Goal: Task Accomplishment & Management: Complete application form

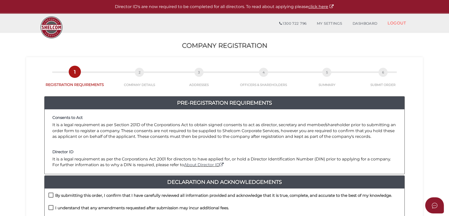
scroll to position [69, 0]
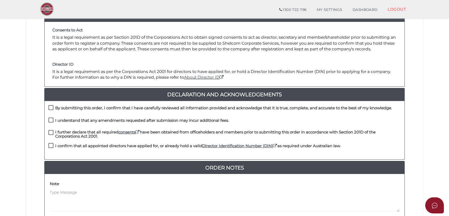
click at [65, 110] on label "By submitting this order, I confirm that I have carefully reviewed all informat…" at bounding box center [219, 109] width 343 height 6
checkbox input "true"
click at [66, 121] on h4 "I understand that any amendments requested after submission may incur additiona…" at bounding box center [142, 120] width 174 height 4
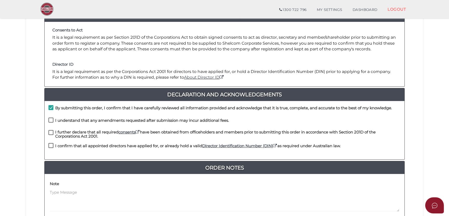
checkbox input "true"
click at [66, 133] on h4 "I further declare that all required consents have been obtained from officehold…" at bounding box center [227, 134] width 345 height 9
checkbox input "true"
click at [66, 145] on h4 "I confirm that all appointed directors have applied for, or already hold a vali…" at bounding box center [197, 146] width 285 height 4
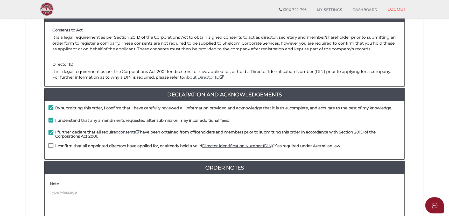
checkbox input "true"
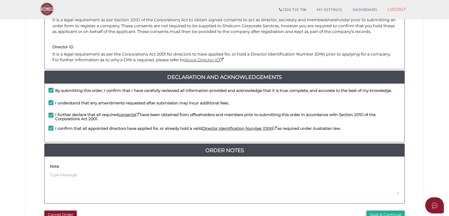
scroll to position [104, 0]
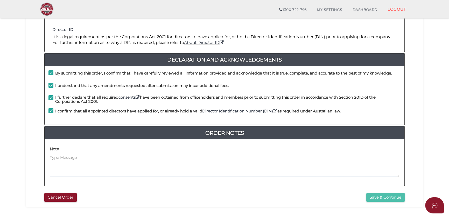
click at [384, 195] on button "Save & Continue" at bounding box center [385, 197] width 38 height 9
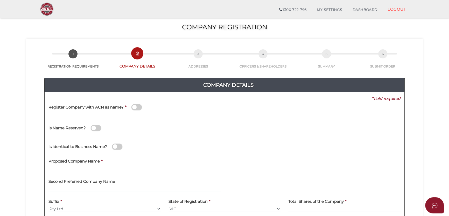
scroll to position [34, 0]
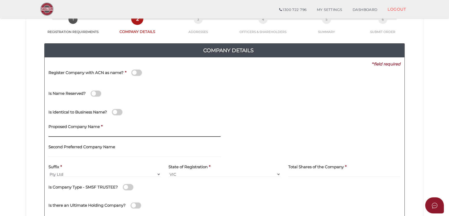
click at [102, 132] on input "text" at bounding box center [134, 134] width 172 height 6
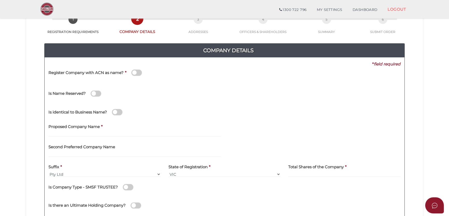
click at [101, 139] on div "Proposed Company Name *" at bounding box center [135, 130] width 180 height 20
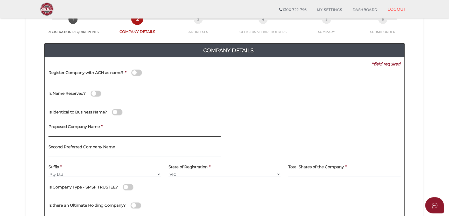
click at [105, 133] on input "text" at bounding box center [134, 134] width 172 height 6
click at [104, 131] on input "text" at bounding box center [134, 134] width 172 height 6
paste input "PGDP Dakabin"
type input "PGDP Dakabin"
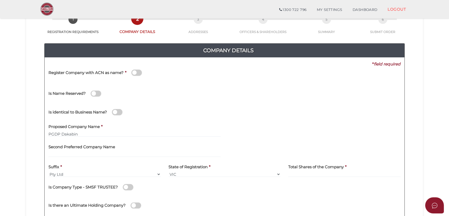
click at [28, 120] on div "1d29c4217f04f66081af3345d12427d9 1 REGISTRATION REQUIREMENTS 2 COMPANY DETAILS …" at bounding box center [224, 121] width 396 height 234
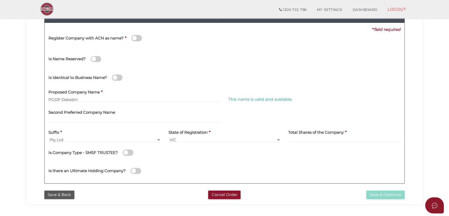
click at [304, 134] on h4 "Total Shares of the Company" at bounding box center [315, 132] width 55 height 4
click at [302, 136] on label "Total Shares of the Company" at bounding box center [315, 131] width 55 height 11
click at [302, 137] on input at bounding box center [344, 140] width 112 height 6
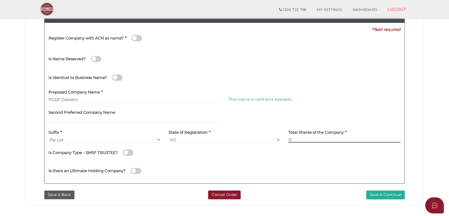
click at [309, 141] on input "12" at bounding box center [344, 140] width 112 height 6
drag, startPoint x: 309, startPoint y: 141, endPoint x: 271, endPoint y: 144, distance: 37.7
click at [270, 144] on div "Suffix * Pty Ltd Pty Ltd Pty. Ltd. Pty Limited Proprietary Limited Proprietary …" at bounding box center [225, 136] width 360 height 20
type input "2"
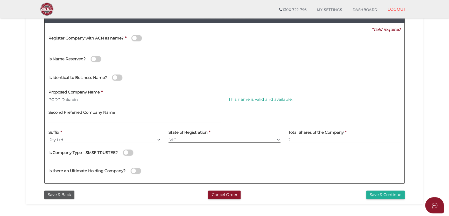
click at [197, 140] on select "VIC ACT NSW NT QLD TAS WA SA" at bounding box center [224, 140] width 112 height 6
click at [194, 139] on select "VIC ACT NSW NT QLD TAS WA SA" at bounding box center [224, 140] width 112 height 6
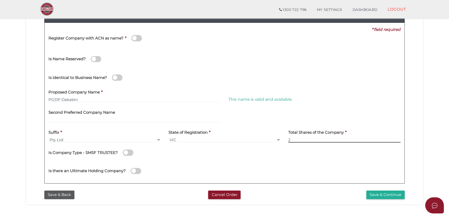
click at [339, 138] on input "2" at bounding box center [344, 140] width 112 height 6
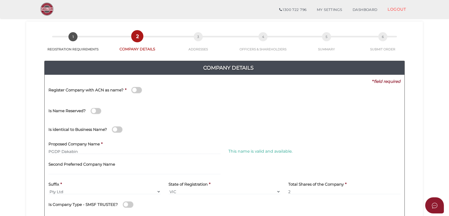
scroll to position [52, 0]
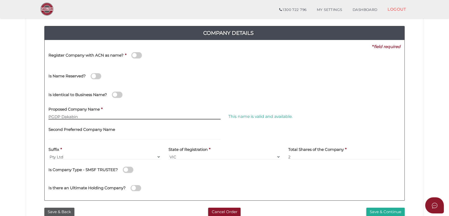
click at [82, 113] on input "PGDP Dakabin" at bounding box center [134, 116] width 172 height 6
paste input "text"
type input "PGDP Dakabin"
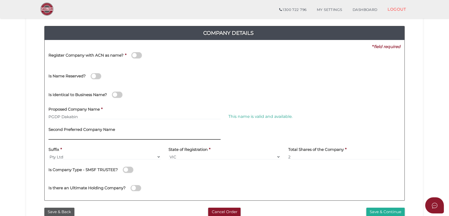
scroll to position [86, 0]
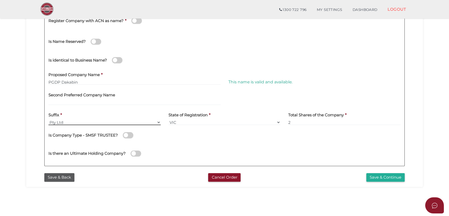
click at [77, 120] on select "Pty Ltd Pty Ltd Pty. Ltd. Pty Limited Proprietary Limited Proprietary Ltd" at bounding box center [104, 122] width 112 height 6
drag, startPoint x: 70, startPoint y: 120, endPoint x: 78, endPoint y: 121, distance: 8.0
click at [70, 120] on select "Pty Ltd Pty Ltd Pty. Ltd. Pty Limited Proprietary Limited Proprietary Ltd" at bounding box center [104, 122] width 112 height 6
click at [73, 121] on select "Pty Ltd Pty Ltd Pty. Ltd. Pty Limited Proprietary Limited Proprietary Ltd" at bounding box center [104, 122] width 112 height 6
click at [229, 118] on div "State of Registration * VIC ACT NSW NT QLD TAS WA SA" at bounding box center [224, 117] width 112 height 16
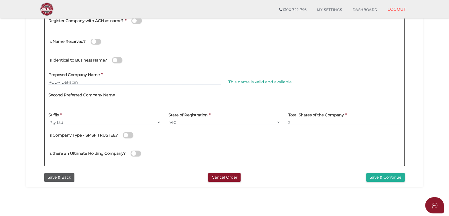
click at [207, 118] on label "State of Registration" at bounding box center [187, 114] width 39 height 11
click at [200, 121] on select "VIC ACT NSW NT QLD TAS WA SA" at bounding box center [224, 122] width 112 height 6
click at [209, 121] on select "VIC ACT NSW NT QLD TAS WA SA" at bounding box center [224, 122] width 112 height 6
click at [395, 175] on button "Save & Continue" at bounding box center [385, 177] width 38 height 9
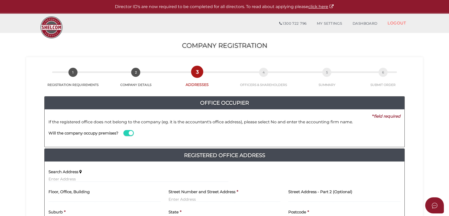
scroll to position [17, 0]
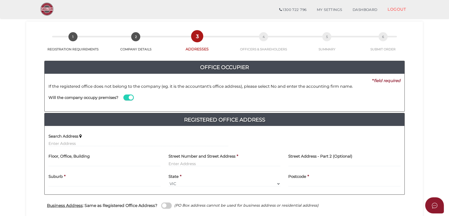
click at [63, 146] on div "Search Address" at bounding box center [139, 140] width 188 height 20
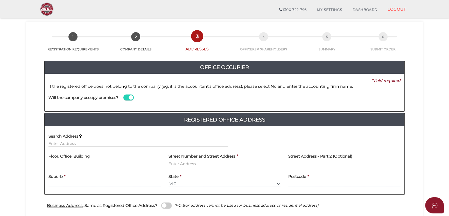
click at [66, 144] on input "text" at bounding box center [138, 143] width 180 height 6
paste input "[STREET_ADDRESS]."
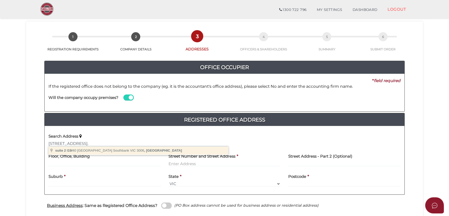
type input "[STREET_ADDRESS]"
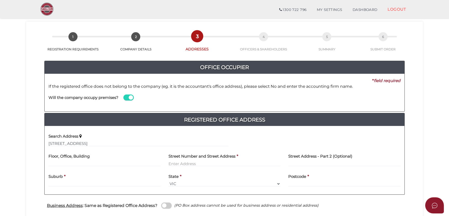
type input "suite 2 l19"
type input "[STREET_ADDRESS]"
type input "Southbank"
select select "VIC"
type input "3006"
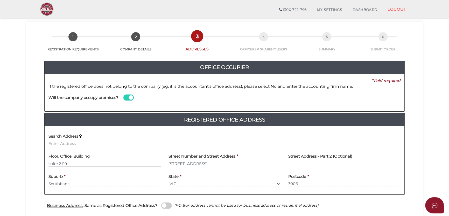
click at [75, 165] on input "suite 2 l19" at bounding box center [104, 163] width 112 height 6
click at [56, 164] on input "suite 2 l19" at bounding box center [104, 163] width 112 height 6
click at [52, 163] on input "suite 2 l19" at bounding box center [104, 163] width 112 height 6
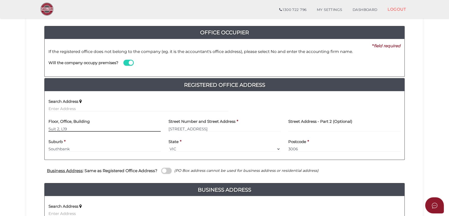
scroll to position [0, 0]
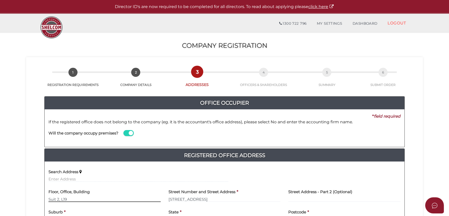
type input "Suit 2, L19"
click at [216, 113] on div "* field required" at bounding box center [223, 116] width 356 height 6
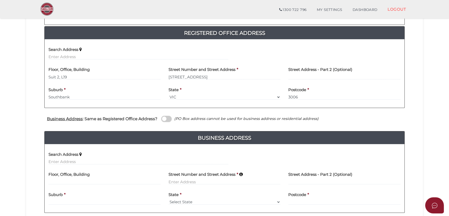
scroll to position [138, 0]
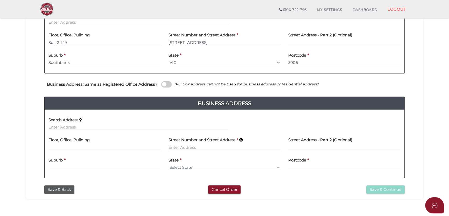
click at [163, 83] on span at bounding box center [166, 84] width 10 height 6
click at [0, 0] on input "checkbox" at bounding box center [0, 0] width 0 height 0
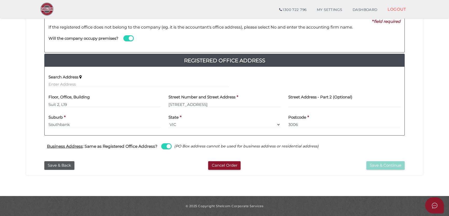
scroll to position [76, 0]
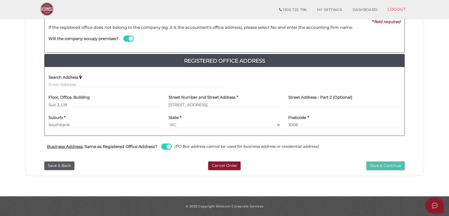
click at [393, 165] on button "Save & Continue" at bounding box center [385, 165] width 38 height 9
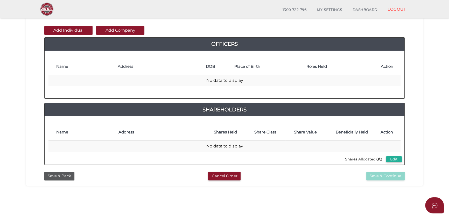
scroll to position [17, 0]
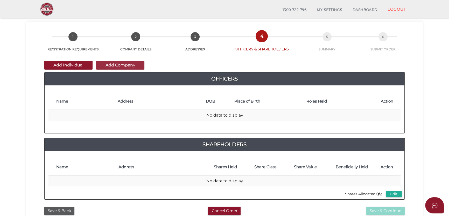
click at [118, 64] on button "Add Company" at bounding box center [120, 65] width 48 height 9
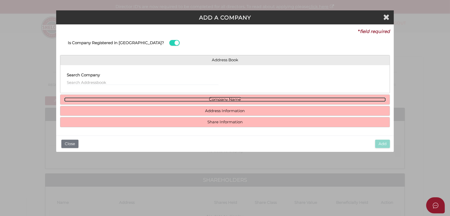
click at [68, 98] on link "Company Name" at bounding box center [225, 99] width 322 height 4
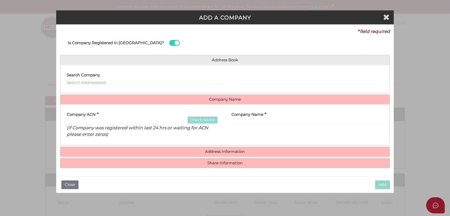
click at [247, 124] on div "Company Name *" at bounding box center [307, 124] width 165 height 33
click at [250, 122] on input "text" at bounding box center [308, 122] width 152 height 6
paste input "PGDP Holdings Pty Ltd"
type input "PGDP Holdings Pty Ltd"
click at [226, 133] on div "Company Name * PGDP Holdings Pty Ltd" at bounding box center [307, 124] width 165 height 33
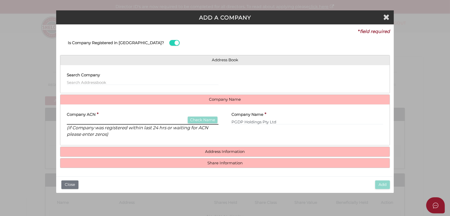
click at [152, 119] on input "text" at bounding box center [143, 122] width 152 height 6
drag, startPoint x: 199, startPoint y: 134, endPoint x: 203, endPoint y: 131, distance: 3.9
click at [199, 134] on p "(if Company was registered within last 24 hrs or waiting for ACN please enter z…" at bounding box center [143, 130] width 152 height 13
click at [210, 147] on h4 "Address Information" at bounding box center [224, 152] width 329 height 10
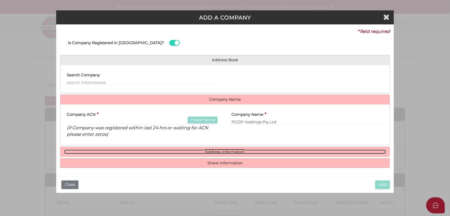
click at [207, 150] on link "Address Information" at bounding box center [225, 151] width 322 height 4
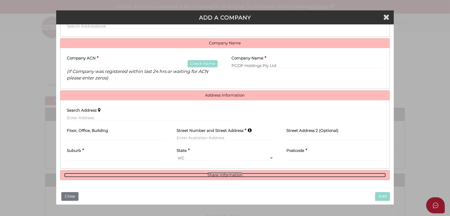
click at [207, 173] on link "Share Information" at bounding box center [225, 175] width 322 height 4
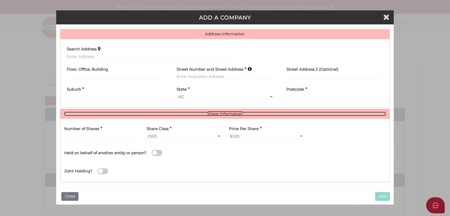
scroll to position [119, 0]
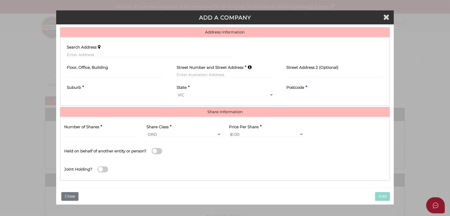
click at [99, 128] on h4 "Number of Shares" at bounding box center [81, 127] width 35 height 4
click at [98, 129] on label "Number of Shares" at bounding box center [81, 126] width 35 height 11
click at [94, 136] on input "text" at bounding box center [101, 134] width 75 height 6
type input "2"
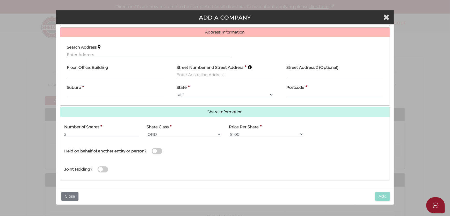
click at [262, 159] on div "Joint Holding?" at bounding box center [224, 167] width 329 height 17
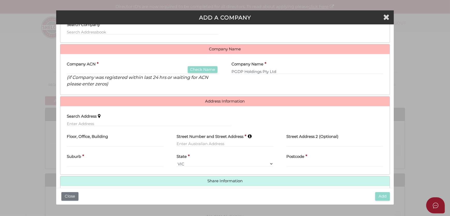
scroll to position [0, 0]
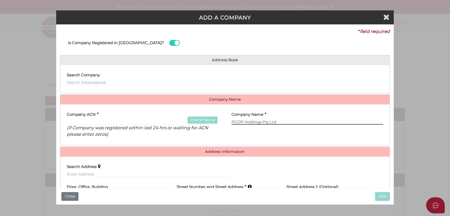
click at [290, 122] on input "PGDP Holdings Pty Ltd" at bounding box center [308, 122] width 152 height 6
click at [284, 134] on div "Company Name * PGDP Holdings Pty Ltd" at bounding box center [307, 124] width 165 height 33
click at [98, 120] on input "text" at bounding box center [143, 122] width 152 height 6
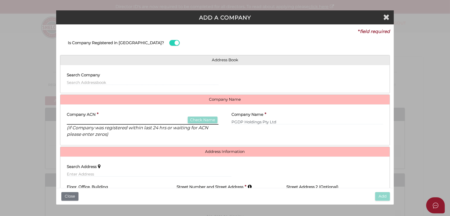
paste input "687567602"
type input "687567602"
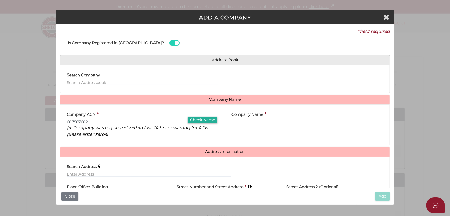
click at [267, 135] on div "Company Name *" at bounding box center [307, 124] width 165 height 33
click at [263, 120] on input "text" at bounding box center [308, 122] width 152 height 6
click at [202, 119] on button "Check Name" at bounding box center [203, 119] width 30 height 7
type input "PGDP HOLDINGS PTY LTD"
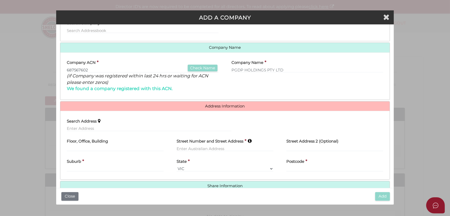
scroll to position [86, 0]
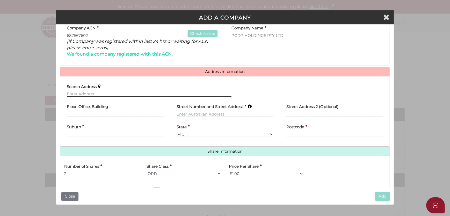
click at [120, 95] on input "text" at bounding box center [149, 94] width 165 height 6
paste input "Suite 2, L19, 40 City Road Southbank Vic 3006."
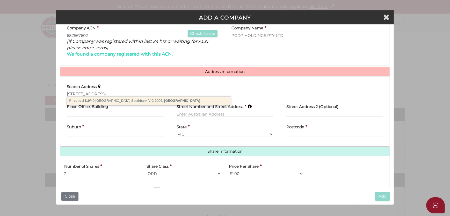
type input "suite 2 l19/40 City Road, Southbank VIC 3006, Australia"
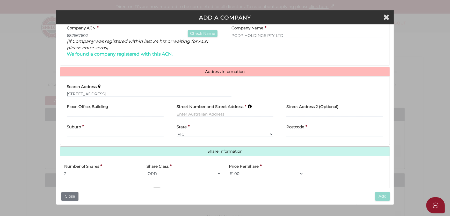
type input "suite 2 l19"
type input "40 City Road"
type input "Southbank"
select select "VIC"
type input "3006"
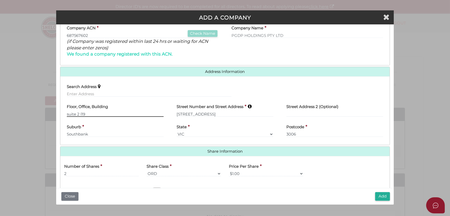
click at [75, 113] on input "suite 2 l19" at bounding box center [115, 114] width 97 height 6
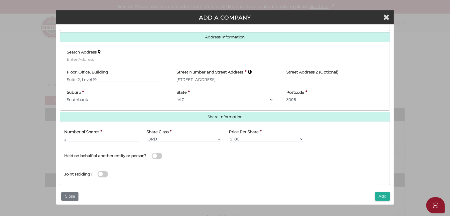
scroll to position [126, 0]
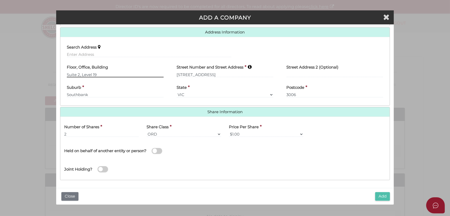
type input "Suite 2, Level 19"
click at [383, 195] on button "Add" at bounding box center [382, 196] width 15 height 9
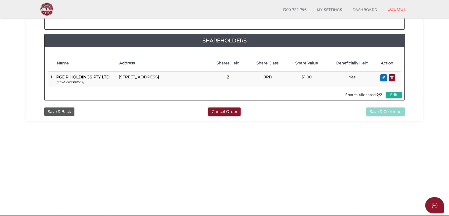
scroll to position [140, 0]
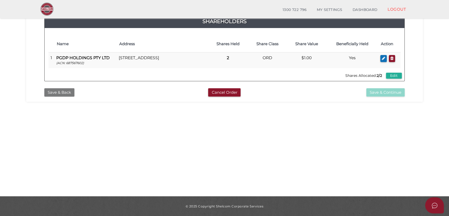
click at [58, 94] on button "Save & Back" at bounding box center [59, 92] width 30 height 9
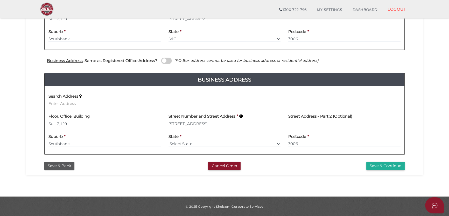
scroll to position [127, 0]
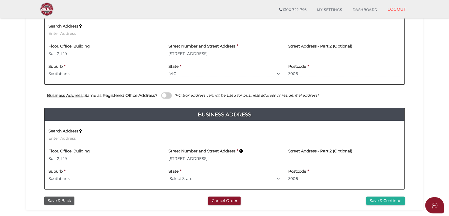
click at [66, 161] on div "[STREET_ADDRESS]" at bounding box center [105, 155] width 120 height 20
click at [56, 191] on div "Office Occupier Yes * field required If the registered office does not belong t…" at bounding box center [224, 72] width 368 height 243
click at [56, 196] on button "Save & Back" at bounding box center [59, 200] width 30 height 9
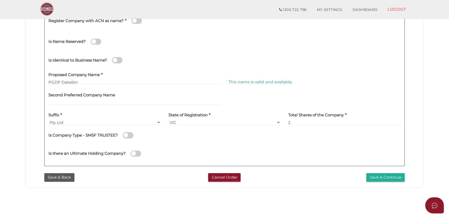
scroll to position [121, 0]
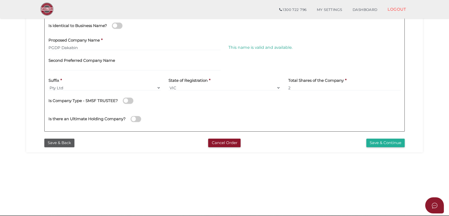
click at [382, 136] on div "Save & Back Cancel Order Save & Continue" at bounding box center [224, 141] width 389 height 11
click at [382, 138] on button "Save & Continue" at bounding box center [385, 142] width 38 height 9
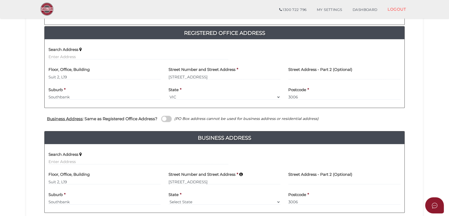
scroll to position [121, 0]
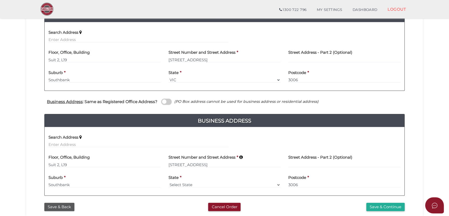
click at [165, 99] on span at bounding box center [166, 101] width 10 height 6
click at [0, 0] on input "checkbox" at bounding box center [0, 0] width 0 height 0
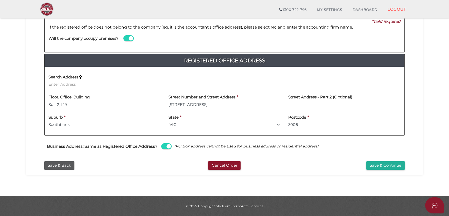
scroll to position [76, 0]
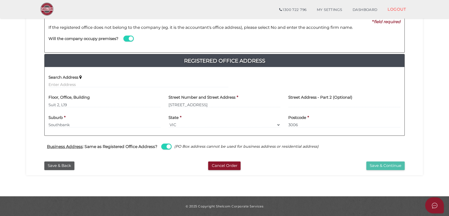
click at [395, 168] on button "Save & Continue" at bounding box center [385, 165] width 38 height 9
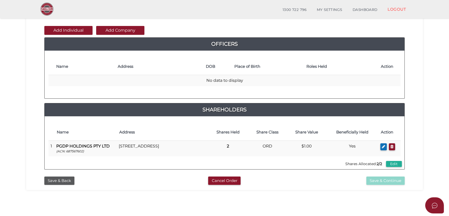
scroll to position [17, 0]
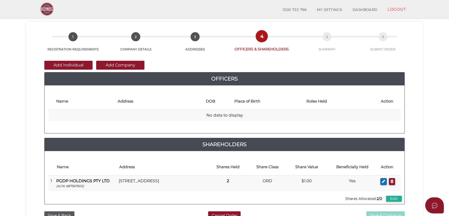
click at [77, 70] on div "Add Individual Add Company Officers 2 6151ef4c9e5ef0b88b7694557ce2a3dc 1d29c421…" at bounding box center [224, 132] width 360 height 143
click at [80, 66] on button "Add Individual" at bounding box center [68, 65] width 48 height 9
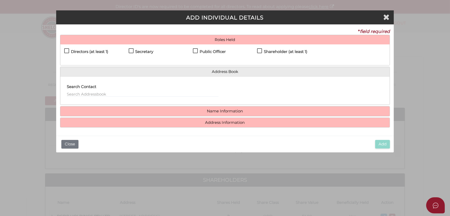
click at [88, 45] on div "Directors (at least 1) Secretary Public Officer Member Shareholder (at least 1)" at bounding box center [224, 54] width 329 height 21
click at [80, 51] on h4 "Directors (at least 1)" at bounding box center [89, 51] width 37 height 4
checkbox input "true"
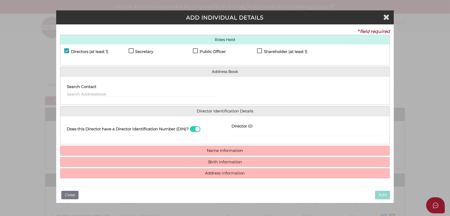
click at [208, 52] on h4 "Public Officer" at bounding box center [213, 51] width 26 height 4
checkbox input "true"
click at [214, 146] on h4 "Name Information" at bounding box center [224, 151] width 329 height 10
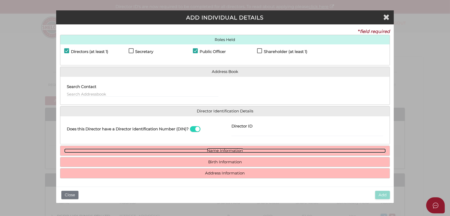
click at [212, 148] on link "Name Information" at bounding box center [225, 150] width 322 height 4
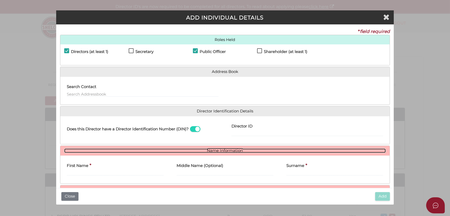
scroll to position [26, 0]
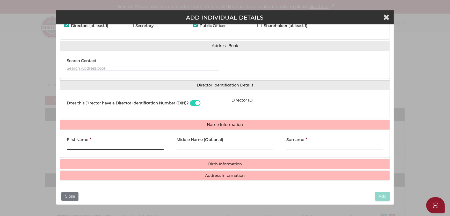
click at [97, 146] on input "First Name" at bounding box center [115, 147] width 97 height 6
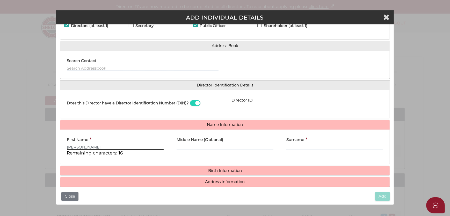
type input "Ross"
type input "Andrew"
drag, startPoint x: 327, startPoint y: 141, endPoint x: 324, endPoint y: 144, distance: 3.5
click at [327, 141] on div "Surname * Remaining characters: 30" at bounding box center [334, 144] width 97 height 23
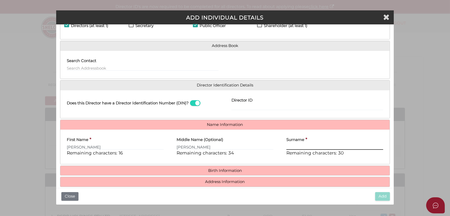
click at [324, 144] on input "Surname" at bounding box center [334, 147] width 97 height 6
paste input "Burney"
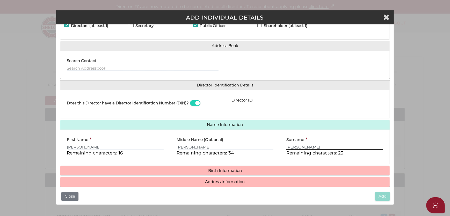
type input "Burney"
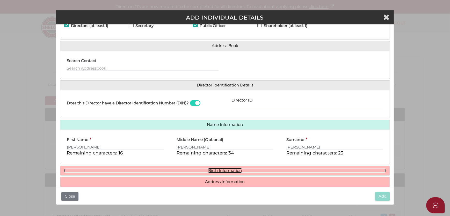
click at [244, 168] on link "Birth Information" at bounding box center [225, 170] width 322 height 4
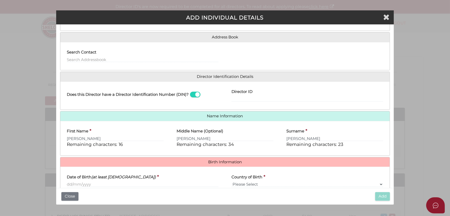
scroll to position [52, 0]
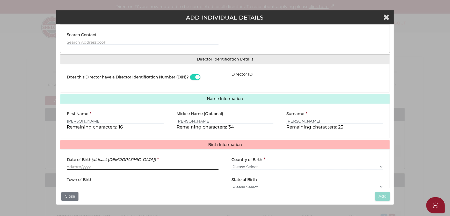
click at [102, 168] on input "Date of Birth (at least [DEMOGRAPHIC_DATA])" at bounding box center [143, 167] width 152 height 6
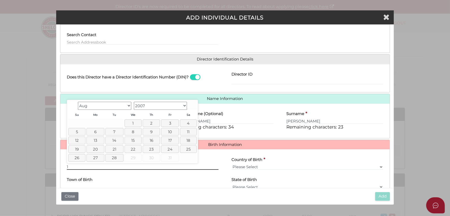
paste input "6/06/1971"
type input "[DATE]"
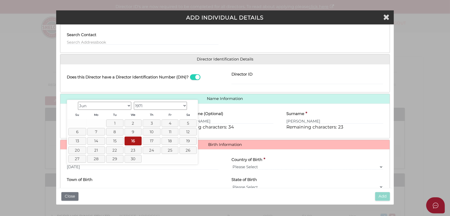
click at [235, 104] on div "First Name * Ross Remaining characters: 16 Middle Name (Optional) Andrew Remain…" at bounding box center [224, 120] width 329 height 34
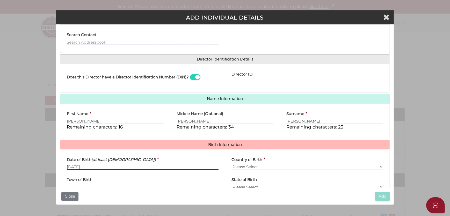
click at [110, 164] on input "[DATE]" at bounding box center [143, 167] width 152 height 6
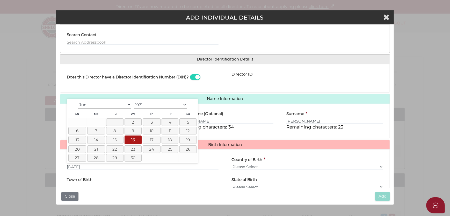
click at [243, 115] on div "Middle Name (Optional) Andrew Remaining characters: 34" at bounding box center [225, 119] width 97 height 23
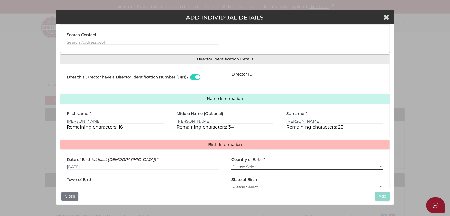
click at [263, 166] on select "Please Select v [GEOGRAPHIC_DATA] [GEOGRAPHIC_DATA] [GEOGRAPHIC_DATA] [GEOGRAPH…" at bounding box center [308, 167] width 152 height 6
select select "[GEOGRAPHIC_DATA]"
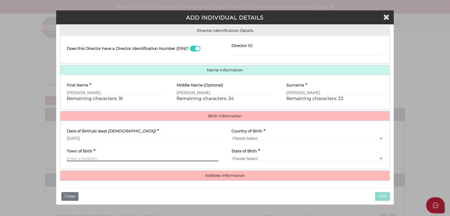
click at [139, 156] on input "Town of Birth" at bounding box center [143, 158] width 152 height 6
type input "Sydnb"
type input "Sydney"
select select "[GEOGRAPHIC_DATA]"
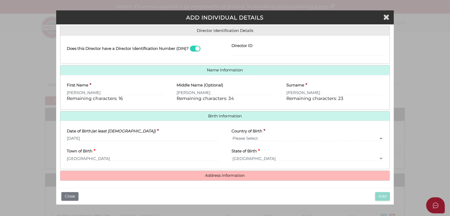
click at [139, 179] on div "Address Information Is Person Living in Australia? Search Address Apartment, Un…" at bounding box center [225, 175] width 330 height 10
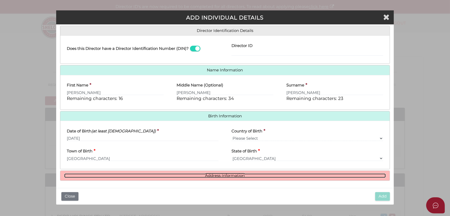
click at [139, 176] on link "Address Information" at bounding box center [225, 175] width 322 height 4
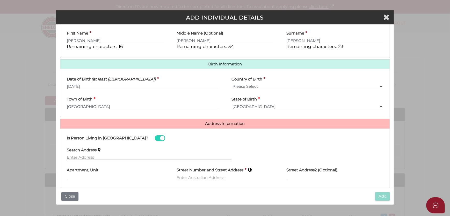
click at [113, 157] on input "text" at bounding box center [149, 157] width 165 height 6
paste input "18 Lysterville Avenue, MALVERN, VIC 3144, AUSTRALIA"
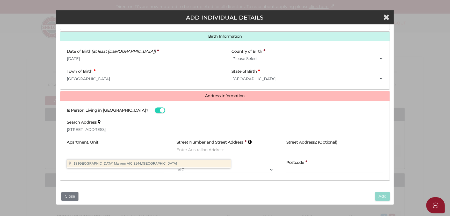
type input "18 Lysterville Avenue, Malvern VIC 3144, Australia"
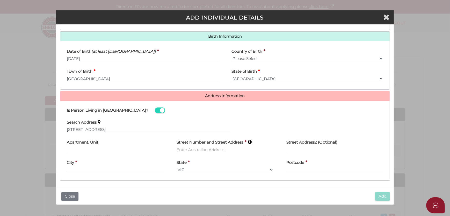
type input "18 Lysterville Avenue"
type input "Malvern"
select select "VIC"
type input "3144"
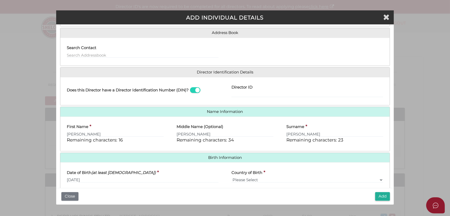
scroll to position [4, 0]
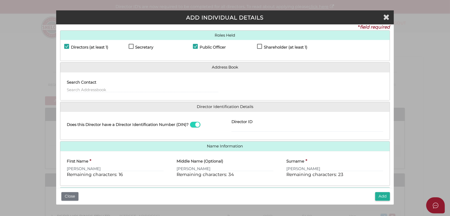
click at [241, 125] on label "Director ID" at bounding box center [242, 121] width 21 height 11
click at [241, 126] on input "Director ID" at bounding box center [308, 129] width 152 height 6
paste input "036 69061 32883"
type input "036 69061 32883"
click at [288, 120] on div "Director ID 036 69061 32883" at bounding box center [308, 124] width 152 height 16
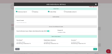
scroll to position [39, 0]
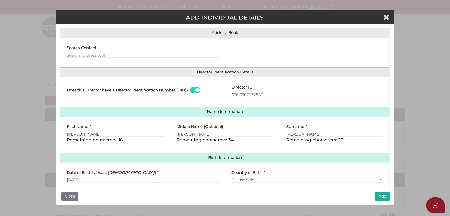
drag, startPoint x: 167, startPoint y: 92, endPoint x: 288, endPoint y: 90, distance: 120.7
click at [167, 92] on label "Does this Director have a Director Identification Number (DIN)?" at bounding box center [128, 90] width 122 height 9
click at [0, 0] on input "checkbox" at bounding box center [0, 0] width 0 height 0
click at [289, 90] on label "Email Director About How To Apply for DIN" at bounding box center [275, 86] width 86 height 11
click at [289, 91] on input "Email Director About How To Apply for DIN" at bounding box center [308, 94] width 152 height 6
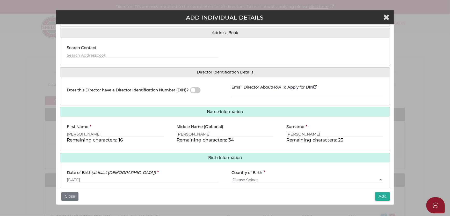
click at [197, 88] on span at bounding box center [195, 90] width 10 height 6
click at [0, 0] on input "checkbox" at bounding box center [0, 0] width 0 height 0
click at [251, 89] on label "Director ID" at bounding box center [242, 86] width 21 height 11
click at [251, 91] on input "Director ID" at bounding box center [308, 94] width 152 height 6
drag, startPoint x: 249, startPoint y: 90, endPoint x: 232, endPoint y: 94, distance: 18.0
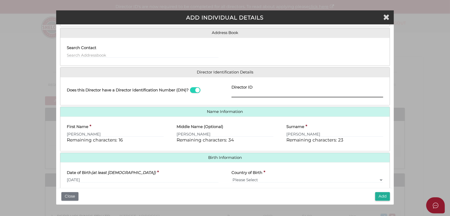
click at [232, 94] on input "Director ID" at bounding box center [308, 94] width 152 height 6
paste input "036 69061 32883"
click at [238, 91] on input "036 69061 32883" at bounding box center [308, 94] width 152 height 6
click at [256, 93] on input "036690613288368" at bounding box center [308, 94] width 152 height 6
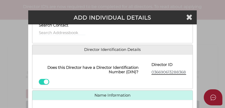
scroll to position [88, 0]
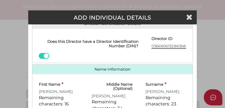
type input "036690613288368"
click at [169, 47] on input "036690613288368" at bounding box center [169, 46] width 35 height 6
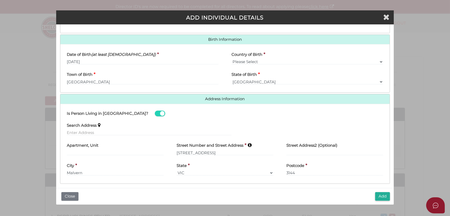
scroll to position [160, 0]
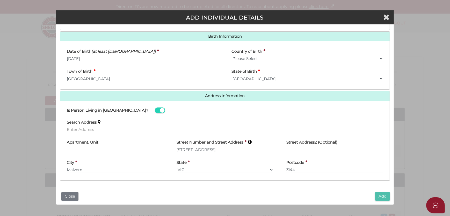
click at [381, 196] on button "Add" at bounding box center [382, 196] width 15 height 9
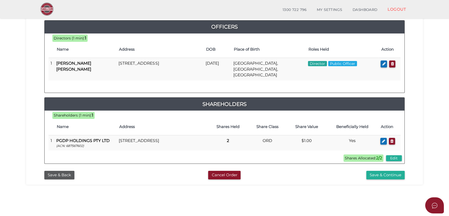
scroll to position [34, 0]
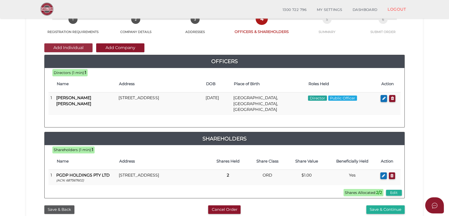
click at [68, 48] on button "Add Individual" at bounding box center [68, 47] width 48 height 9
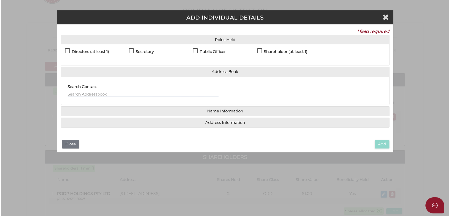
scroll to position [0, 0]
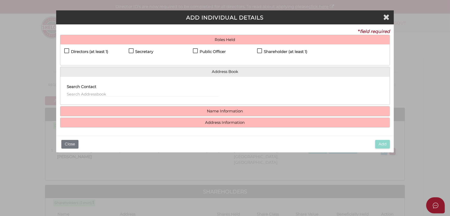
click at [74, 52] on h4 "Directors (at least 1)" at bounding box center [89, 51] width 37 height 4
checkbox input "true"
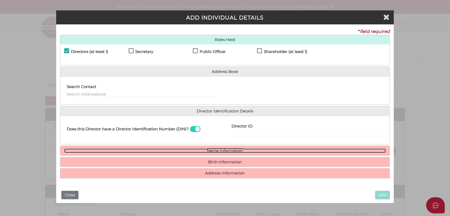
click at [202, 149] on link "Name Information" at bounding box center [225, 150] width 322 height 4
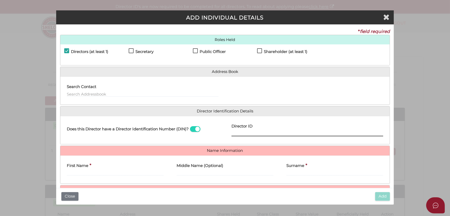
click at [245, 134] on input "Director ID" at bounding box center [308, 133] width 152 height 6
paste input "036"
click at [285, 130] on input "036" at bounding box center [308, 133] width 152 height 6
paste input "01736"
click at [285, 134] on input "03601736" at bounding box center [308, 133] width 152 height 6
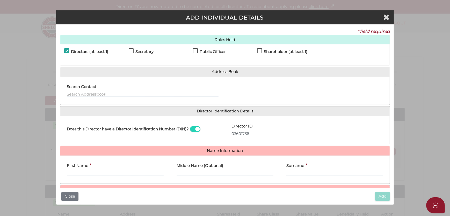
paste input "46308"
type input "036017364630895"
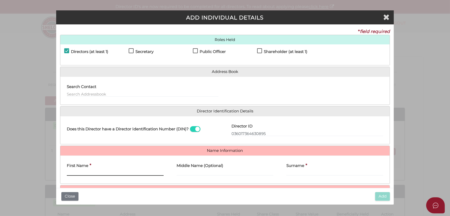
click at [110, 170] on input "First Name" at bounding box center [115, 173] width 97 height 6
paste input "2. Jacqueline Gemma"
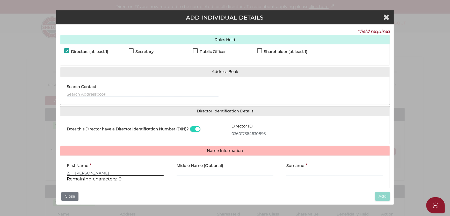
click at [99, 173] on input "2. Jacqueline Gemma" at bounding box center [115, 173] width 97 height 6
type input "2. Jacqueline"
click at [247, 172] on input "Middle Name (Optional)" at bounding box center [225, 173] width 97 height 6
paste input "Gemma"
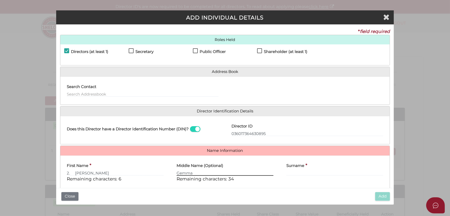
type input "Gemma"
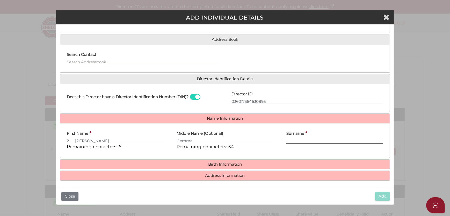
click at [311, 139] on input "Surname" at bounding box center [334, 141] width 97 height 6
paste input "Withers"
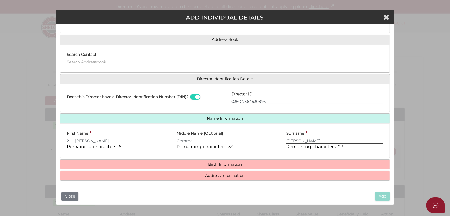
type input "Withers"
click at [325, 132] on div "Surname * Withers Remaining characters: 23" at bounding box center [334, 138] width 97 height 23
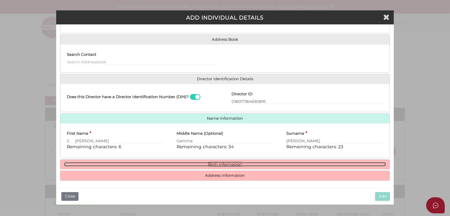
click at [130, 162] on link "Birth Information" at bounding box center [225, 164] width 322 height 4
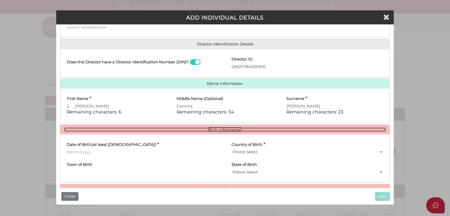
scroll to position [80, 0]
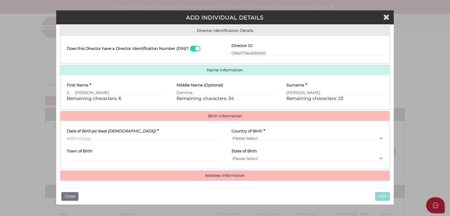
drag, startPoint x: 97, startPoint y: 134, endPoint x: 95, endPoint y: 136, distance: 3.2
click at [97, 134] on label "Date of Birth (at least [DEMOGRAPHIC_DATA])" at bounding box center [111, 130] width 89 height 11
click at [97, 135] on input "Date of Birth (at least [DEMOGRAPHIC_DATA])" at bounding box center [143, 138] width 152 height 6
click at [95, 136] on input "Date of Birth (at least [DEMOGRAPHIC_DATA])" at bounding box center [143, 138] width 152 height 6
paste input "[DATE]"
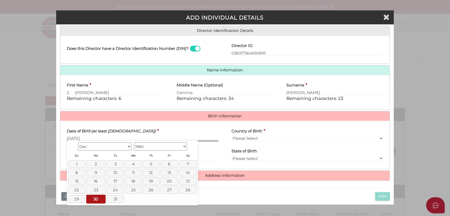
click at [136, 136] on input "[DATE]" at bounding box center [143, 138] width 152 height 6
type input "[DATE]"
click at [180, 131] on div "Date of Birth (at least 18 years old) * 30/12/1985" at bounding box center [143, 133] width 152 height 16
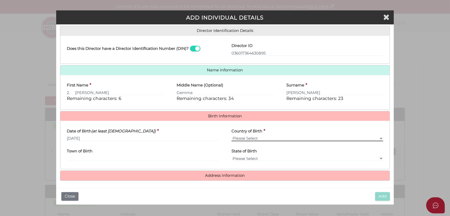
click at [292, 136] on select "Please Select v [GEOGRAPHIC_DATA] [GEOGRAPHIC_DATA] [GEOGRAPHIC_DATA] [GEOGRAPH…" at bounding box center [308, 138] width 152 height 6
select select "[GEOGRAPHIC_DATA]"
click at [232, 135] on select "Please Select v [GEOGRAPHIC_DATA] [GEOGRAPHIC_DATA] [GEOGRAPHIC_DATA] [GEOGRAPH…" at bounding box center [308, 138] width 152 height 6
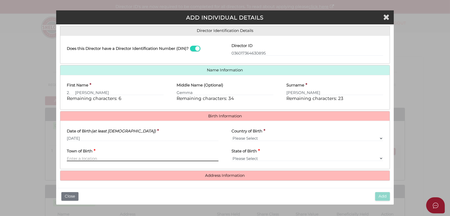
click at [155, 156] on input "Town of Birth" at bounding box center [143, 158] width 152 height 6
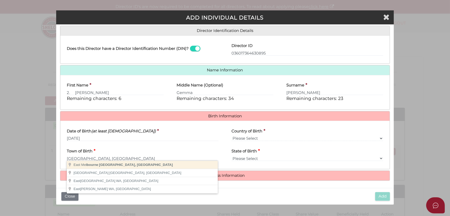
type input "East Melbourne"
select select "VIC"
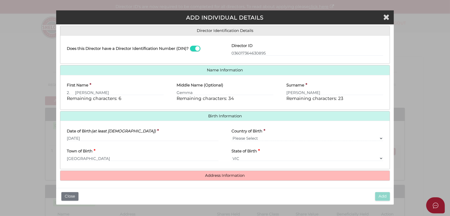
click at [204, 170] on h4 "Address Information" at bounding box center [224, 175] width 329 height 10
click at [204, 172] on h4 "Address Information" at bounding box center [224, 175] width 329 height 10
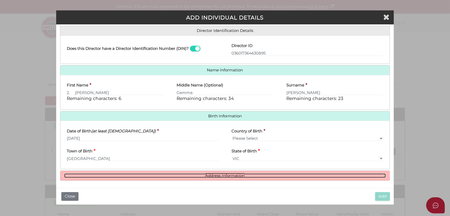
click at [163, 173] on link "Address Information" at bounding box center [225, 175] width 322 height 4
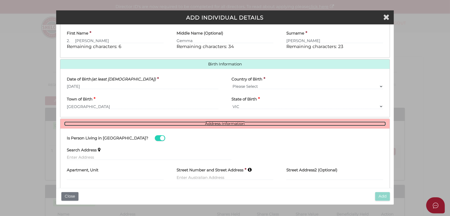
scroll to position [149, 0]
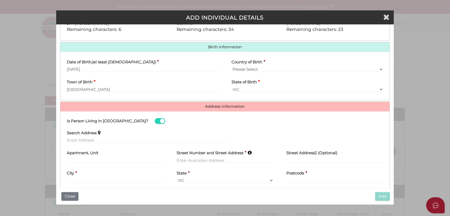
click at [169, 135] on div "Search Address" at bounding box center [149, 134] width 165 height 16
click at [163, 137] on input "text" at bounding box center [149, 140] width 165 height 6
paste input "76 Tucker Road Bentleigh Vic 3204"
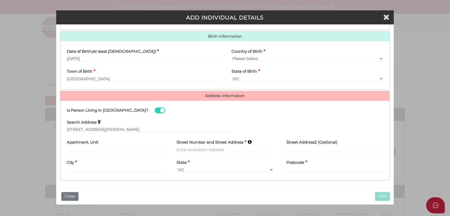
type input "76 Tucker Road, Bentleigh VIC 3204, Australia"
type input "76 Tucker Road"
type input "Bentleigh"
select select "VIC"
type input "3204"
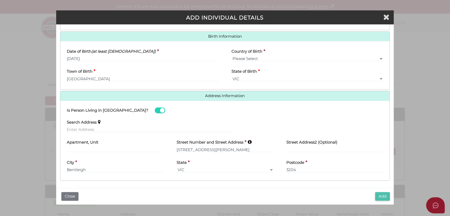
click at [377, 196] on button "Add" at bounding box center [382, 196] width 15 height 9
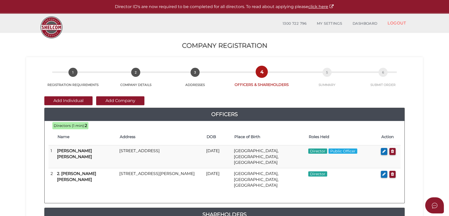
scroll to position [34, 0]
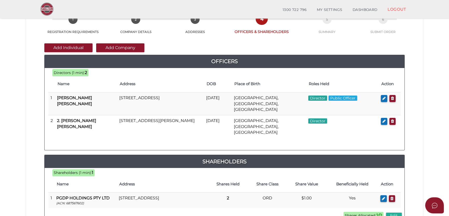
click at [62, 52] on div "Add Individual Add Company Officers 2 6151ef4c9e5ef0b88b7694557ce2a3dc 1d29c421…" at bounding box center [224, 131] width 360 height 177
click at [69, 48] on button "Add Individual" at bounding box center [68, 47] width 48 height 9
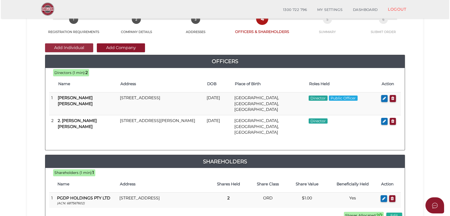
scroll to position [0, 0]
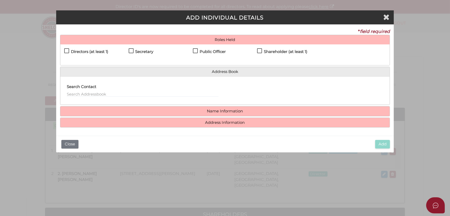
click at [142, 51] on h4 "Secretary" at bounding box center [144, 51] width 18 height 4
checkbox input "true"
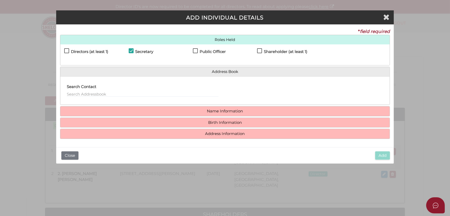
click at [118, 107] on h4 "Name Information" at bounding box center [224, 111] width 329 height 10
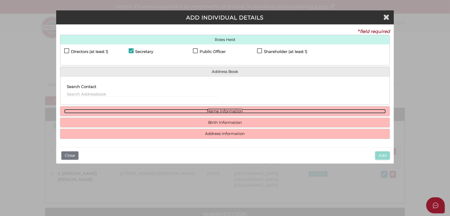
click at [118, 109] on link "Name Information" at bounding box center [225, 111] width 322 height 4
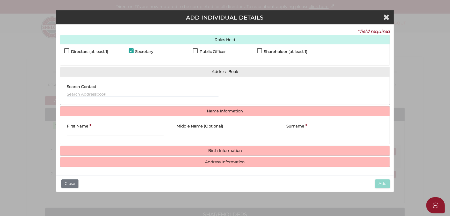
click at [126, 133] on input "First Name" at bounding box center [115, 133] width 97 height 6
paste input "[PERSON_NAME]"
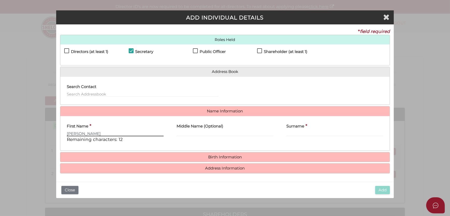
type input "[PERSON_NAME]"
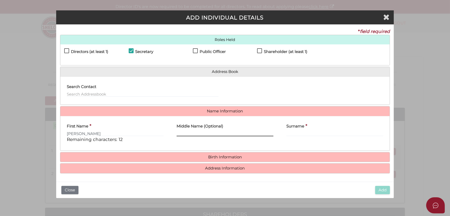
click at [219, 135] on div "Middle Name (Optional)" at bounding box center [225, 133] width 110 height 26
paste input "[PERSON_NAME]"
type input "[PERSON_NAME]"
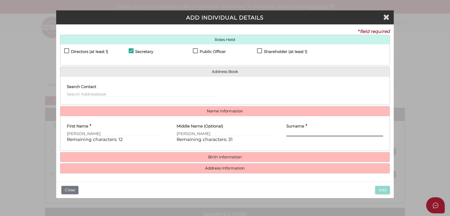
click at [303, 135] on input "Surname" at bounding box center [334, 133] width 97 height 6
paste input "Ch'ng"
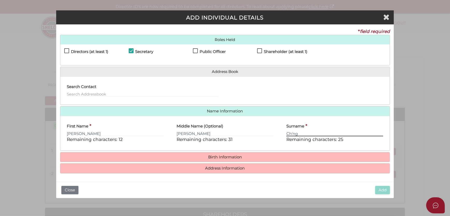
type input "Ch'ng"
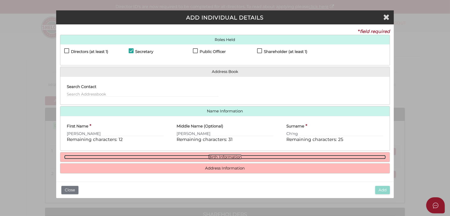
click at [249, 157] on link "Birth Information" at bounding box center [225, 157] width 322 height 4
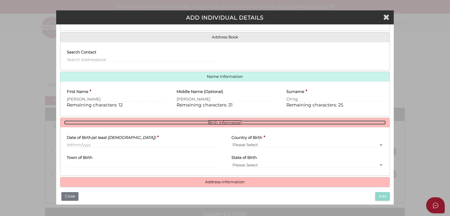
scroll to position [41, 0]
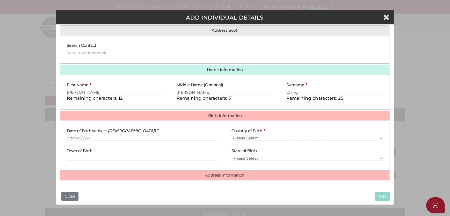
click at [97, 141] on div "Date of Birth (at least [DEMOGRAPHIC_DATA]) *" at bounding box center [142, 134] width 165 height 20
click at [96, 138] on input "Date of Birth (at least [DEMOGRAPHIC_DATA])" at bounding box center [143, 138] width 152 height 6
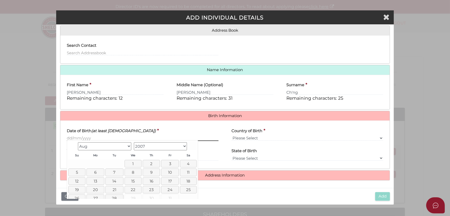
click at [95, 138] on input "Date of Birth (at least [DEMOGRAPHIC_DATA])" at bounding box center [143, 138] width 152 height 6
type input "[DATE]"
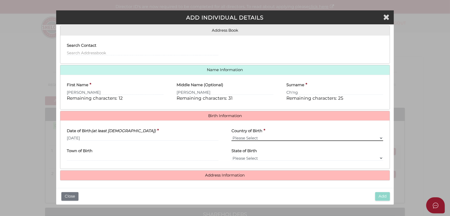
click at [286, 135] on select "Please Select v [GEOGRAPHIC_DATA] [GEOGRAPHIC_DATA] [GEOGRAPHIC_DATA] [GEOGRAPH…" at bounding box center [308, 138] width 152 height 6
select select "[GEOGRAPHIC_DATA]"
click at [232, 135] on select "Please Select v [GEOGRAPHIC_DATA] [GEOGRAPHIC_DATA] [GEOGRAPHIC_DATA] [GEOGRAPH…" at bounding box center [308, 138] width 152 height 6
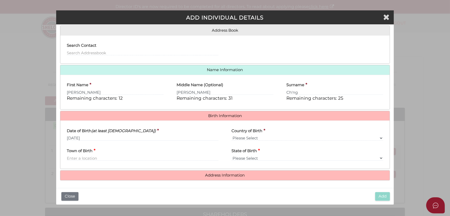
click at [131, 160] on div "Town of Birth *" at bounding box center [142, 155] width 165 height 20
click at [131, 157] on input "Town of Birth" at bounding box center [143, 158] width 152 height 6
type input "[GEOGRAPHIC_DATA]"
select select "VIC"
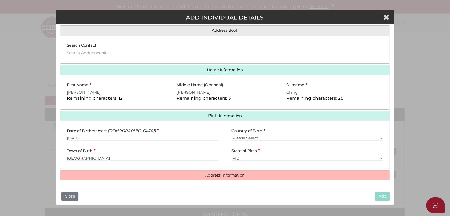
click at [178, 169] on div "Roles Held Directors (at least 1) Secretary Public Officer Member Shareholder (…" at bounding box center [225, 87] width 330 height 187
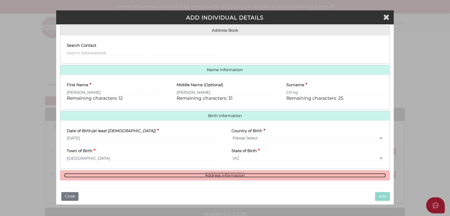
click at [176, 174] on link "Address Information" at bounding box center [225, 175] width 322 height 4
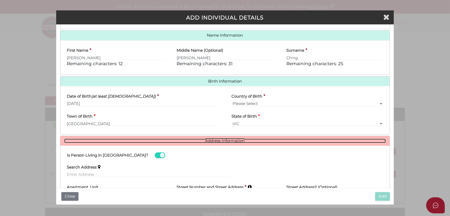
scroll to position [110, 0]
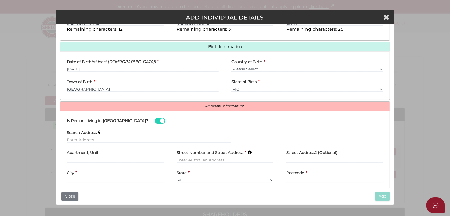
click at [117, 143] on div "Search Address" at bounding box center [149, 136] width 178 height 20
click at [117, 139] on input "text" at bounding box center [149, 140] width 165 height 6
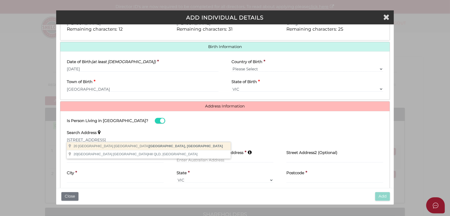
type input "[STREET_ADDRESS]"
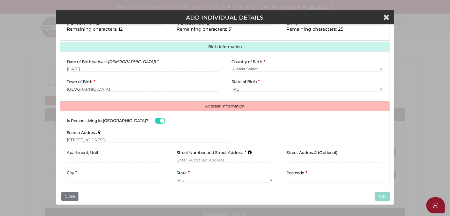
type input "[STREET_ADDRESS]"
type input "[GEOGRAPHIC_DATA]"
select select "VIC"
type input "3121"
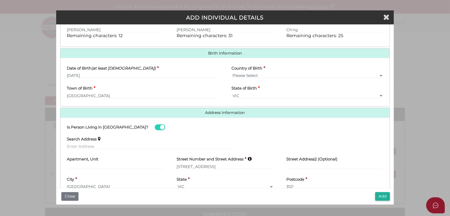
scroll to position [0, 0]
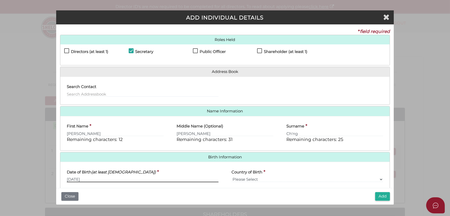
click at [74, 177] on input "15/07/1976" at bounding box center [143, 179] width 152 height 6
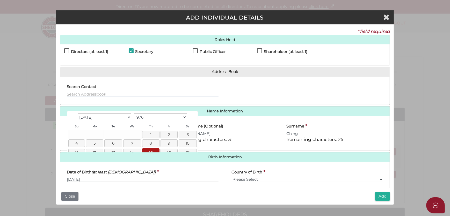
click at [77, 177] on input "15/07/1976" at bounding box center [143, 179] width 152 height 6
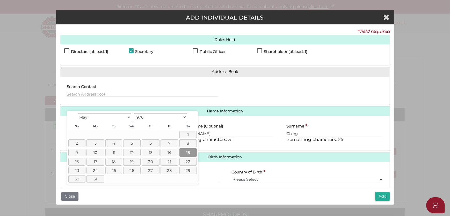
type input "[DATE]"
click at [188, 151] on link "15" at bounding box center [188, 152] width 17 height 9
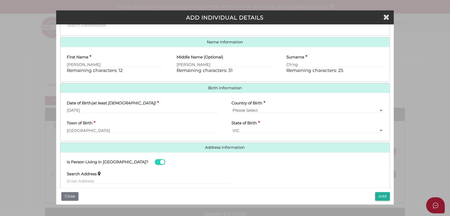
scroll to position [120, 0]
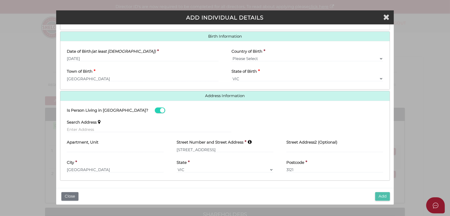
click at [380, 196] on button "Add" at bounding box center [382, 196] width 15 height 9
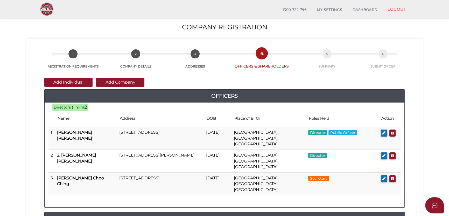
scroll to position [69, 0]
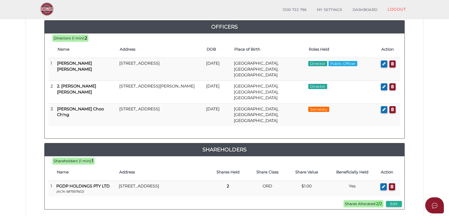
drag, startPoint x: 382, startPoint y: 81, endPoint x: 365, endPoint y: 98, distance: 24.0
click at [382, 84] on icon "button" at bounding box center [383, 86] width 3 height 4
checkbox input "true"
type input "36017364630895"
type input "2. Jacqueline"
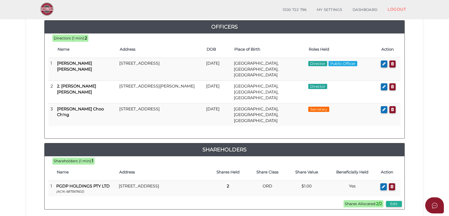
type input "Gemma"
type input "Withers"
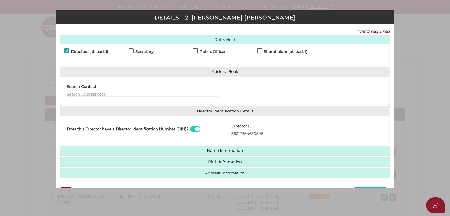
scroll to position [14, 0]
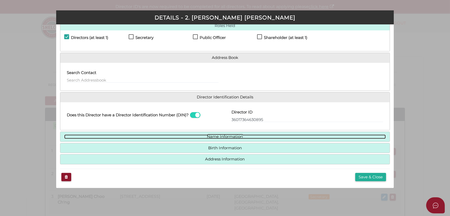
click at [170, 135] on link "Name Information" at bounding box center [225, 136] width 322 height 4
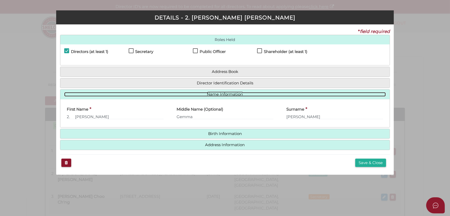
scroll to position [0, 0]
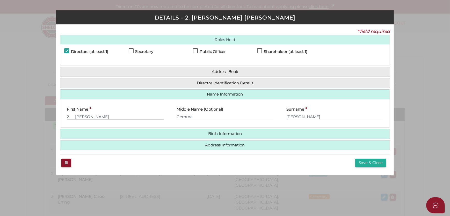
click at [77, 116] on input "2. Jacqueline" at bounding box center [115, 116] width 97 height 6
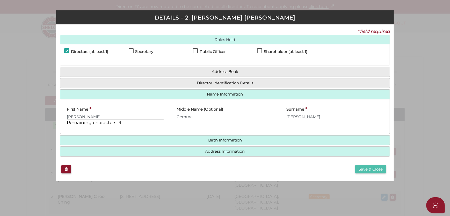
type input "Jacqueline"
click at [364, 166] on button "Save & Close" at bounding box center [370, 169] width 31 height 9
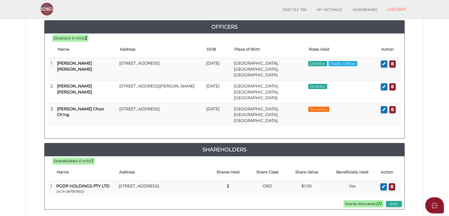
scroll to position [86, 0]
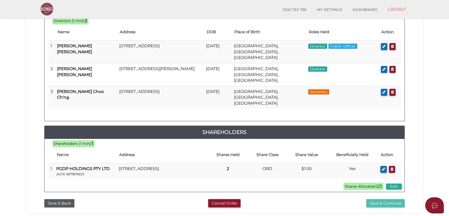
click at [385, 199] on button "Save & Continue" at bounding box center [385, 203] width 38 height 9
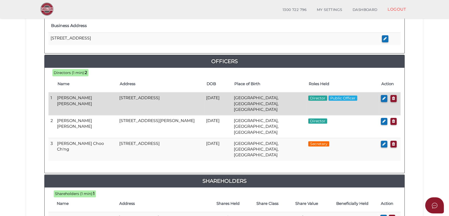
scroll to position [276, 0]
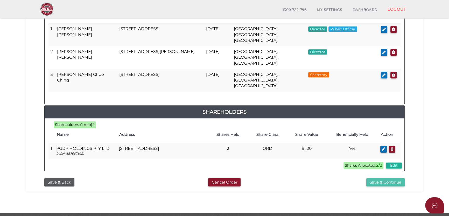
click at [391, 178] on button "Save & Continue" at bounding box center [385, 182] width 38 height 9
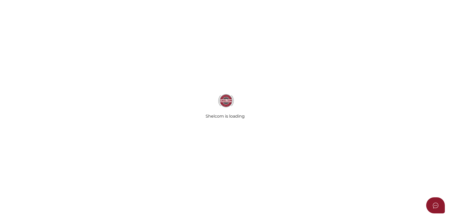
select select "Comb Binding"
select select "No"
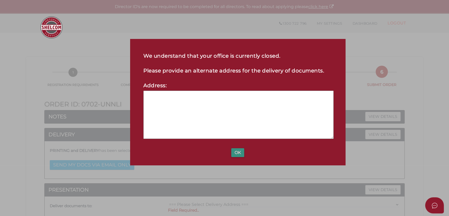
click at [239, 155] on button "OK" at bounding box center [237, 152] width 13 height 9
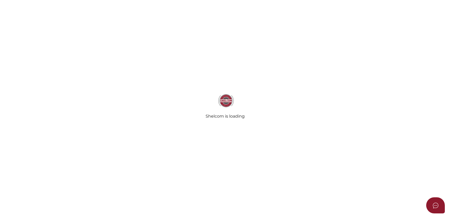
select select "Comb Binding"
select select "No"
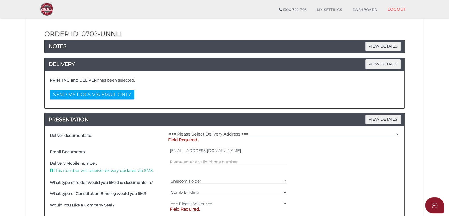
scroll to position [86, 0]
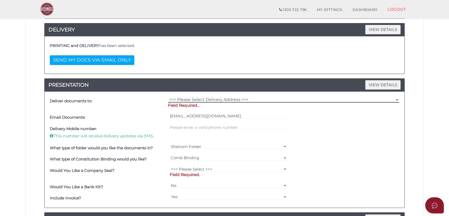
click at [206, 98] on select "=== Please Select Delivery Address === (User Address - [PERSON_NAME][GEOGRAPHIC…" at bounding box center [283, 100] width 231 height 6
click at [209, 95] on div "=== Please Select Delivery Address === (User Address - [PERSON_NAME][GEOGRAPHIC…" at bounding box center [284, 103] width 234 height 16
drag, startPoint x: 203, startPoint y: 97, endPoint x: 202, endPoint y: 102, distance: 5.0
click at [203, 97] on select "=== Please Select Delivery Address === (User Address - [PERSON_NAME][GEOGRAPHIC…" at bounding box center [283, 100] width 231 height 6
select select "0"
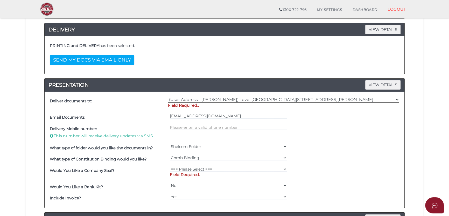
click at [168, 97] on select "=== Please Select Delivery Address === (User Address - [PERSON_NAME][GEOGRAPHIC…" at bounding box center [283, 100] width 231 height 6
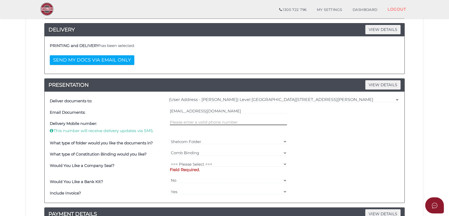
click at [195, 123] on input "text" at bounding box center [228, 122] width 117 height 6
click at [192, 139] on select "Shelcom Folder === Please Select === Shelcom Folder Client Supplied Folder No F…" at bounding box center [228, 141] width 117 height 6
drag, startPoint x: 205, startPoint y: 138, endPoint x: 203, endPoint y: 141, distance: 3.4
click at [205, 138] on select "Shelcom Folder === Please Select === Shelcom Folder Client Supplied Folder No F…" at bounding box center [228, 141] width 117 height 6
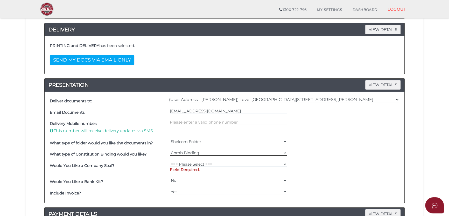
drag, startPoint x: 192, startPoint y: 152, endPoint x: 207, endPoint y: 152, distance: 14.8
click at [192, 152] on select "=== Please Select === Comb Binding No Binding" at bounding box center [228, 153] width 117 height 6
drag, startPoint x: 207, startPoint y: 152, endPoint x: 201, endPoint y: 160, distance: 10.0
click at [207, 152] on select "=== Please Select === Comb Binding No Binding" at bounding box center [228, 153] width 117 height 6
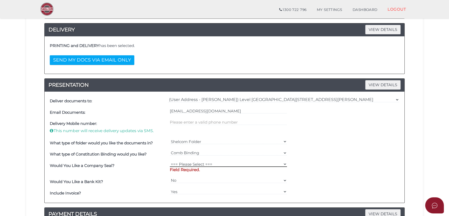
click at [194, 165] on select "=== Please Select === Fold Seal $50 No Seal" at bounding box center [228, 164] width 117 height 6
select select "0"
click at [170, 161] on select "=== Please Select === Fold Seal $50 No Seal" at bounding box center [228, 164] width 117 height 6
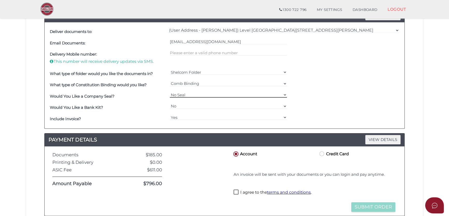
scroll to position [207, 0]
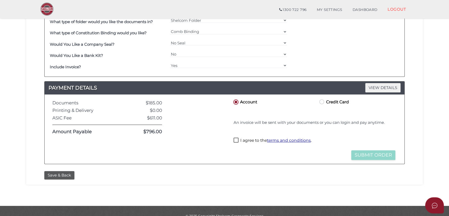
click at [241, 141] on label "I agree to the terms and conditions ." at bounding box center [272, 140] width 78 height 6
click at [244, 139] on label "I agree to the terms and conditions ." at bounding box center [272, 140] width 78 height 6
checkbox input "false"
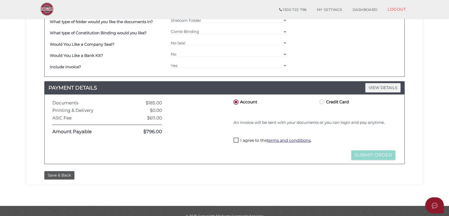
click at [54, 169] on div "Save & Back" at bounding box center [224, 173] width 389 height 11
click at [56, 177] on button "Save & Back" at bounding box center [59, 175] width 30 height 9
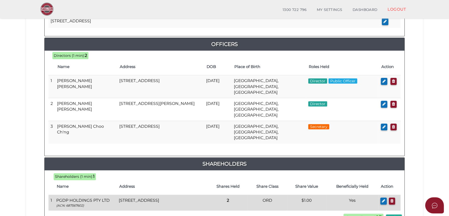
scroll to position [276, 0]
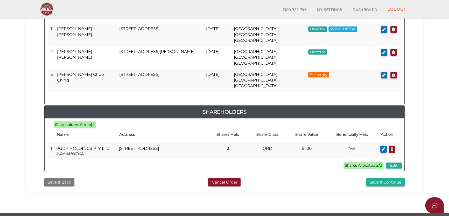
click at [63, 178] on button "Save & Back" at bounding box center [59, 182] width 30 height 9
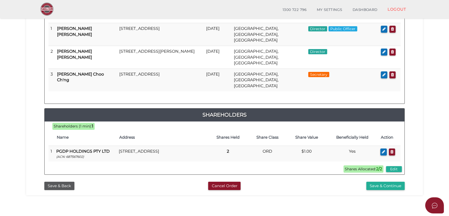
scroll to position [140, 0]
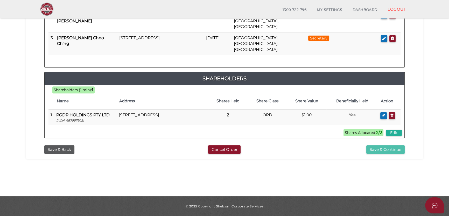
click at [397, 145] on button "Save & Continue" at bounding box center [385, 149] width 38 height 9
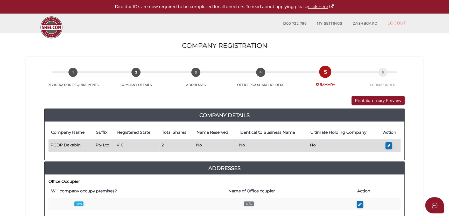
scroll to position [17, 0]
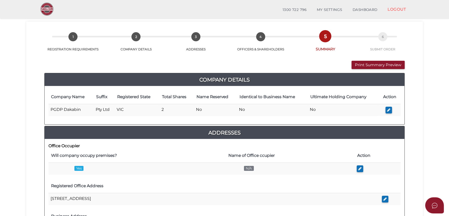
click at [345, 187] on th "Registered Office Address" at bounding box center [213, 186] width 331 height 14
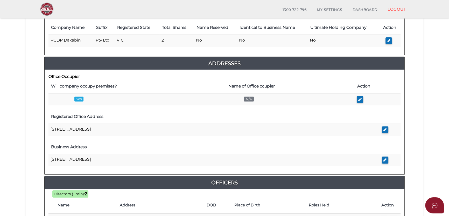
scroll to position [0, 0]
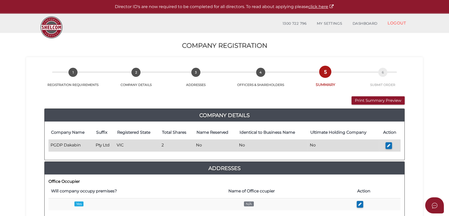
click at [62, 145] on td "PGDP Dakabin" at bounding box center [70, 145] width 45 height 12
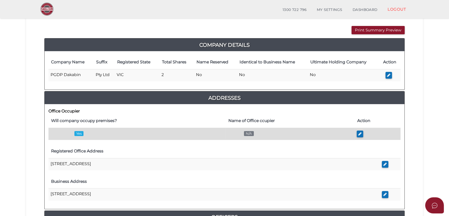
scroll to position [69, 0]
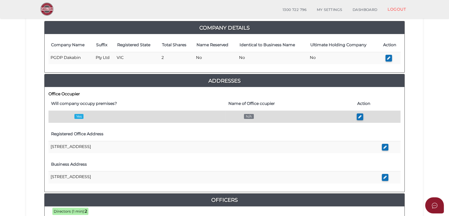
click at [355, 116] on td at bounding box center [377, 116] width 46 height 12
click at [359, 116] on icon "button" at bounding box center [359, 116] width 3 height 4
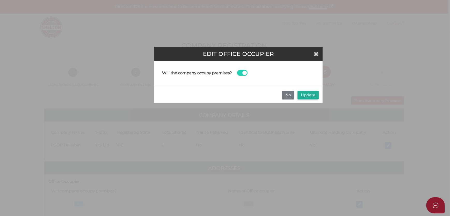
click at [240, 74] on span at bounding box center [242, 73] width 10 height 6
click at [0, 0] on input "checkbox" at bounding box center [0, 0] width 0 height 0
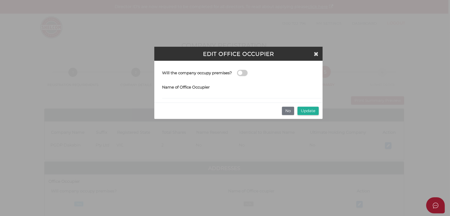
click at [240, 74] on span at bounding box center [242, 73] width 10 height 6
click at [0, 0] on input "checkbox" at bounding box center [0, 0] width 0 height 0
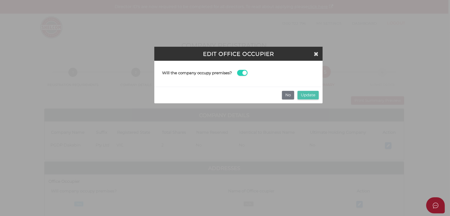
click at [310, 94] on button "Update" at bounding box center [308, 95] width 21 height 9
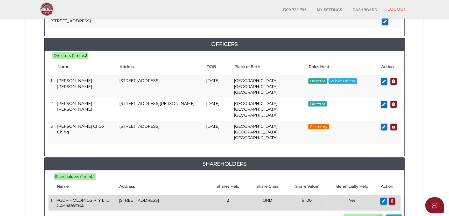
scroll to position [242, 0]
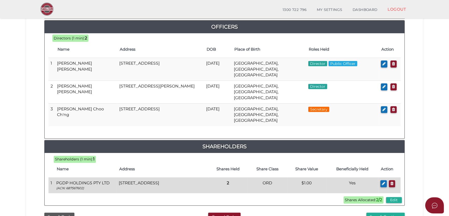
drag, startPoint x: 116, startPoint y: 164, endPoint x: 156, endPoint y: 173, distance: 41.6
click at [156, 177] on tr "1 PGDP HOLDINGS PTY LTD (ACN: 687567602) [STREET_ADDRESS] 2 ORD $1.00 Yes" at bounding box center [224, 185] width 352 height 16
drag, startPoint x: 156, startPoint y: 173, endPoint x: 162, endPoint y: 172, distance: 6.3
click at [162, 177] on td "[STREET_ADDRESS]" at bounding box center [162, 185] width 91 height 16
drag, startPoint x: 160, startPoint y: 171, endPoint x: 129, endPoint y: 166, distance: 31.7
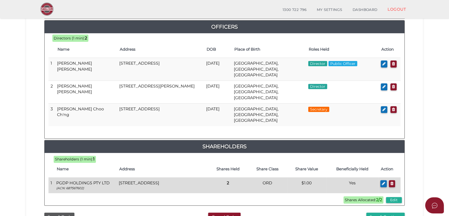
click at [129, 177] on td "Suite 2, Level 19, 40 City Road, Southbank, VIC, 3006, Australia" at bounding box center [162, 185] width 91 height 16
drag, startPoint x: 129, startPoint y: 166, endPoint x: 189, endPoint y: 173, distance: 60.1
click at [189, 177] on td "Suite 2, Level 19, 40 City Road, Southbank, VIC, 3006, Australia" at bounding box center [162, 185] width 91 height 16
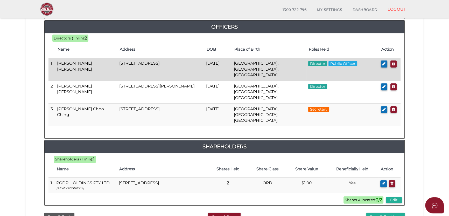
click at [126, 63] on td "[STREET_ADDRESS]" at bounding box center [160, 69] width 87 height 23
drag, startPoint x: 115, startPoint y: 60, endPoint x: 139, endPoint y: 68, distance: 25.1
click at [139, 68] on tr "1 Ross Andrew Burney 18 Lysterville Avenue, Malvern, VIC, 3144, Australia 16/06…" at bounding box center [224, 69] width 352 height 23
drag, startPoint x: 139, startPoint y: 68, endPoint x: 234, endPoint y: 65, distance: 94.9
click at [234, 65] on td "Sydney, NSW, Australia" at bounding box center [269, 69] width 74 height 23
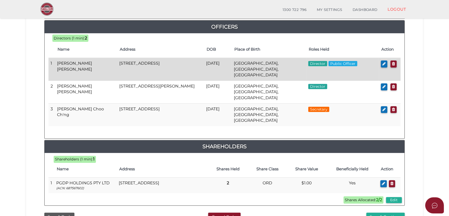
drag, startPoint x: 227, startPoint y: 63, endPoint x: 284, endPoint y: 62, distance: 57.8
click at [284, 62] on tr "1 Ross Andrew Burney 18 Lysterville Avenue, Malvern, VIC, 3144, Australia 16/06…" at bounding box center [224, 69] width 352 height 23
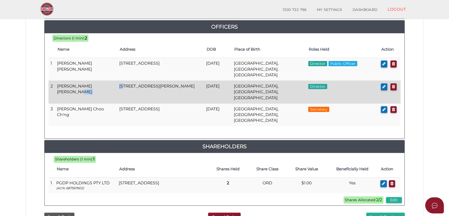
drag, startPoint x: 112, startPoint y: 77, endPoint x: 123, endPoint y: 80, distance: 11.2
click at [123, 81] on tr "2 Jacqueline Gemma Withers 76 Tucker Road, Bentleigh, VIC, 3204, Australia 30/1…" at bounding box center [224, 92] width 352 height 23
drag, startPoint x: 123, startPoint y: 80, endPoint x: 126, endPoint y: 81, distance: 3.1
click at [133, 81] on td "76 Tucker Road, Bentleigh, VIC, 3204, Australia" at bounding box center [160, 92] width 87 height 23
drag, startPoint x: 144, startPoint y: 86, endPoint x: 117, endPoint y: 79, distance: 28.7
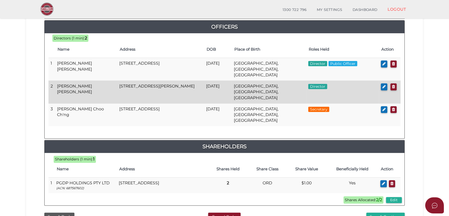
click at [117, 81] on td "76 Tucker Road, Bentleigh, VIC, 3204, Australia" at bounding box center [160, 92] width 87 height 23
drag, startPoint x: 117, startPoint y: 79, endPoint x: 184, endPoint y: 81, distance: 67.4
click at [175, 82] on td "76 Tucker Road, Bentleigh, VIC, 3204, Australia" at bounding box center [160, 92] width 87 height 23
click at [199, 81] on td "76 Tucker Road, Bentleigh, VIC, 3204, Australia" at bounding box center [160, 92] width 87 height 23
drag, startPoint x: 200, startPoint y: 79, endPoint x: 219, endPoint y: 79, distance: 18.7
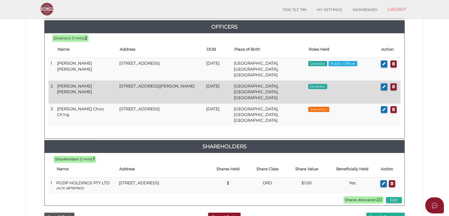
click at [219, 81] on tr "2 Jacqueline Gemma Withers 76 Tucker Road, Bentleigh, VIC, 3204, Australia 30/1…" at bounding box center [224, 92] width 352 height 23
click at [215, 82] on td "30/12/1985" at bounding box center [218, 92] width 28 height 23
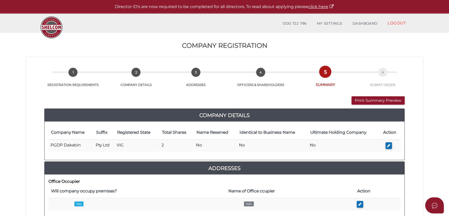
scroll to position [224, 0]
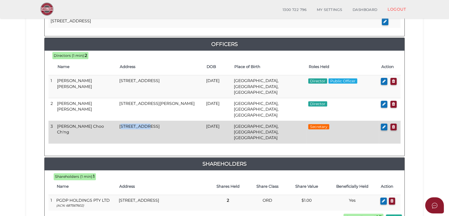
drag, startPoint x: 119, startPoint y: 114, endPoint x: 144, endPoint y: 116, distance: 25.2
click at [144, 120] on td "20 Manton Street, Richmond, VIC, 3121, Australia" at bounding box center [160, 131] width 87 height 23
click at [184, 120] on td "20 Manton Street, Richmond, VIC, 3121, Australia" at bounding box center [160, 131] width 87 height 23
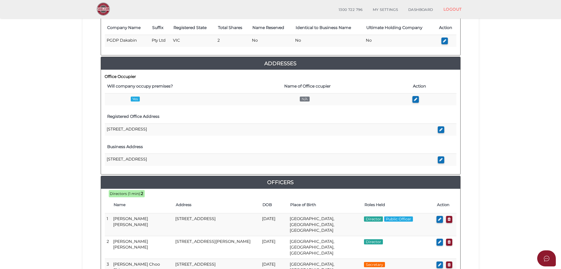
scroll to position [194, 0]
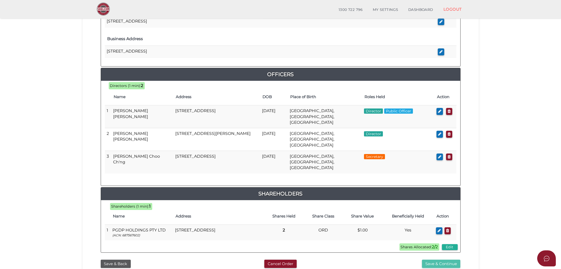
click at [433, 215] on button "Save & Continue" at bounding box center [441, 264] width 38 height 9
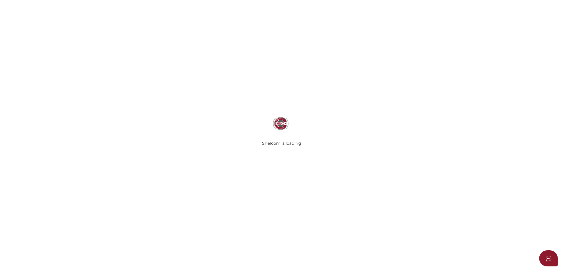
select select "Comb Binding"
select select "No"
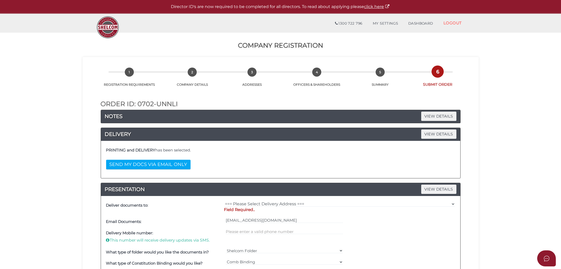
scroll to position [151, 0]
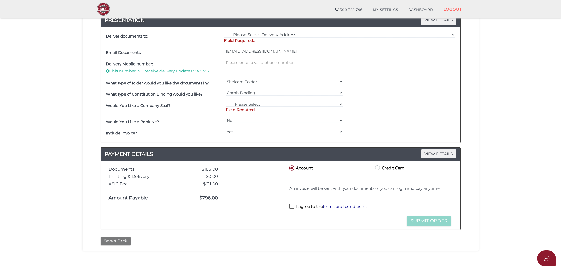
click at [115, 243] on button "Save & Back" at bounding box center [116, 241] width 30 height 9
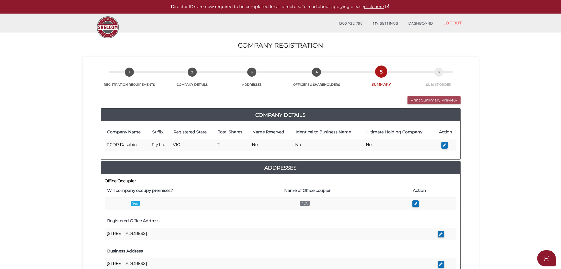
click at [427, 99] on button "Print Summary Preview" at bounding box center [434, 100] width 53 height 9
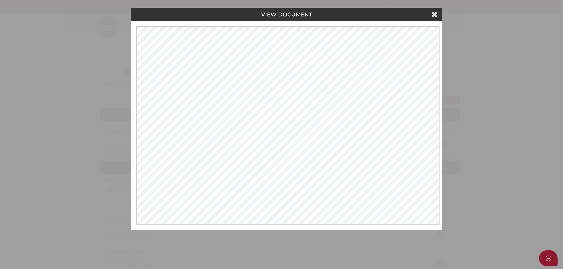
click at [430, 11] on div "VIEW DOCUMENT" at bounding box center [286, 14] width 311 height 13
click at [431, 17] on h4 "VIEW DOCUMENT" at bounding box center [286, 15] width 303 height 6
click at [433, 15] on icon at bounding box center [434, 14] width 6 height 8
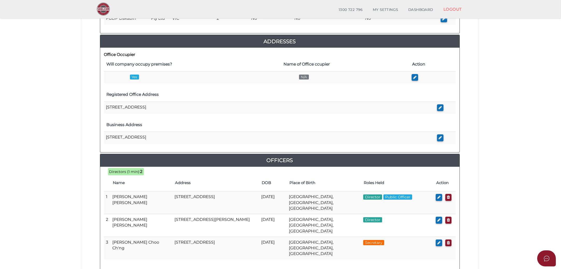
scroll to position [224, 0]
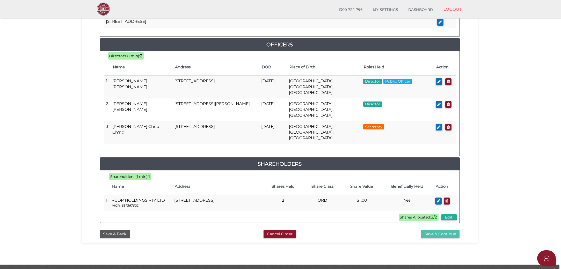
click at [432, 230] on button "Save & Continue" at bounding box center [440, 234] width 38 height 9
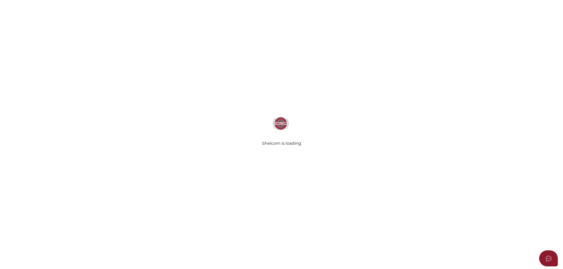
select select "Comb Binding"
select select "No"
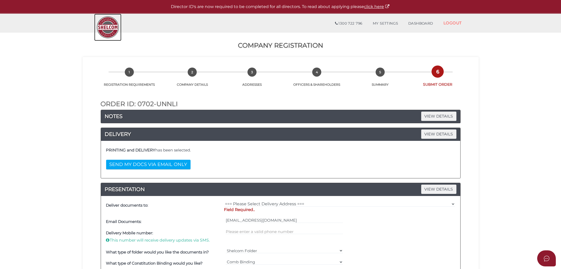
click at [111, 27] on img at bounding box center [107, 27] width 27 height 27
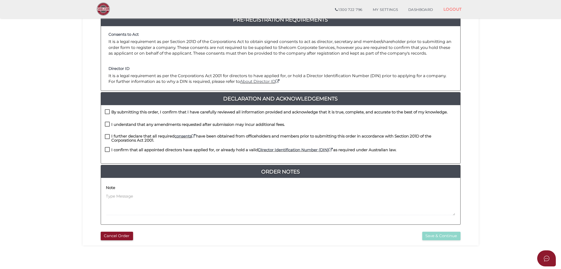
scroll to position [86, 0]
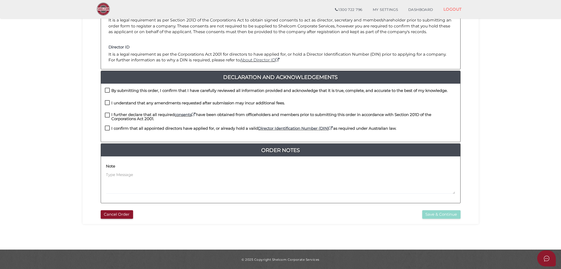
click at [159, 95] on div "By submitting this order, I confirm that I have carefully reviewed all informat…" at bounding box center [276, 92] width 343 height 9
click at [149, 101] on h4 "I understand that any amendments requested after submission may incur additiona…" at bounding box center [199, 103] width 174 height 4
checkbox input "true"
click at [146, 117] on h4 "I further declare that all required consents have been obtained from officehold…" at bounding box center [284, 117] width 345 height 9
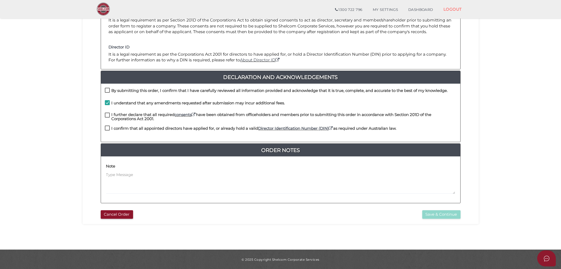
checkbox input "true"
click at [142, 126] on h4 "I confirm that all appointed directors have applied for, or already hold a vali…" at bounding box center [254, 128] width 285 height 4
checkbox input "true"
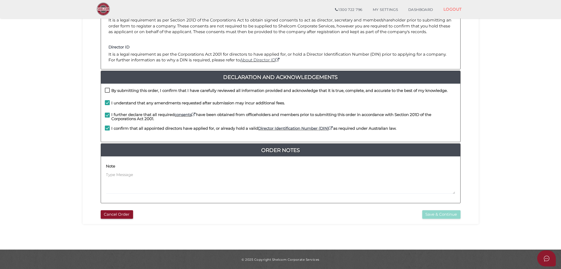
click at [147, 89] on h4 "By submitting this order, I confirm that I have carefully reviewed all informat…" at bounding box center [280, 91] width 336 height 4
checkbox input "true"
click at [453, 212] on button "Save & Continue" at bounding box center [441, 214] width 38 height 9
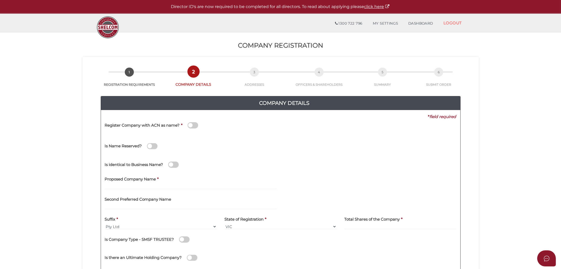
scroll to position [21, 0]
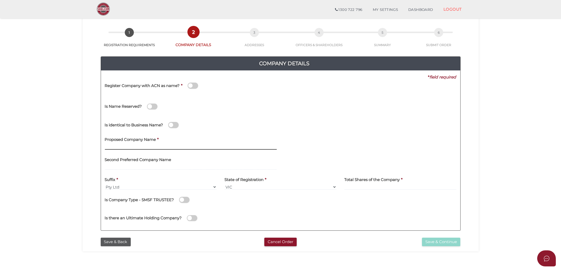
click at [160, 147] on input "text" at bounding box center [191, 147] width 172 height 6
click at [188, 145] on input "text" at bounding box center [191, 147] width 172 height 6
paste input "PGDP Laverton Pty Ltd"
type input "PGDP Laverton Pty Ltd"
click at [124, 188] on select "Pty Ltd Pty Ltd Pty. Ltd. Pty Limited Proprietary Limited Proprietary Ltd" at bounding box center [161, 187] width 112 height 6
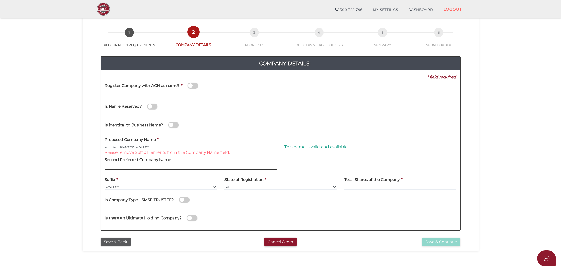
click at [268, 166] on input "text" at bounding box center [191, 167] width 172 height 6
click at [355, 185] on input at bounding box center [401, 187] width 112 height 6
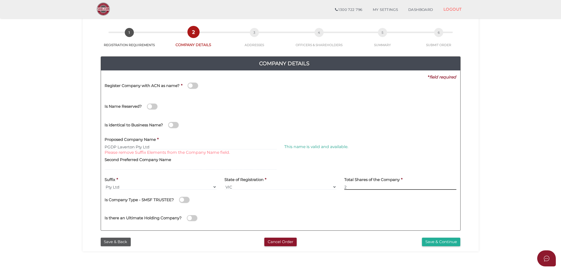
type input "2"
click at [339, 170] on div at bounding box center [371, 164] width 180 height 20
click at [188, 145] on input "PGDP Laverton Pty Ltd" at bounding box center [191, 147] width 172 height 6
type input "PGDP Laverton"
click at [64, 137] on section "Company Registration 1d29c4217f04f66081af3345d12427d9 1 REGISTRATION REQUIREMEN…" at bounding box center [280, 153] width 561 height 322
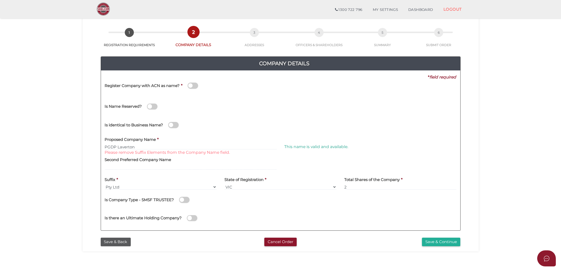
click at [200, 163] on div "Second Preferred Company Name" at bounding box center [191, 162] width 172 height 16
click at [183, 169] on input "text" at bounding box center [191, 167] width 172 height 6
click at [437, 240] on button "Save & Continue" at bounding box center [441, 242] width 38 height 9
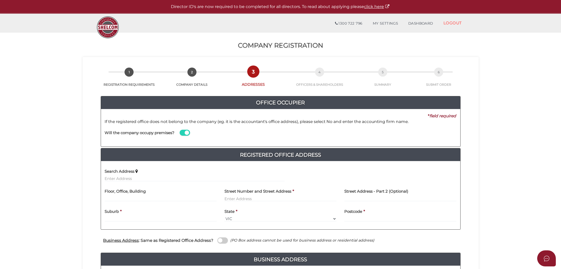
click at [180, 130] on div "Will the company occupy premises?" at bounding box center [195, 134] width 188 height 18
click at [181, 131] on span at bounding box center [185, 133] width 10 height 6
click at [0, 0] on input "checkbox" at bounding box center [0, 0] width 0 height 0
click at [181, 131] on span at bounding box center [185, 133] width 10 height 6
click at [0, 0] on input "checkbox" at bounding box center [0, 0] width 0 height 0
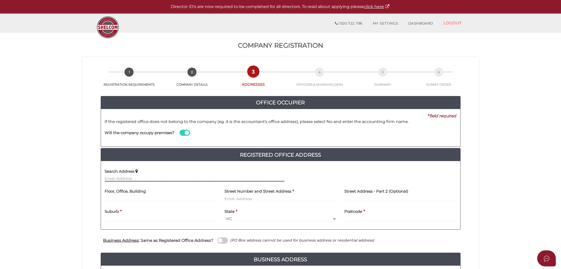
click at [151, 181] on input "text" at bounding box center [195, 179] width 180 height 6
paste input "Suite 2, L19, 40 City Road Southbank Vic 3006."
type input "suite 2 l19/40 City Road, Southbank VIC 3006, Australia"
type input "suite 2 l19"
type input "[STREET_ADDRESS]"
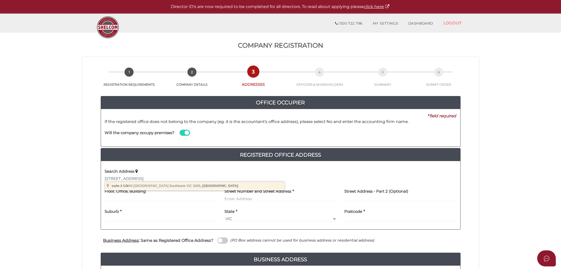
type input "Southbank"
select select "VIC"
type input "3006"
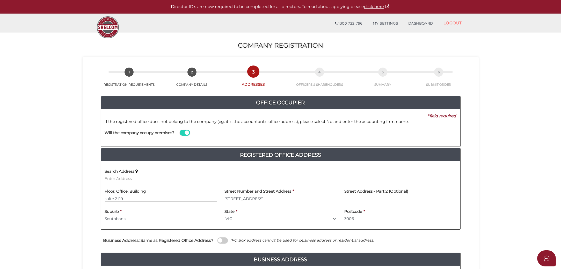
click at [111, 197] on input "suite 2 l19" at bounding box center [161, 199] width 112 height 6
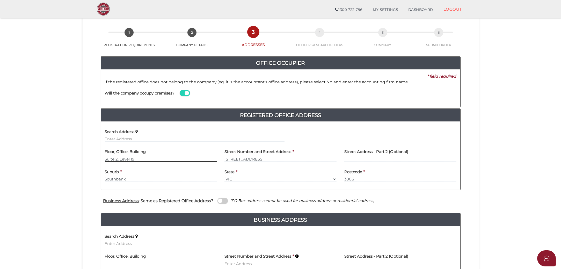
scroll to position [43, 0]
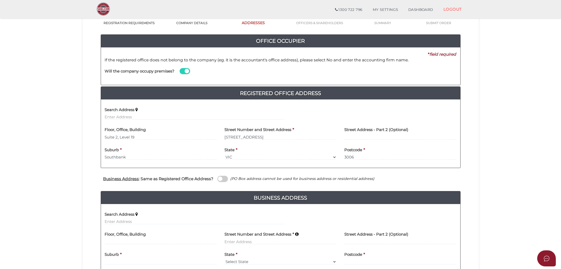
click at [231, 180] on icon "(PO Box address cannot be used for business address or residential address)" at bounding box center [303, 178] width 144 height 5
click at [227, 181] on div "Business Address : Same as Registered Office Address? (PO Box address cannot be…" at bounding box center [281, 180] width 368 height 10
click at [220, 181] on span at bounding box center [223, 179] width 10 height 6
click at [0, 0] on input "checkbox" at bounding box center [0, 0] width 0 height 0
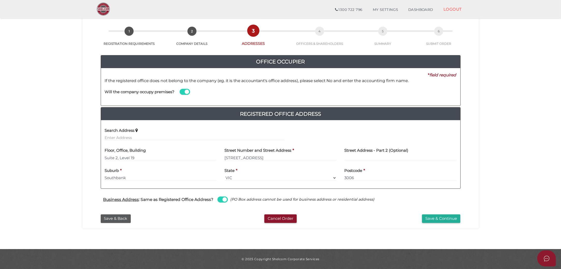
scroll to position [0, 0]
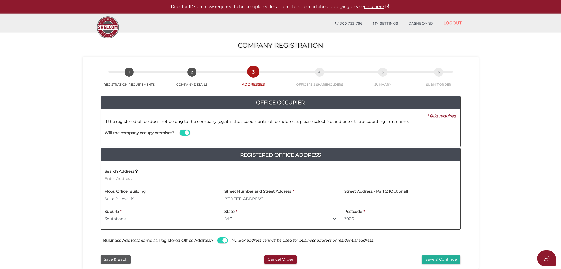
click at [121, 198] on input "Suite 2, Level 19" at bounding box center [161, 199] width 112 height 6
type input "Suite 2, Level 19"
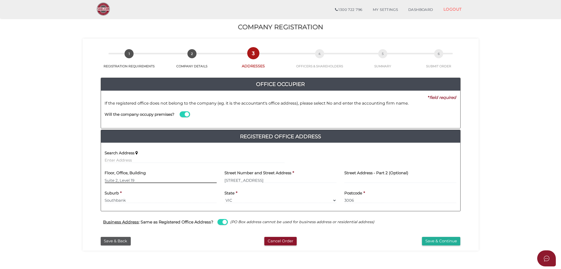
scroll to position [4, 0]
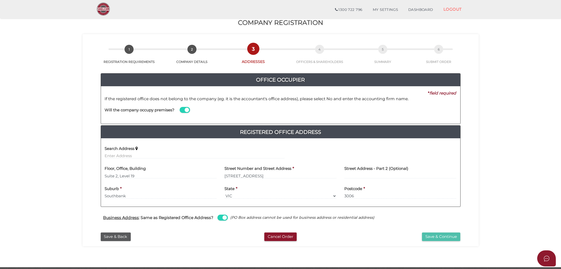
click at [432, 233] on button "Save & Continue" at bounding box center [441, 237] width 38 height 9
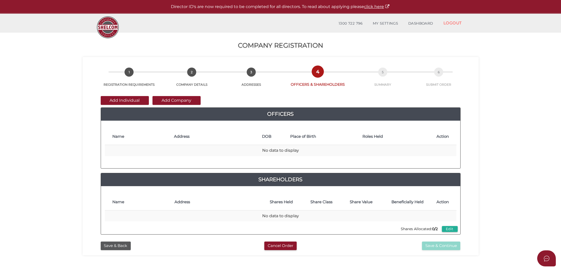
scroll to position [21, 0]
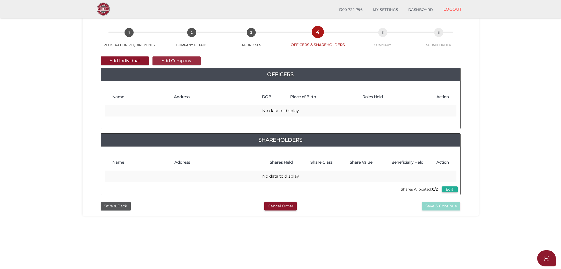
drag, startPoint x: 166, startPoint y: 67, endPoint x: 173, endPoint y: 62, distance: 8.4
click at [166, 67] on div "Add Individual Add Company Officers 2 16e4f67a8bd13b7d8f58274a060ec789 1d29c421…" at bounding box center [281, 125] width 360 height 139
click at [176, 61] on button "Add Company" at bounding box center [177, 60] width 48 height 9
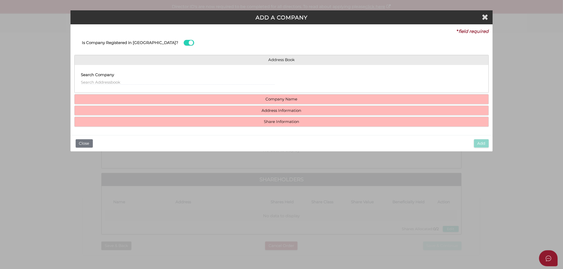
click at [130, 97] on h4 "Company Name" at bounding box center [282, 100] width 414 height 10
click at [131, 85] on input "text" at bounding box center [178, 82] width 194 height 6
type input "PGDP"
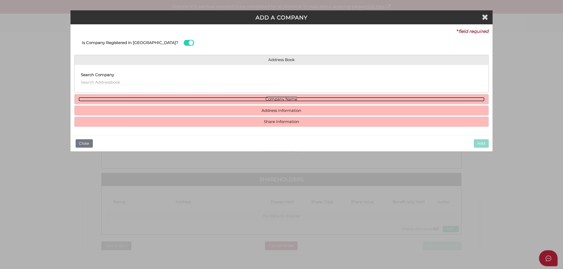
click at [201, 98] on link "Company Name" at bounding box center [281, 99] width 406 height 4
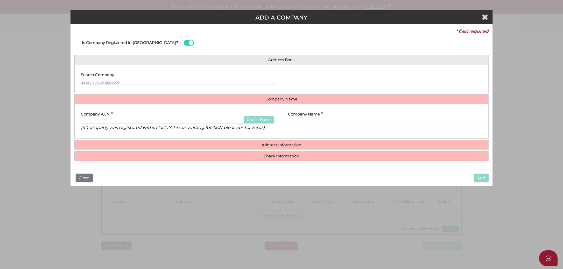
click at [128, 120] on input "text" at bounding box center [178, 122] width 194 height 6
paste input "687567602"
type input "687567602"
click at [269, 121] on button "Check Name" at bounding box center [259, 119] width 30 height 7
type input "PGDP HOLDINGS PTY LTD"
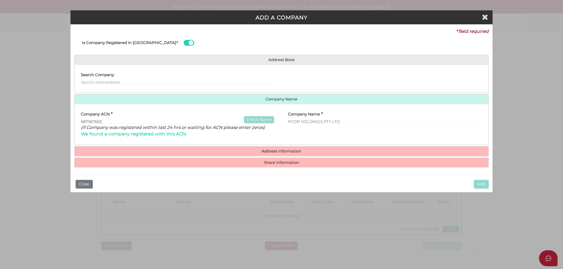
click at [235, 149] on h4 "Address Information" at bounding box center [282, 152] width 414 height 10
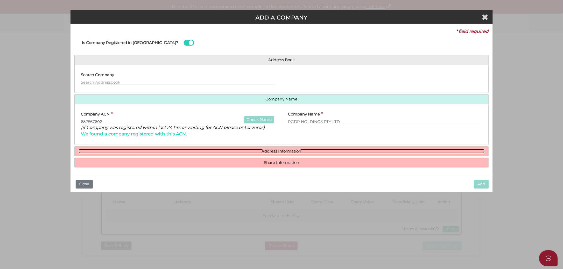
click at [239, 152] on link "Address Information" at bounding box center [281, 151] width 406 height 4
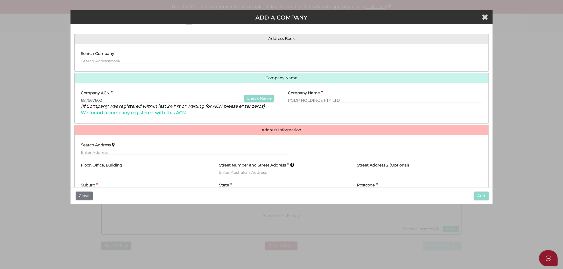
scroll to position [43, 0]
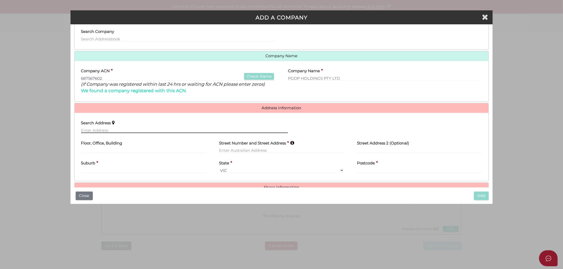
click at [118, 132] on input "text" at bounding box center [184, 130] width 207 height 6
paste input "Suite 2, Level 19, 40 City Road Southbank VIC 3006"
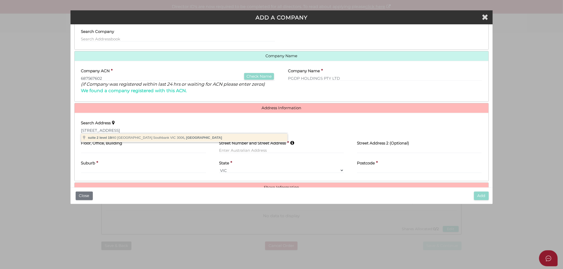
type input "suite 2 level 19/40 City Road, Southbank VIC 3006, Australia"
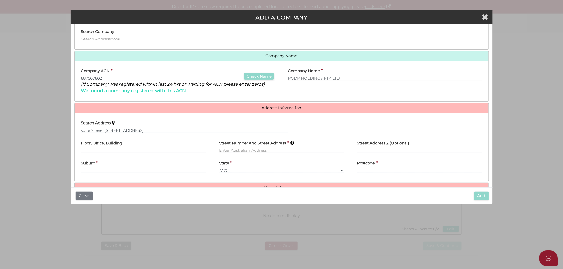
type input "suite 2 level 19"
type input "40 City Road"
type input "Southbank"
select select "VIC"
type input "3006"
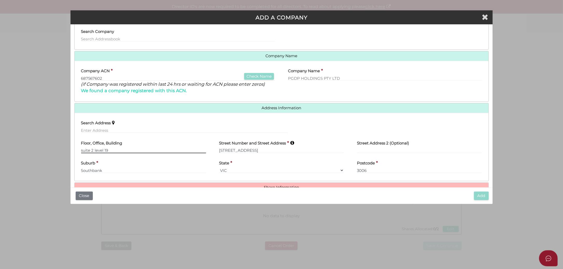
click at [88, 150] on input "suite 2 level 19" at bounding box center [143, 151] width 125 height 6
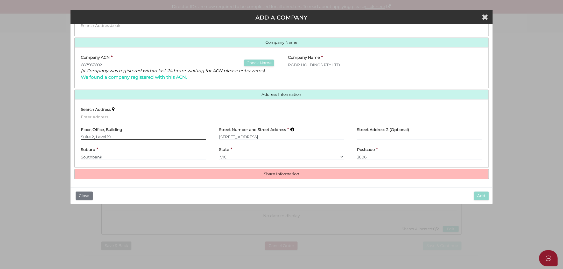
type input "Suite 2, Level 19"
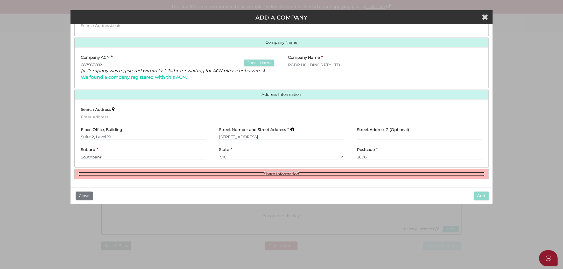
click at [297, 175] on link "Share Information" at bounding box center [281, 174] width 406 height 4
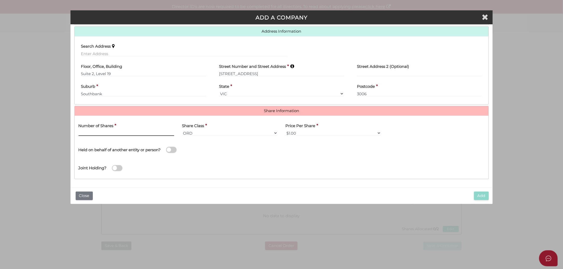
click at [133, 134] on input "text" at bounding box center [126, 133] width 96 height 6
type input "2"
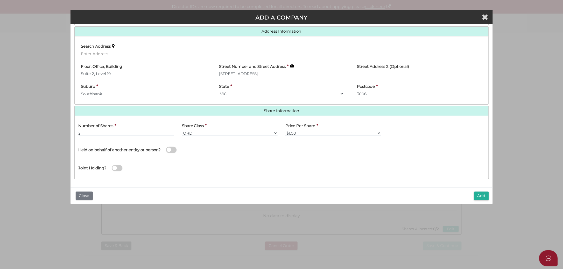
click at [286, 159] on div "Joint Holding?" at bounding box center [282, 166] width 414 height 17
click at [477, 194] on button "Add" at bounding box center [481, 196] width 15 height 9
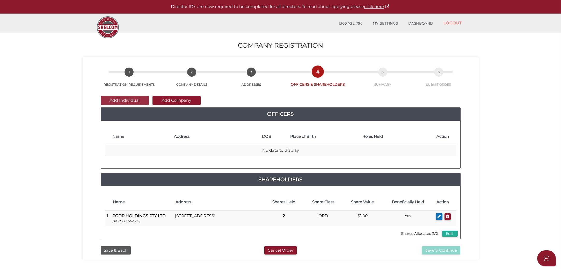
click at [122, 101] on button "Add Individual" at bounding box center [125, 100] width 48 height 9
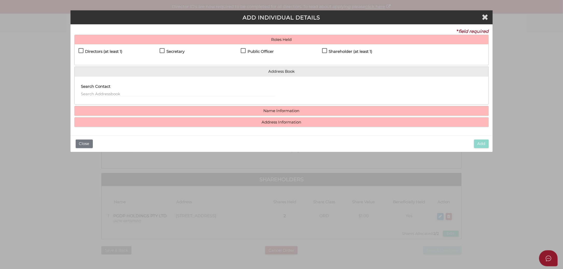
click at [254, 50] on h4 "Public Officer" at bounding box center [260, 51] width 26 height 4
checkbox input "true"
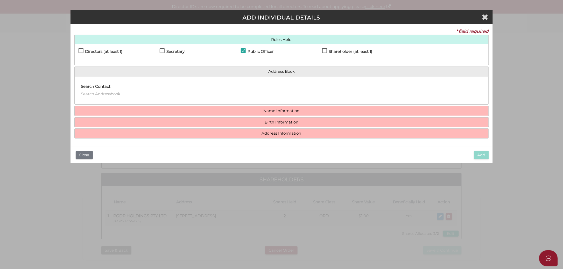
click at [116, 52] on h4 "Directors (at least 1)" at bounding box center [103, 51] width 37 height 4
checkbox input "true"
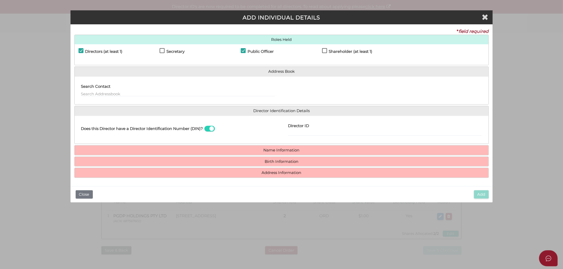
click at [168, 49] on h4 "Secretary" at bounding box center [175, 51] width 18 height 4
click at [161, 52] on label "Secretary" at bounding box center [172, 52] width 25 height 6
click at [171, 49] on h4 "Secretary" at bounding box center [175, 51] width 18 height 4
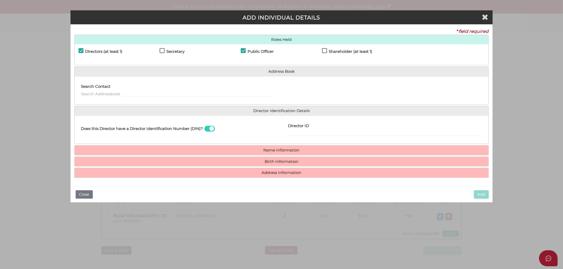
click at [165, 50] on label "Secretary" at bounding box center [172, 52] width 25 height 6
checkbox input "false"
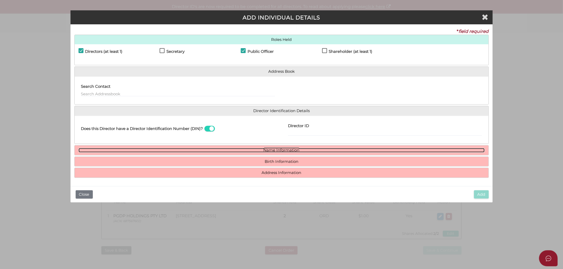
click at [165, 149] on link "Name Information" at bounding box center [281, 150] width 406 height 4
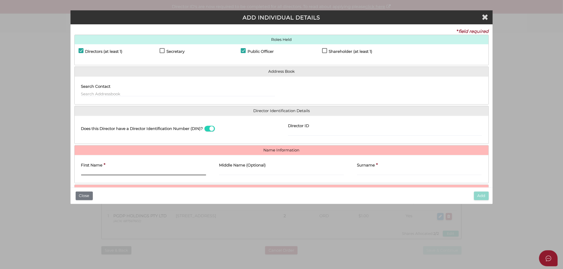
drag, startPoint x: 150, startPoint y: 170, endPoint x: 146, endPoint y: 173, distance: 4.6
click at [150, 170] on input "First Name" at bounding box center [143, 173] width 125 height 6
paste input "[PERSON_NAME]"
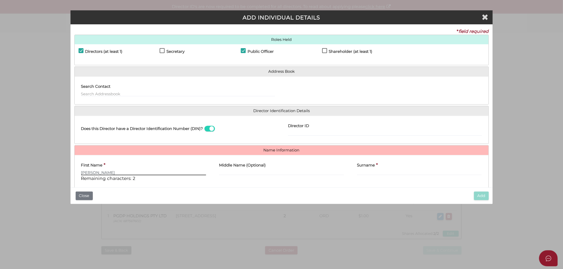
drag, startPoint x: 94, startPoint y: 173, endPoint x: 284, endPoint y: 174, distance: 189.9
click at [270, 174] on div "First Name * Adrian Peter Blake Remaining characters: 2 Middle Name (Optional) …" at bounding box center [282, 172] width 414 height 26
type input "Adrian"
click at [286, 175] on div "Middle Name (Optional)" at bounding box center [281, 172] width 138 height 26
paste input "Peter Blake"
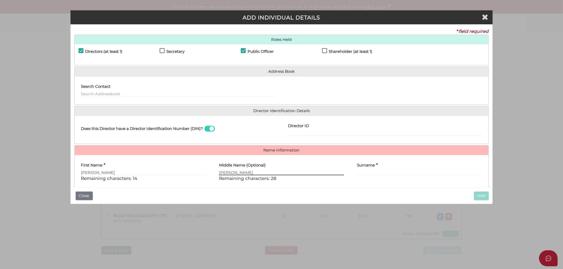
click at [234, 174] on input "Peter Blake" at bounding box center [281, 173] width 125 height 6
drag, startPoint x: 230, startPoint y: 173, endPoint x: 325, endPoint y: 175, distance: 95.1
click at [325, 175] on input "Peter Blake" at bounding box center [281, 173] width 125 height 6
type input "Peter"
drag, startPoint x: 368, startPoint y: 170, endPoint x: 360, endPoint y: 171, distance: 8.1
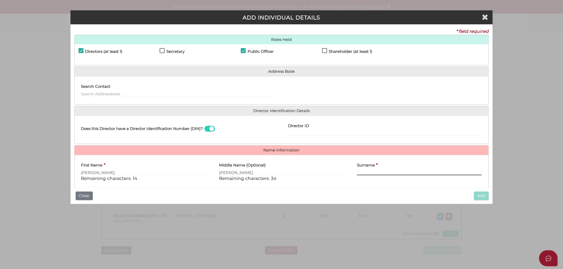
click at [368, 170] on input "Surname" at bounding box center [419, 173] width 125 height 6
paste input "Blake"
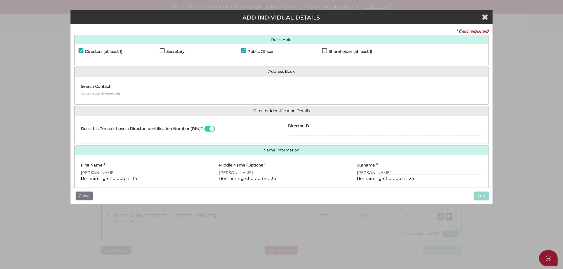
click at [360, 171] on input "Blake" at bounding box center [419, 173] width 125 height 6
type input "Blake"
click at [220, 173] on input "Peter" at bounding box center [281, 173] width 125 height 6
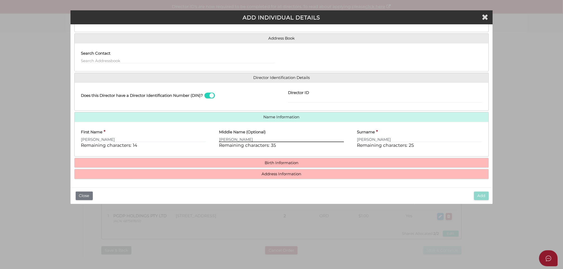
type input "Peter"
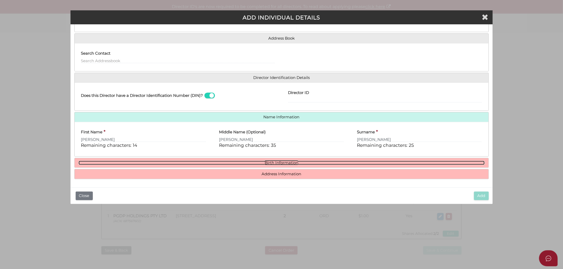
click at [146, 161] on link "Birth Information" at bounding box center [281, 163] width 406 height 4
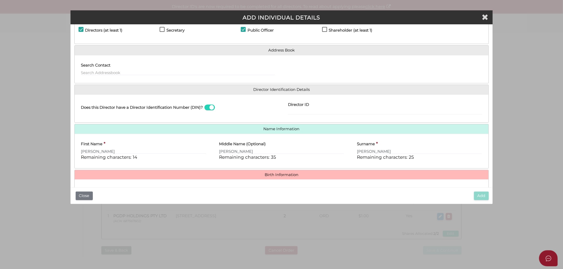
scroll to position [65, 0]
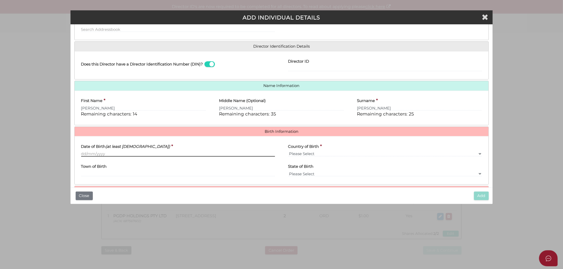
click at [114, 153] on input "Date of Birth (at least 18 years old)" at bounding box center [178, 154] width 194 height 6
paste input "21/02/1976"
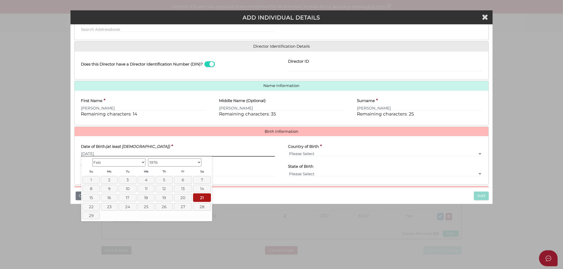
type input "21/02/1976"
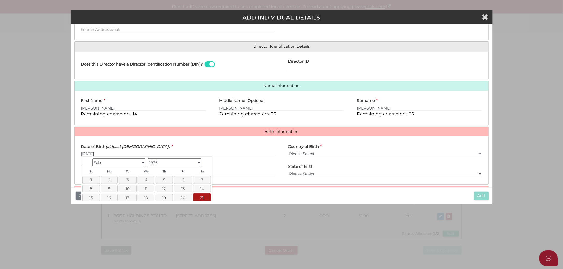
click at [225, 149] on div "Date of Birth (at least 18 years old) * 21/02/1976" at bounding box center [178, 148] width 194 height 16
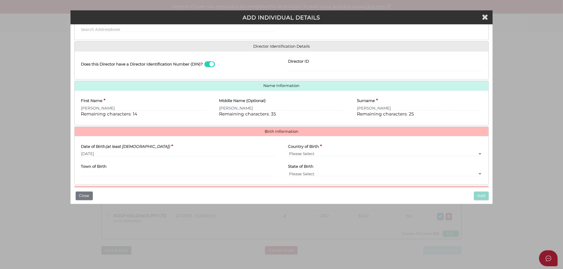
scroll to position [81, 0]
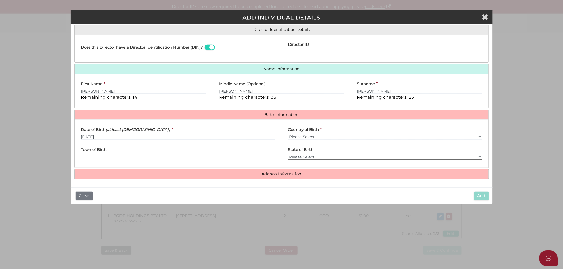
click at [313, 155] on select "Please Select VIC [GEOGRAPHIC_DATA] [GEOGRAPHIC_DATA] [GEOGRAPHIC_DATA] [GEOGRA…" at bounding box center [385, 157] width 194 height 6
click at [305, 136] on select "Please Select v [GEOGRAPHIC_DATA] [GEOGRAPHIC_DATA] [GEOGRAPHIC_DATA] [GEOGRAPH…" at bounding box center [385, 137] width 194 height 6
click at [179, 156] on input "Town of Birth" at bounding box center [178, 157] width 194 height 6
paste input "Mornington Vic Australia"
type input "Mornington Vic Australia"
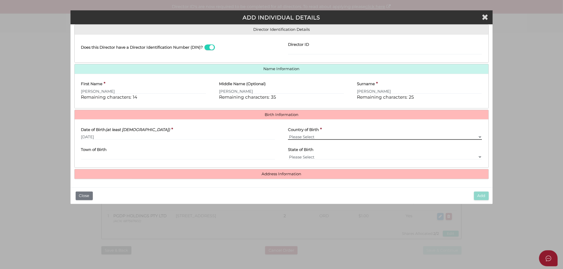
drag, startPoint x: 351, startPoint y: 136, endPoint x: 341, endPoint y: 137, distance: 10.7
click at [348, 136] on select "Please Select v [GEOGRAPHIC_DATA] [GEOGRAPHIC_DATA] [GEOGRAPHIC_DATA] [GEOGRAPH…" at bounding box center [385, 137] width 194 height 6
select select "[GEOGRAPHIC_DATA]"
click at [288, 134] on select "Please Select v [GEOGRAPHIC_DATA] [GEOGRAPHIC_DATA] [GEOGRAPHIC_DATA] [GEOGRAPH…" at bounding box center [385, 137] width 194 height 6
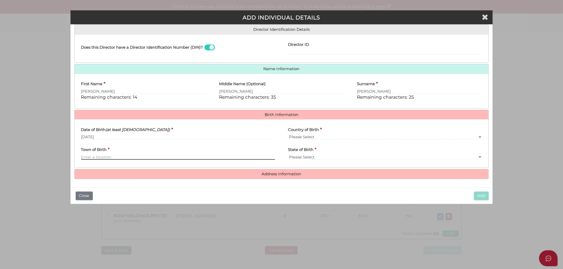
click at [155, 160] on div "Town of Birth *" at bounding box center [178, 154] width 207 height 20
paste input "Mornington Vic Australia"
click at [107, 157] on input "Mornington Vic Australia" at bounding box center [178, 157] width 194 height 6
type input "Mornington"
select select "VIC"
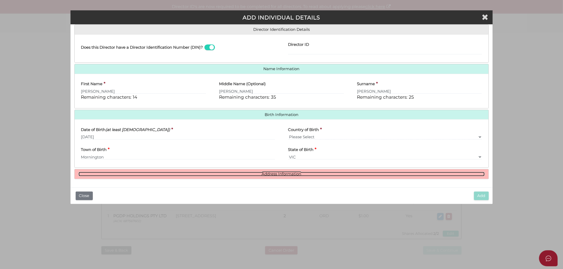
click at [251, 176] on link "Address Information" at bounding box center [281, 174] width 406 height 4
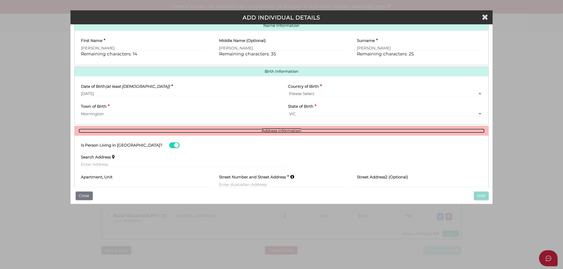
scroll to position [161, 0]
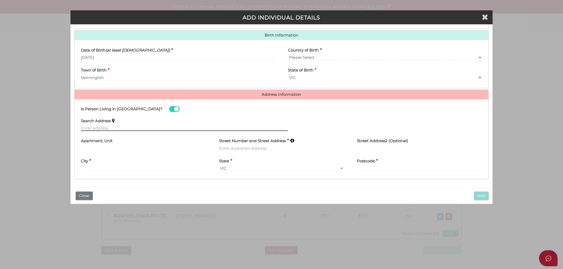
click at [152, 126] on input "text" at bounding box center [184, 128] width 207 height 6
paste input ", 95 South Road Brighton 3186"
type input "95 South Road, Brighton VIC 3186, Australia"
type input "95 South Road"
type input "Brighton"
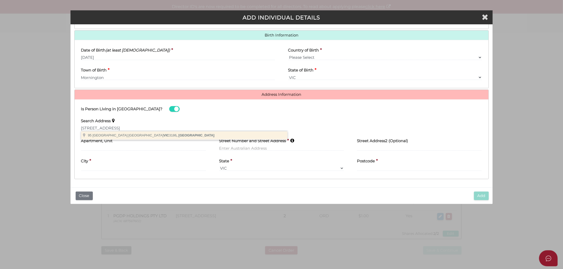
select select "VIC"
type input "3186"
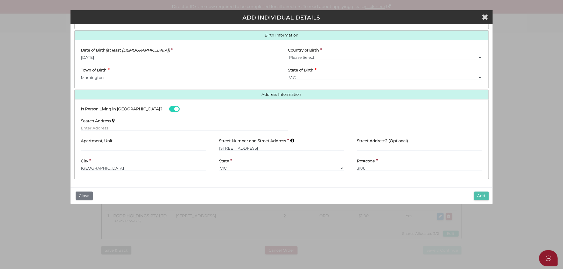
click at [479, 195] on button "Add" at bounding box center [481, 196] width 15 height 9
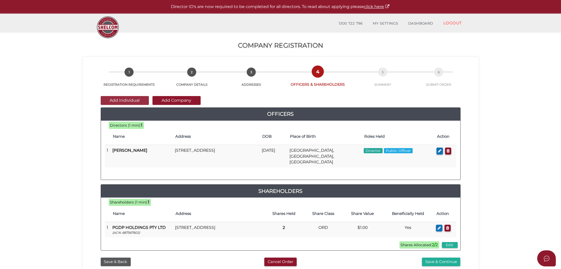
click at [131, 99] on button "Add Individual" at bounding box center [125, 100] width 48 height 9
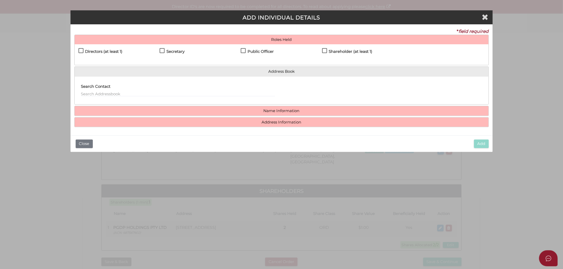
click at [339, 53] on h4 "Shareholder (at least 1)" at bounding box center [351, 51] width 44 height 4
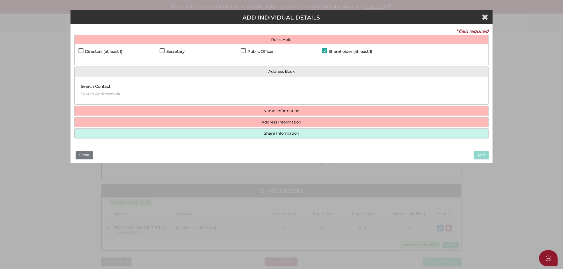
click at [336, 53] on h4 "Shareholder (at least 1)" at bounding box center [351, 51] width 44 height 4
checkbox input "false"
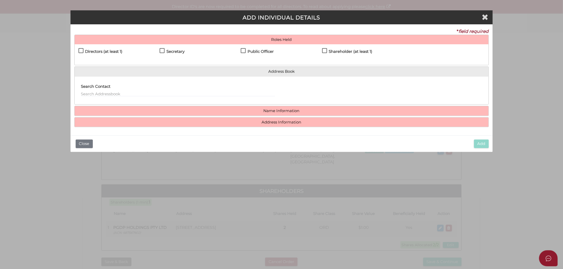
click at [90, 49] on div "Directors (at least 1)" at bounding box center [118, 52] width 81 height 9
click at [95, 49] on div "Directors (at least 1)" at bounding box center [118, 52] width 81 height 9
click at [175, 51] on h4 "Secretary" at bounding box center [175, 51] width 18 height 4
checkbox input "true"
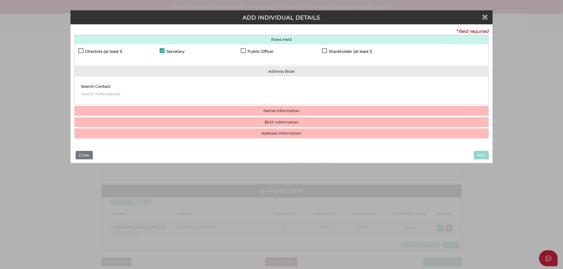
click at [485, 17] on icon "Close" at bounding box center [485, 17] width 6 height 8
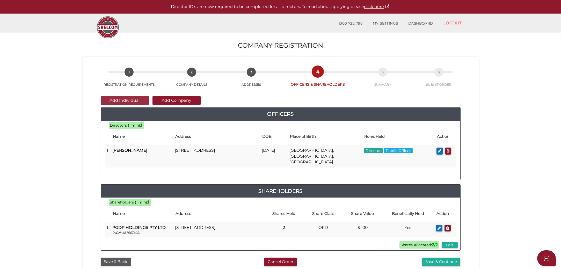
click at [129, 99] on button "Add Individual" at bounding box center [125, 100] width 48 height 9
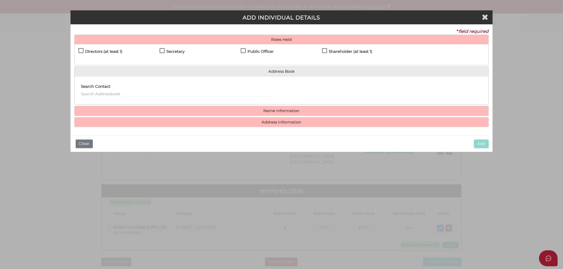
click at [172, 47] on div "Directors (at least 1) Secretary Public Officer Member Shareholder (at least 1)" at bounding box center [282, 54] width 414 height 21
click at [172, 49] on h4 "Secretary" at bounding box center [175, 51] width 18 height 4
checkbox input "true"
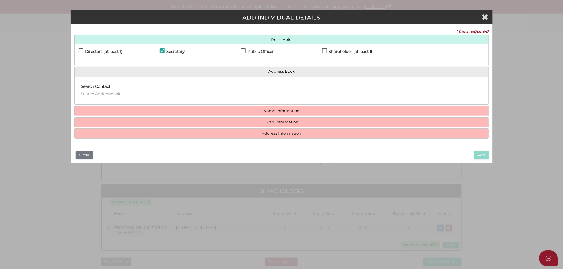
click at [119, 115] on h4 "Name Information" at bounding box center [282, 111] width 414 height 10
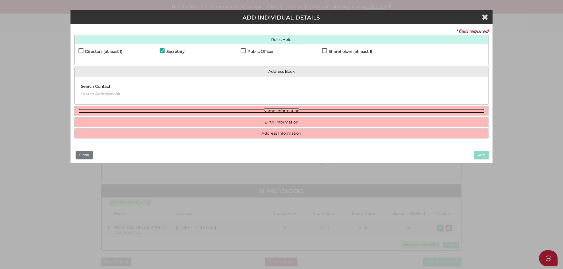
click at [132, 109] on link "Name Information" at bounding box center [281, 111] width 406 height 4
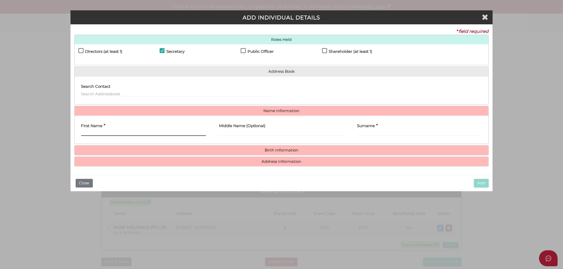
click at [114, 134] on input "First Name" at bounding box center [143, 133] width 125 height 6
paste input "Melinda"
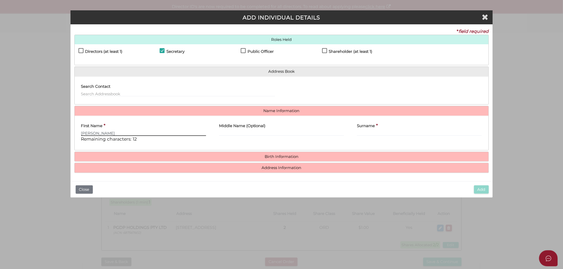
type input "Melinda"
click at [245, 137] on div "Middle Name (Optional)" at bounding box center [281, 133] width 138 height 26
click at [246, 134] on input "Middle Name (Optional)" at bounding box center [281, 133] width 125 height 6
paste input "Lim Choo"
type input "Lim Choo"
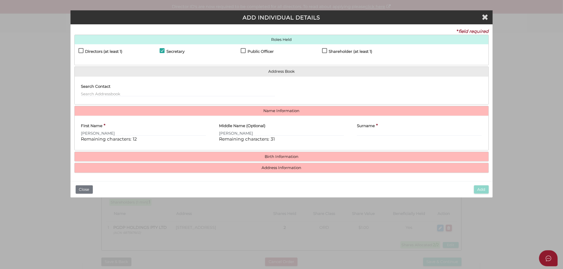
click at [388, 128] on div "Surname *" at bounding box center [419, 128] width 125 height 16
click at [382, 132] on input "Surname" at bounding box center [419, 133] width 125 height 6
paste input "Ch'ng"
type input "Ch'ng"
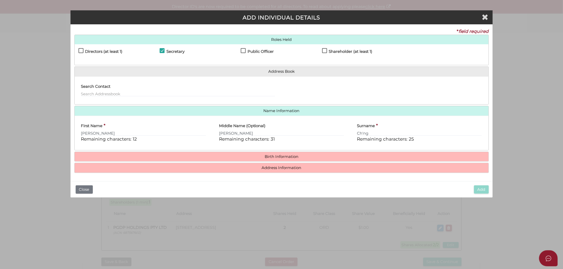
click at [287, 138] on div "Middle Name (Optional) Lim Choo Remaining characters: 31" at bounding box center [281, 131] width 125 height 23
click at [282, 133] on input "Lim Choo" at bounding box center [281, 133] width 125 height 6
type input "Lim Choo"
click at [283, 159] on h4 "Birth Information" at bounding box center [282, 157] width 414 height 10
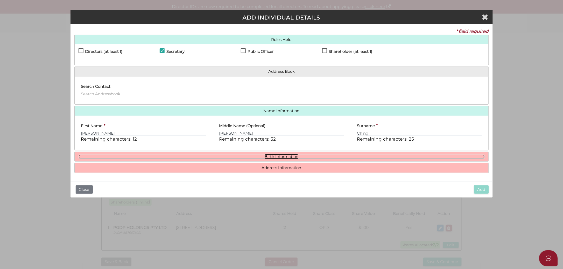
click at [283, 156] on link "Birth Information" at bounding box center [281, 157] width 406 height 4
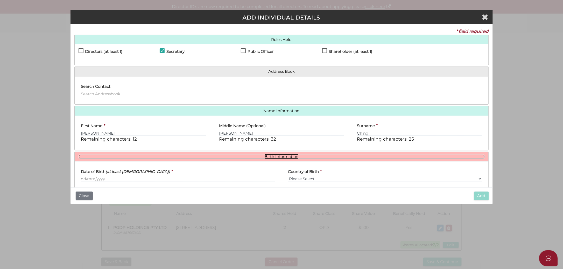
scroll to position [41, 0]
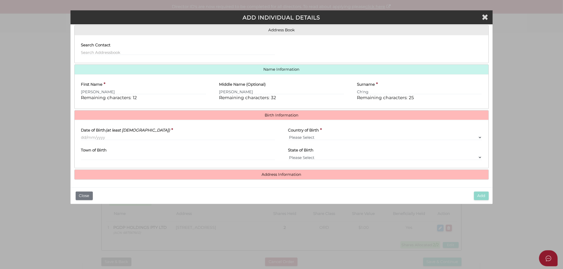
drag, startPoint x: 96, startPoint y: 141, endPoint x: 104, endPoint y: 137, distance: 9.5
click at [96, 141] on div "Date of Birth (at least 18 years old) *" at bounding box center [178, 134] width 207 height 20
click at [104, 137] on input "Date of Birth (at least 18 years old)" at bounding box center [178, 138] width 194 height 6
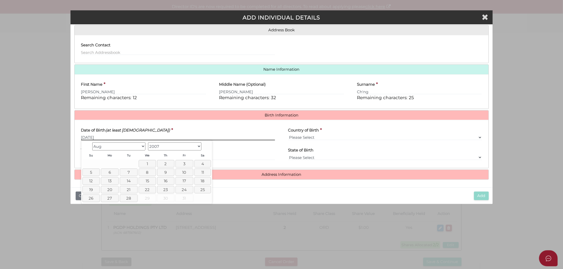
type input "[DATE]"
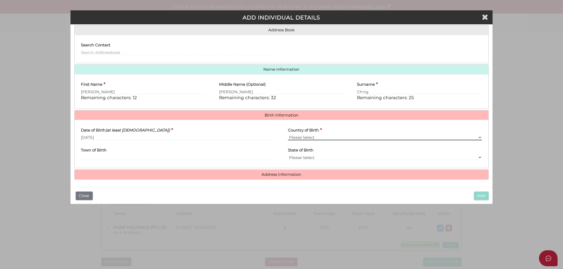
select select "[GEOGRAPHIC_DATA]"
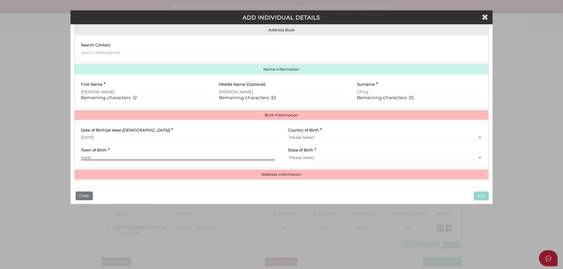
click at [166, 157] on input "melb" at bounding box center [178, 158] width 194 height 6
type input "Melbourne"
select select "VIC"
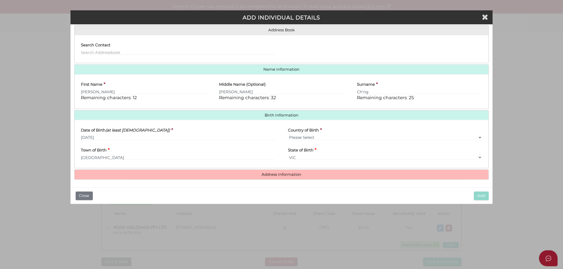
drag, startPoint x: 301, startPoint y: 152, endPoint x: 295, endPoint y: 157, distance: 8.2
click at [300, 153] on label "State of Birth" at bounding box center [300, 149] width 25 height 11
click at [300, 155] on select "Please Select VIC [GEOGRAPHIC_DATA] [GEOGRAPHIC_DATA] [GEOGRAPHIC_DATA] [GEOGRA…" at bounding box center [385, 158] width 194 height 6
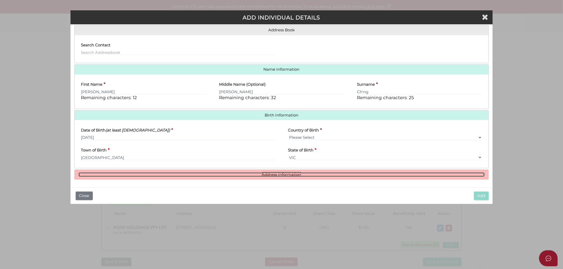
click at [275, 176] on link "Address Information" at bounding box center [281, 175] width 406 height 4
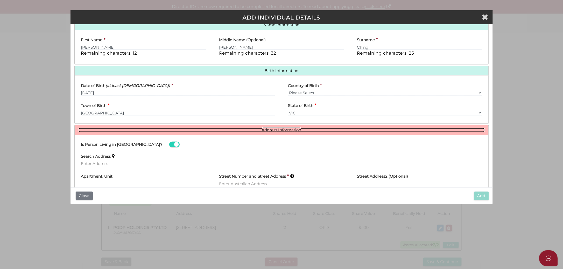
scroll to position [121, 0]
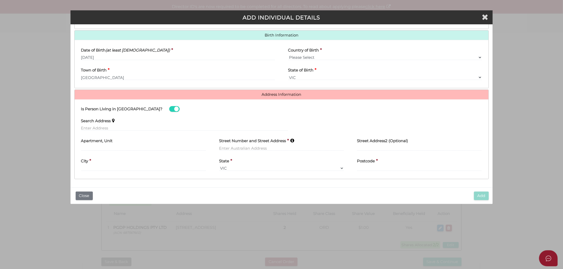
click at [125, 125] on div "Search Address" at bounding box center [184, 123] width 207 height 16
click at [121, 131] on div "Search Address" at bounding box center [185, 125] width 220 height 20
click at [117, 123] on div "Search Address" at bounding box center [184, 123] width 207 height 16
click at [115, 123] on div "Search Address" at bounding box center [184, 123] width 207 height 16
click at [108, 127] on input "text" at bounding box center [184, 128] width 207 height 6
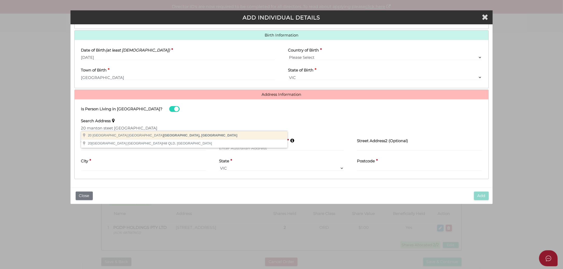
type input "20 Manton Street, Richmond VIC, Australia"
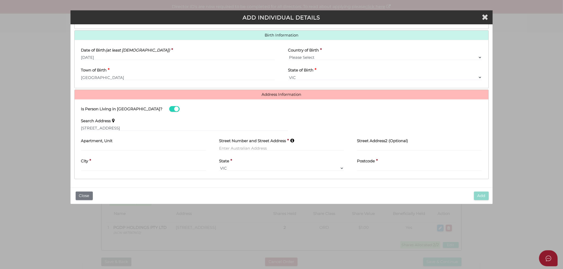
type input "20 Manton Street"
type input "Richmond"
select select "VIC"
type input "3121"
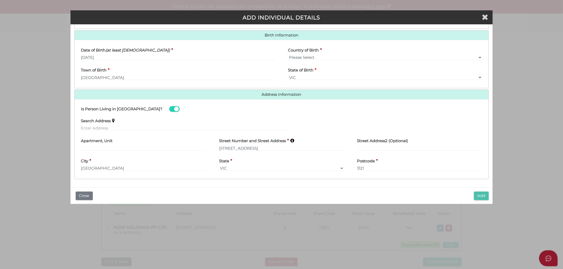
click at [479, 192] on button "Add" at bounding box center [481, 196] width 15 height 9
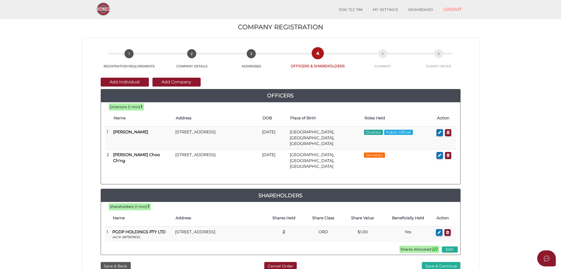
scroll to position [86, 0]
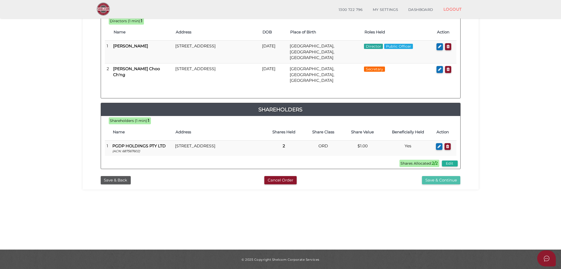
click at [438, 176] on button "Save & Continue" at bounding box center [441, 180] width 38 height 9
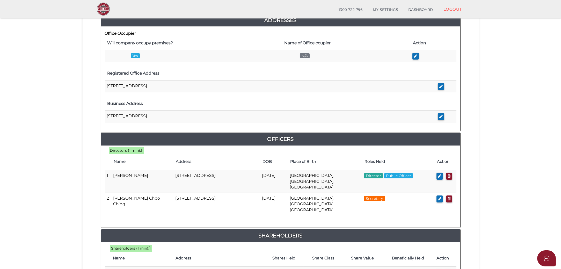
scroll to position [207, 0]
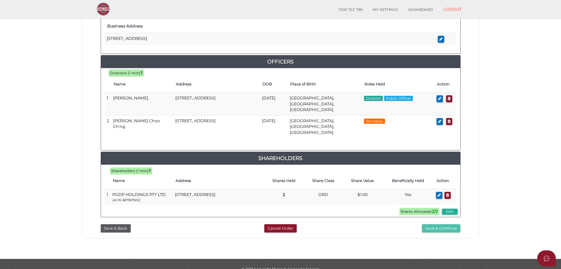
click at [453, 224] on button "Save & Continue" at bounding box center [441, 228] width 38 height 9
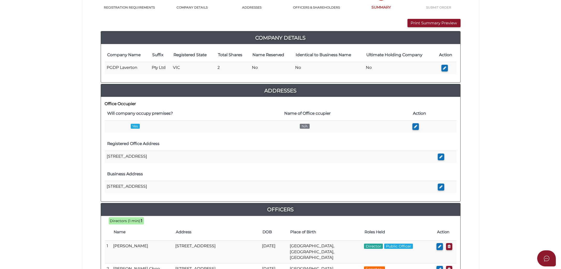
scroll to position [0, 0]
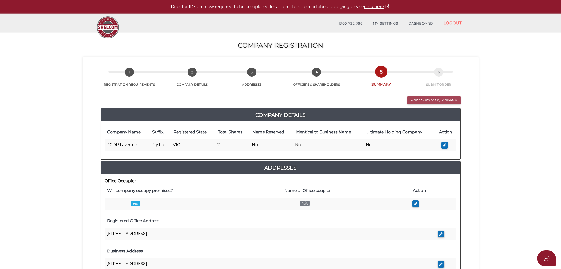
click at [430, 104] on button "Print Summary Preview" at bounding box center [434, 100] width 53 height 9
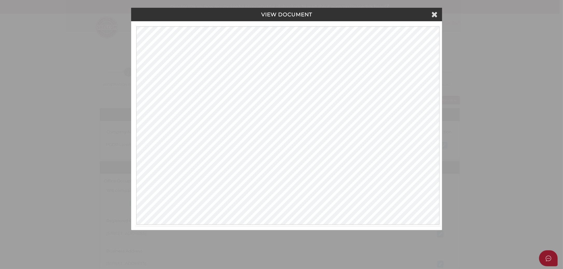
click at [429, 17] on h4 "VIEW DOCUMENT" at bounding box center [286, 15] width 303 height 6
click at [431, 17] on h4 "VIEW DOCUMENT" at bounding box center [286, 15] width 303 height 6
click at [439, 12] on div "VIEW DOCUMENT" at bounding box center [286, 14] width 311 height 13
click at [435, 13] on icon at bounding box center [434, 14] width 6 height 8
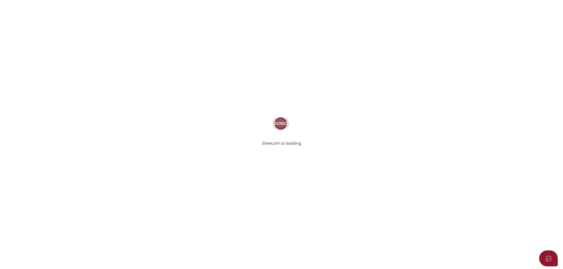
select select "Comb Binding"
select select "No"
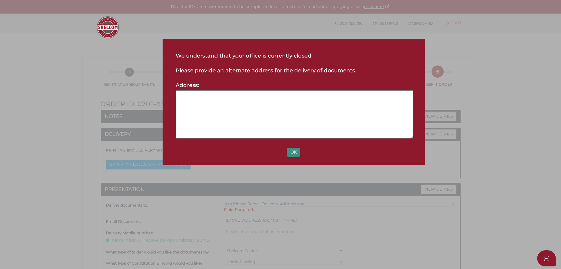
click at [298, 151] on button "OK" at bounding box center [293, 152] width 13 height 9
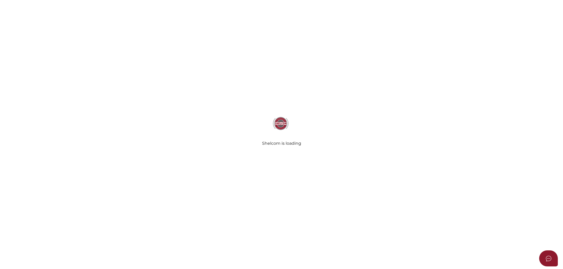
select select "Comb Binding"
select select "No"
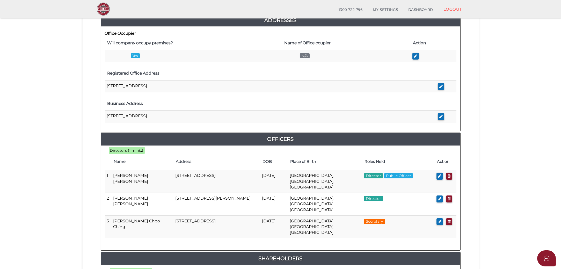
scroll to position [224, 0]
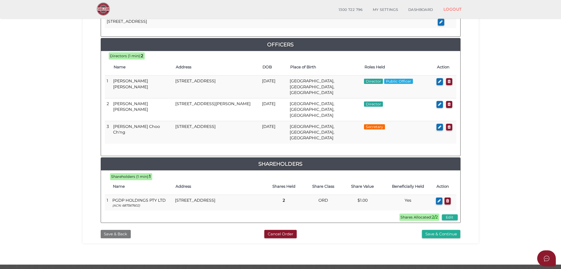
click at [118, 230] on button "Save & Back" at bounding box center [116, 234] width 30 height 9
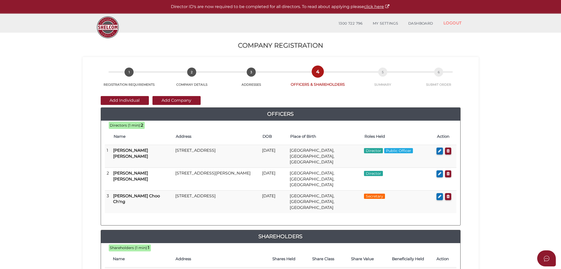
scroll to position [86, 0]
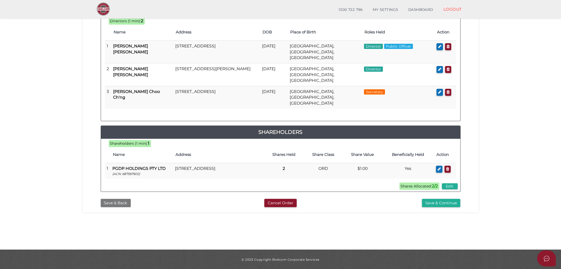
click at [115, 199] on button "Save & Back" at bounding box center [116, 203] width 30 height 9
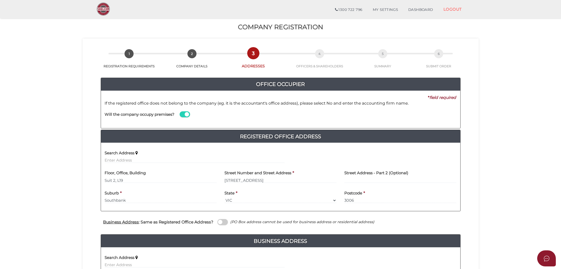
scroll to position [109, 0]
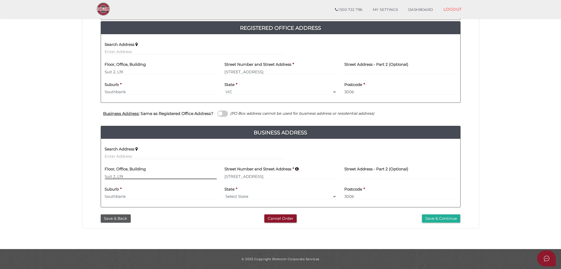
click at [117, 177] on input "Suit 2, L19" at bounding box center [161, 177] width 112 height 6
click at [120, 176] on input "Suit 2, L19" at bounding box center [161, 177] width 112 height 6
click at [120, 177] on input "Suit 2, L19" at bounding box center [161, 177] width 112 height 6
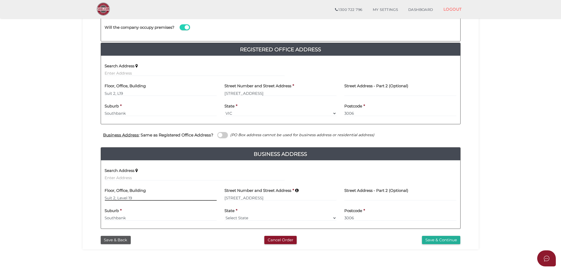
type input "Suit 2, Level 19"
click at [226, 135] on span at bounding box center [223, 135] width 10 height 6
click at [0, 0] on input "checkbox" at bounding box center [0, 0] width 0 height 0
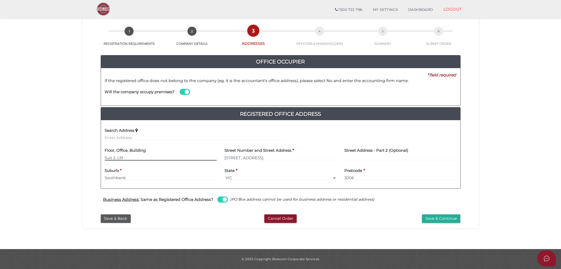
click at [120, 158] on input "Suit 2, L19" at bounding box center [161, 158] width 112 height 6
type input "Suit 2, L 19"
click at [436, 219] on button "Save & Continue" at bounding box center [441, 218] width 38 height 9
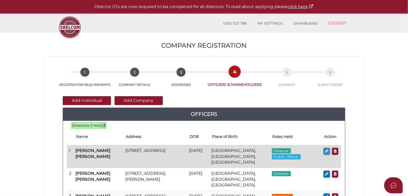
click at [323, 150] on button "button" at bounding box center [326, 151] width 6 height 7
checkbox input "true"
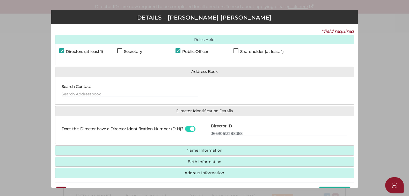
scroll to position [14, 0]
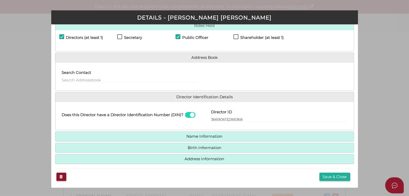
click at [152, 133] on h4 "Name Information" at bounding box center [204, 137] width 299 height 10
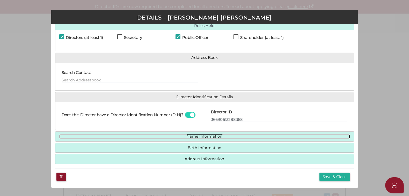
click at [183, 137] on link "Name Information" at bounding box center [204, 136] width 291 height 4
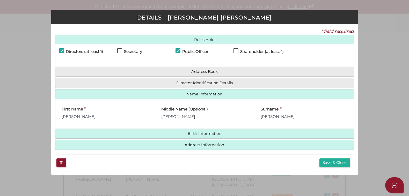
click at [174, 85] on h4 "Director Identification Details" at bounding box center [204, 83] width 299 height 10
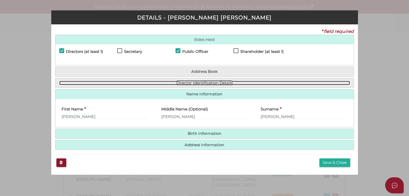
click at [183, 81] on link "Director Identification Details" at bounding box center [204, 83] width 291 height 4
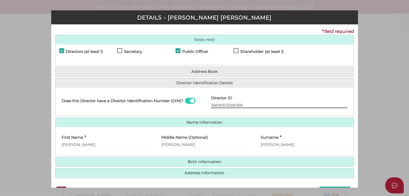
click at [212, 106] on input "36690613288368" at bounding box center [279, 105] width 137 height 6
type input "036690613288368"
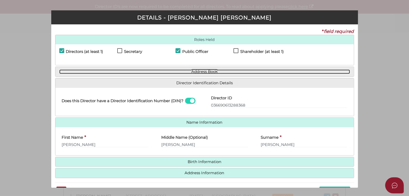
click at [214, 70] on link "Address Book" at bounding box center [204, 71] width 291 height 4
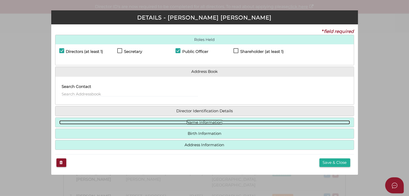
click at [215, 120] on link "Name Information" at bounding box center [204, 122] width 291 height 4
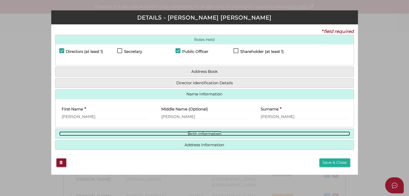
click at [213, 134] on link "Birth Information" at bounding box center [204, 133] width 291 height 4
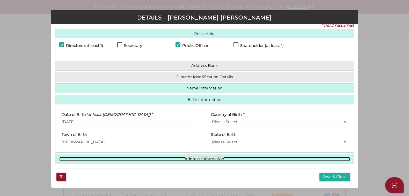
click at [198, 159] on link "Address Information" at bounding box center [204, 159] width 291 height 4
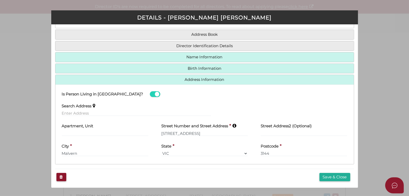
scroll to position [38, 0]
click at [330, 171] on div "Save & Close" at bounding box center [204, 176] width 299 height 17
click at [329, 173] on button "Save & Close" at bounding box center [335, 176] width 31 height 9
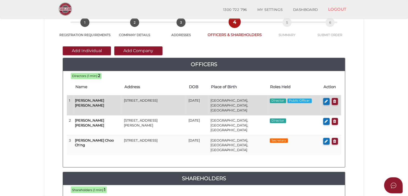
scroll to position [16, 0]
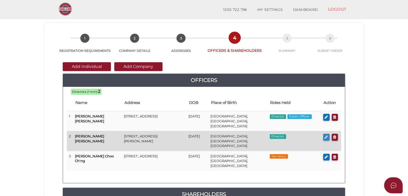
click at [326, 135] on icon "button" at bounding box center [326, 137] width 3 height 4
checkbox input "true"
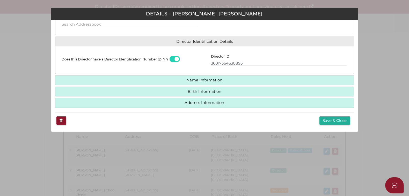
scroll to position [31, 0]
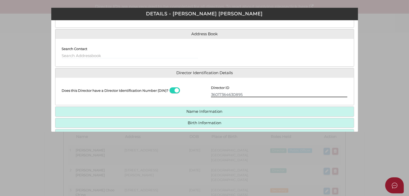
click at [211, 93] on input "36017364630895" at bounding box center [279, 94] width 137 height 6
type input "036017364630895"
click at [208, 107] on h4 "Name Information" at bounding box center [204, 112] width 299 height 10
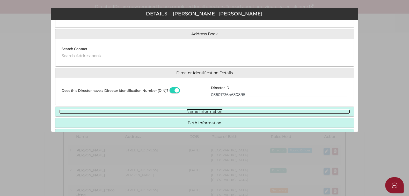
click at [207, 110] on link "Name Information" at bounding box center [204, 111] width 291 height 4
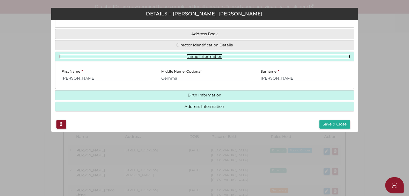
scroll to position [36, 0]
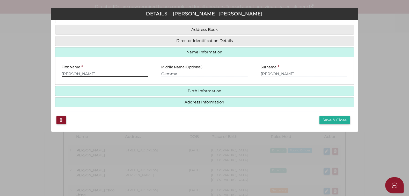
click at [63, 72] on input "[PERSON_NAME]" at bounding box center [105, 74] width 87 height 6
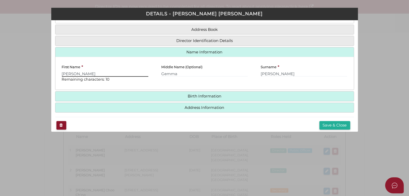
type input "[PERSON_NAME]"
click at [198, 74] on input "Gemma" at bounding box center [204, 74] width 87 height 6
type input "Gemma"
type input "[PERSON_NAME]"
click at [224, 98] on h4 "Birth Information" at bounding box center [204, 96] width 299 height 10
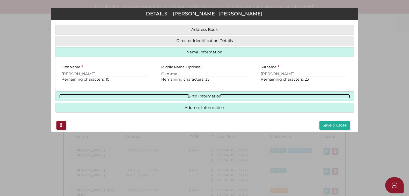
click at [208, 97] on link "Birth Information" at bounding box center [204, 96] width 291 height 4
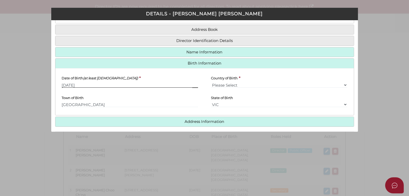
click at [102, 85] on input "[DATE]" at bounding box center [130, 85] width 137 height 6
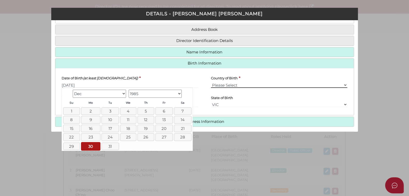
click at [240, 82] on select "Please Select v [GEOGRAPHIC_DATA] [GEOGRAPHIC_DATA] [GEOGRAPHIC_DATA] [GEOGRAPH…" at bounding box center [279, 85] width 137 height 6
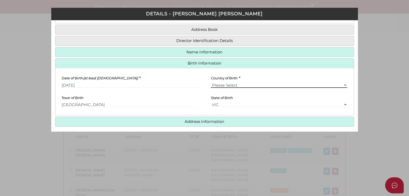
click at [229, 82] on select "Please Select v [GEOGRAPHIC_DATA] [GEOGRAPHIC_DATA] [GEOGRAPHIC_DATA] [GEOGRAPH…" at bounding box center [279, 85] width 137 height 6
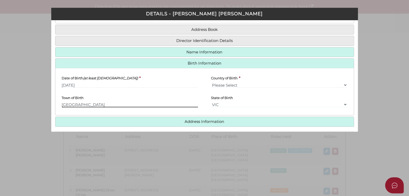
click at [148, 107] on div "Town of Birth East Melbourne" at bounding box center [129, 101] width 149 height 19
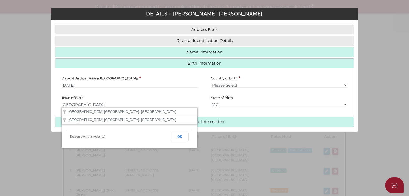
click at [160, 105] on input "East Melbourne" at bounding box center [130, 105] width 137 height 6
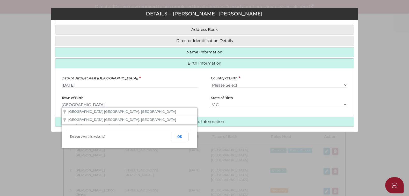
click at [211, 106] on select "Please Select VIC ACT NSW NT QLD TAS WA SA" at bounding box center [279, 105] width 137 height 6
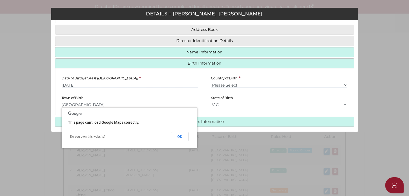
click at [200, 102] on div "Town of Birth East Melbourne" at bounding box center [129, 101] width 149 height 19
click at [180, 137] on button "OK" at bounding box center [180, 136] width 18 height 9
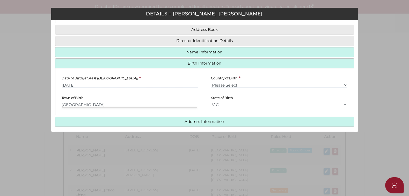
scroll to position [51, 0]
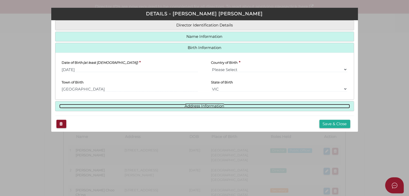
click at [193, 106] on link "Address Information" at bounding box center [204, 106] width 291 height 4
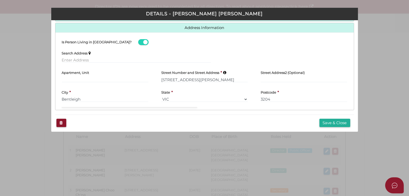
scroll to position [85, 0]
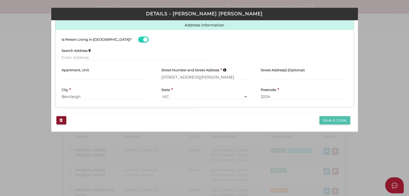
click at [324, 118] on button "Save & Close" at bounding box center [335, 120] width 31 height 9
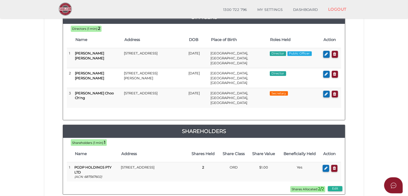
scroll to position [110, 0]
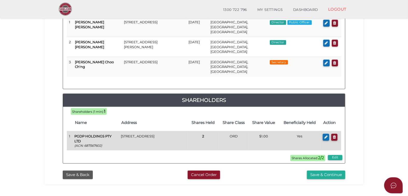
click at [126, 131] on td "Suite 2, Level 19 40 City Road, Southbank, VIC, 3006, Australia" at bounding box center [153, 140] width 69 height 19
click at [326, 135] on icon "button" at bounding box center [325, 137] width 3 height 4
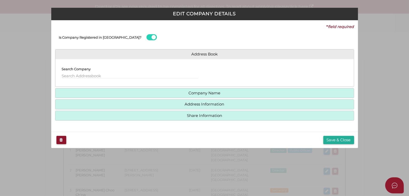
click at [118, 95] on h4 "Company Name" at bounding box center [204, 93] width 299 height 10
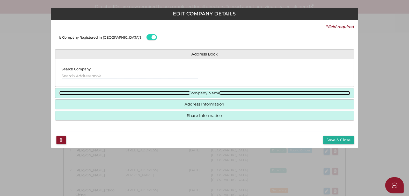
click at [119, 93] on link "Company Name" at bounding box center [204, 93] width 291 height 4
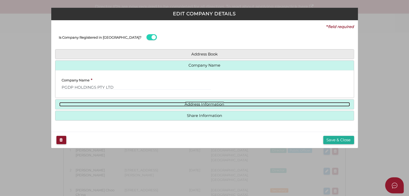
click at [118, 104] on link "Address Information" at bounding box center [204, 104] width 291 height 4
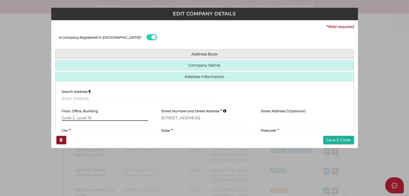
click at [82, 118] on input "Suite 2, Level 19" at bounding box center [105, 118] width 87 height 6
type input "Suite 2, L 19"
click at [336, 137] on button "Save & Close" at bounding box center [339, 140] width 31 height 9
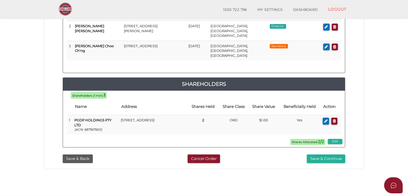
scroll to position [160, 0]
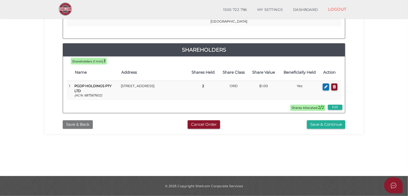
click at [77, 120] on button "Save & Back" at bounding box center [78, 124] width 30 height 9
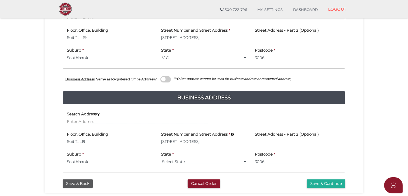
click at [171, 79] on span at bounding box center [165, 79] width 10 height 6
click at [0, 0] on input "checkbox" at bounding box center [0, 0] width 0 height 0
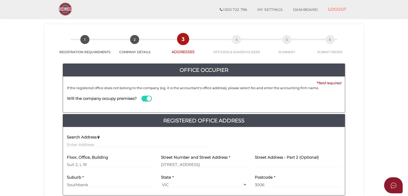
scroll to position [77, 0]
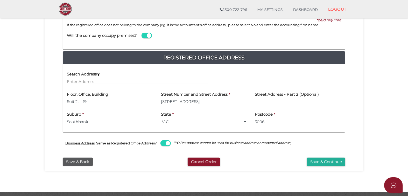
click at [168, 142] on span at bounding box center [165, 143] width 10 height 6
click at [0, 0] on input "checkbox" at bounding box center [0, 0] width 0 height 0
select select
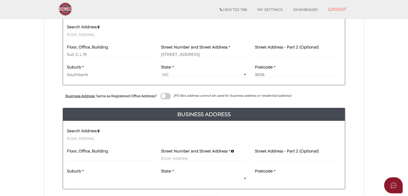
click at [162, 94] on span at bounding box center [165, 96] width 10 height 6
click at [0, 0] on input "checkbox" at bounding box center [0, 0] width 0 height 0
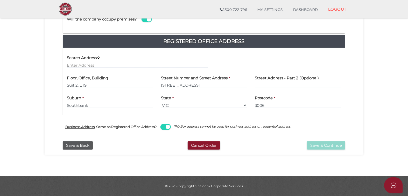
scroll to position [93, 0]
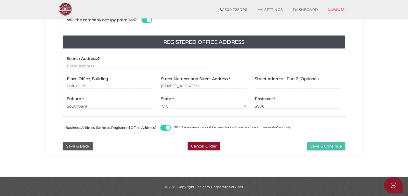
click at [313, 145] on button "Save & Continue" at bounding box center [326, 146] width 38 height 9
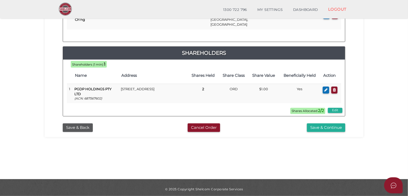
scroll to position [160, 0]
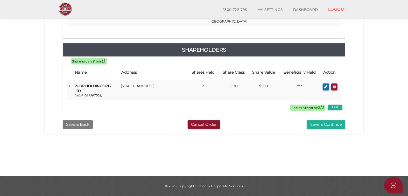
click at [76, 120] on button "Save & Back" at bounding box center [78, 124] width 30 height 9
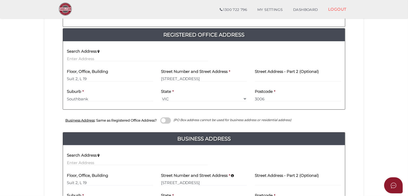
scroll to position [163, 0]
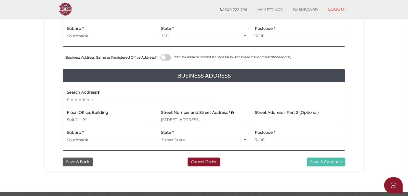
click at [323, 162] on button "Save & Continue" at bounding box center [326, 161] width 38 height 9
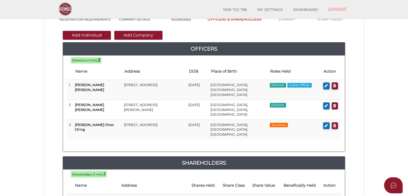
scroll to position [110, 0]
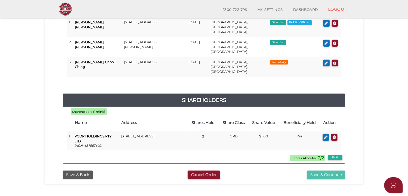
click at [343, 170] on button "Save & Continue" at bounding box center [326, 174] width 38 height 9
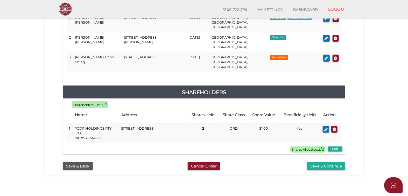
scroll to position [287, 0]
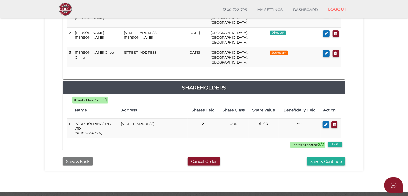
click at [81, 157] on button "Save & Back" at bounding box center [78, 161] width 30 height 9
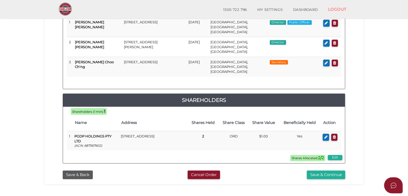
scroll to position [160, 0]
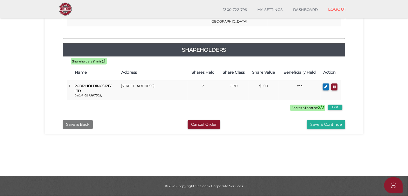
click at [75, 120] on button "Save & Back" at bounding box center [78, 124] width 30 height 9
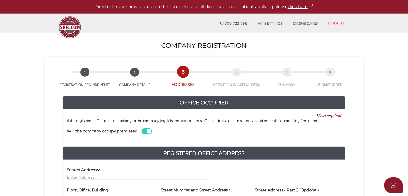
scroll to position [78, 0]
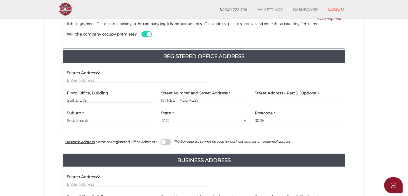
click at [74, 101] on input "Suit 2, L 19" at bounding box center [110, 100] width 86 height 6
click at [42, 117] on section "Company Registration 64ea60f694db7d21e096e09485ecce0d 1 REGISTRATION REQUIREMEN…" at bounding box center [204, 105] width 408 height 341
click at [82, 101] on input "Suite 2, L 19" at bounding box center [110, 100] width 86 height 6
type input "Suite 2, L 19"
click at [85, 98] on input "Suite 2, L 19" at bounding box center [110, 100] width 86 height 6
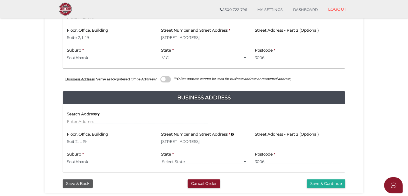
click at [167, 78] on span at bounding box center [165, 79] width 10 height 6
click at [0, 0] on input "checkbox" at bounding box center [0, 0] width 0 height 0
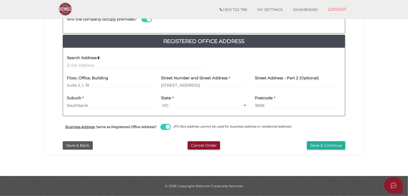
scroll to position [93, 0]
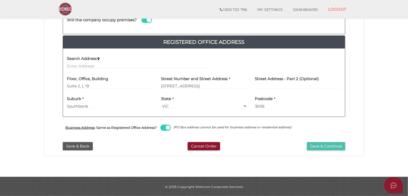
click at [309, 142] on button "Save & Continue" at bounding box center [326, 146] width 38 height 9
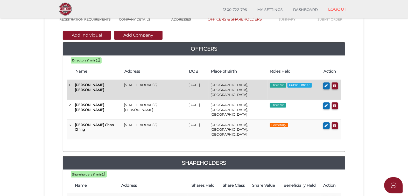
scroll to position [94, 0]
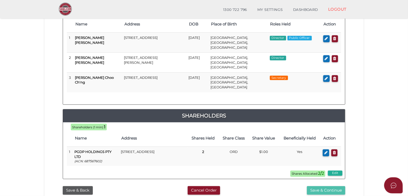
click at [320, 186] on button "Save & Continue" at bounding box center [326, 190] width 38 height 9
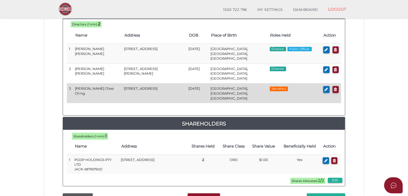
scroll to position [204, 0]
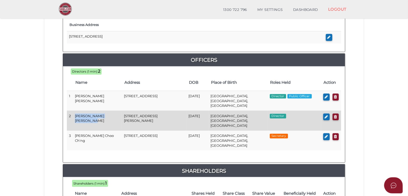
drag, startPoint x: 75, startPoint y: 108, endPoint x: 90, endPoint y: 114, distance: 16.1
click at [90, 114] on td "Jacqueline Gemma Withers" at bounding box center [97, 121] width 49 height 20
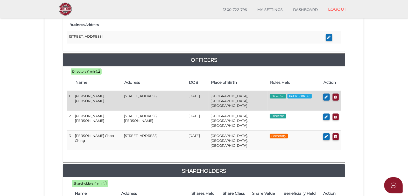
click at [226, 101] on td "Sydney, NSW, Australia" at bounding box center [237, 101] width 59 height 20
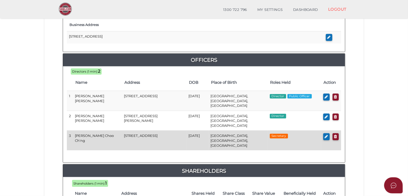
drag, startPoint x: 84, startPoint y: 129, endPoint x: 124, endPoint y: 129, distance: 39.9
click at [124, 131] on tr "3 Melinda Lim Choo Ch'ng 20 Manton Street, Richmond, VIC, 3121, Australia 15/05…" at bounding box center [204, 141] width 274 height 20
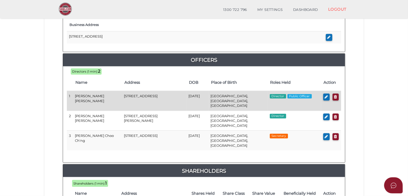
drag, startPoint x: 123, startPoint y: 94, endPoint x: 149, endPoint y: 99, distance: 27.2
click at [149, 99] on td "18 Lysterville Avenue, Malvern, VIC, 3144, Australia" at bounding box center [154, 101] width 65 height 20
drag, startPoint x: 149, startPoint y: 99, endPoint x: 205, endPoint y: 95, distance: 55.6
click at [205, 95] on td "16/06/1971" at bounding box center [197, 101] width 22 height 20
drag, startPoint x: 205, startPoint y: 95, endPoint x: 236, endPoint y: 96, distance: 31.6
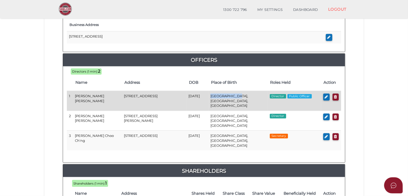
click at [236, 96] on td "Sydney, NSW, Australia" at bounding box center [237, 101] width 59 height 20
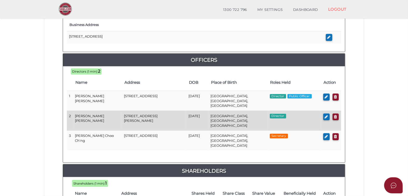
drag, startPoint x: 119, startPoint y: 109, endPoint x: 145, endPoint y: 115, distance: 26.8
click at [145, 115] on td "76 Tucker Road, Bentleigh, VIC, 3204, Australia" at bounding box center [154, 121] width 65 height 20
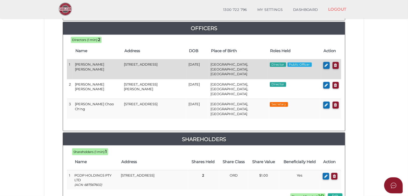
scroll to position [267, 0]
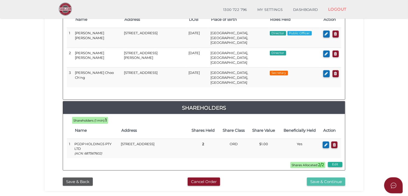
click at [318, 177] on button "Save & Continue" at bounding box center [326, 181] width 38 height 9
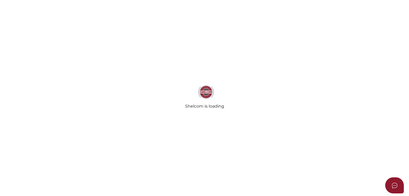
select select "Comb Binding"
select select "No"
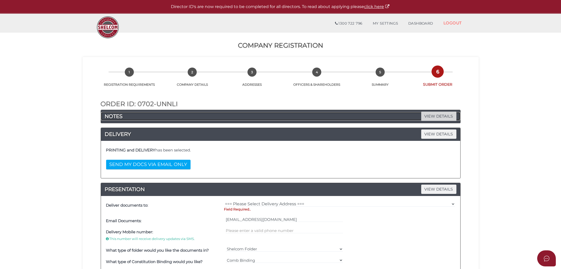
click at [409, 119] on span "VIEW DETAILS" at bounding box center [438, 116] width 35 height 9
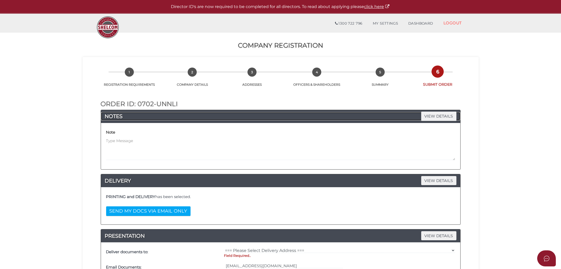
scroll to position [43, 0]
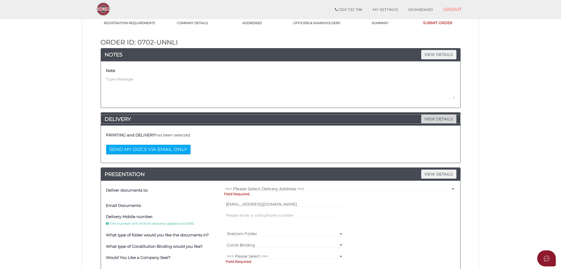
click at [409, 118] on span "VIEW DETAILS" at bounding box center [438, 118] width 35 height 9
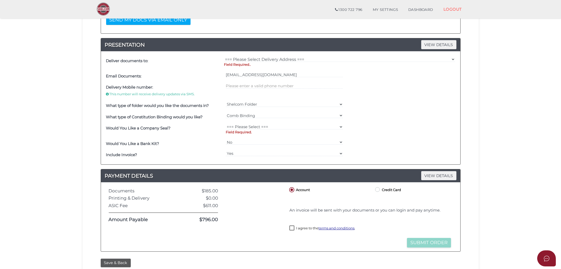
scroll to position [217, 0]
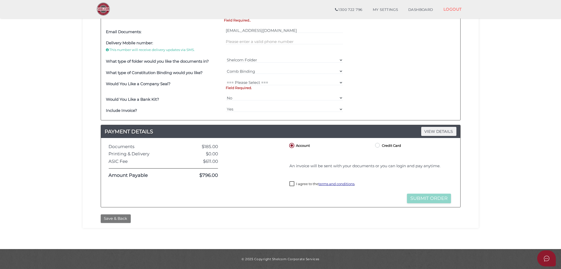
click at [123, 196] on button "Save & Back" at bounding box center [116, 218] width 30 height 9
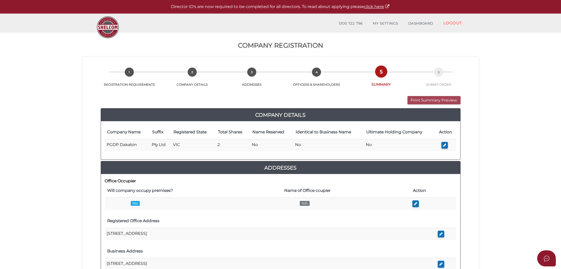
click at [434, 100] on button "Print Summary Preview" at bounding box center [434, 100] width 53 height 9
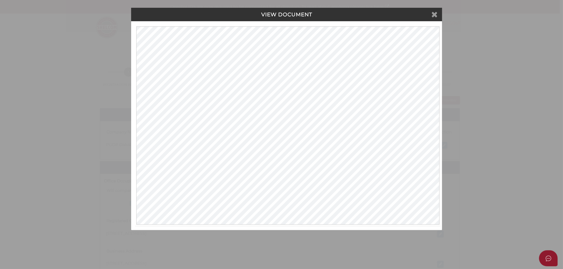
click at [437, 12] on icon at bounding box center [434, 14] width 6 height 8
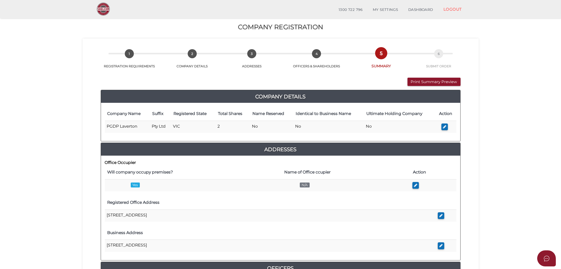
scroll to position [173, 0]
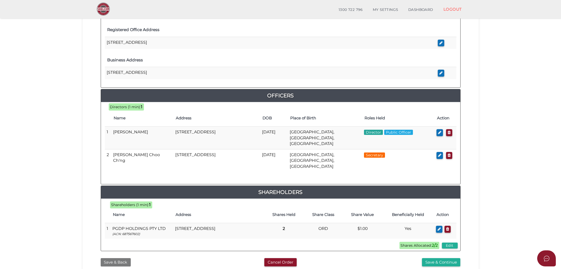
click at [110, 258] on button "Save & Back" at bounding box center [116, 262] width 30 height 9
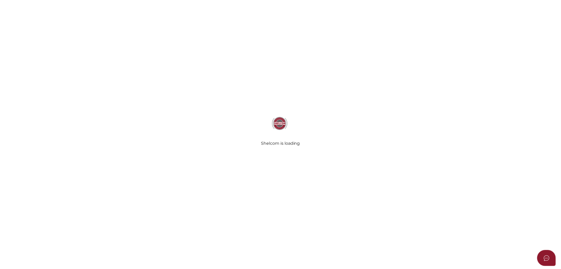
scroll to position [86, 0]
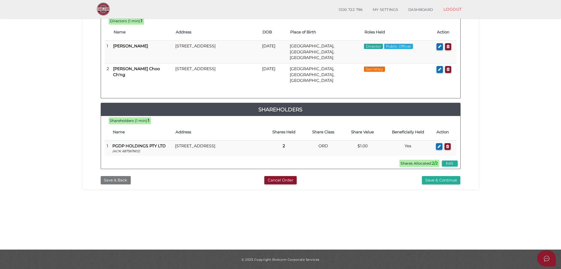
click at [113, 176] on button "Save & Back" at bounding box center [116, 180] width 30 height 9
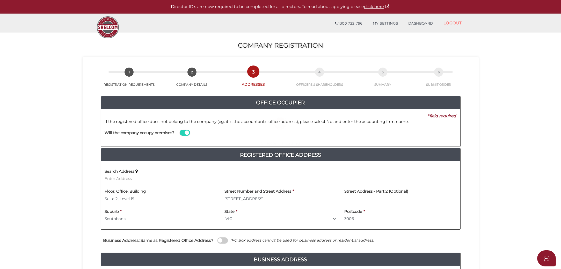
scroll to position [108, 0]
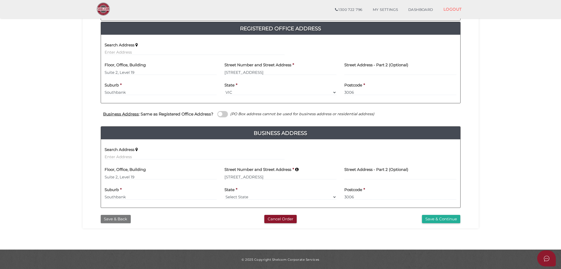
click at [111, 216] on button "Save & Back" at bounding box center [116, 219] width 30 height 9
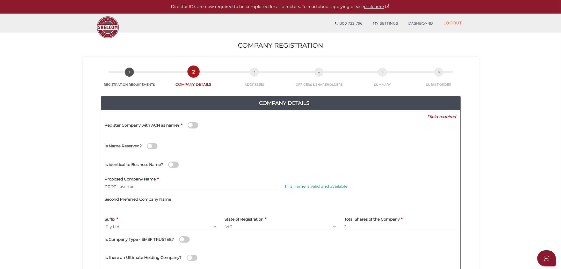
scroll to position [86, 0]
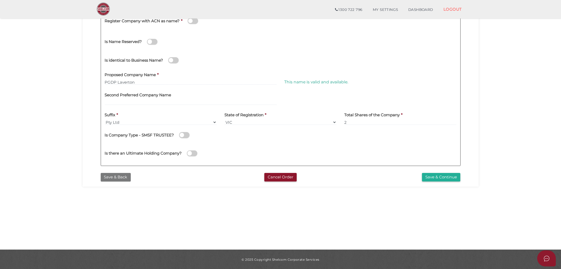
click at [124, 174] on button "Save & Back" at bounding box center [116, 177] width 30 height 9
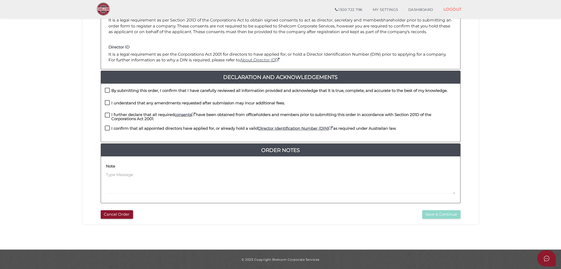
scroll to position [65, 0]
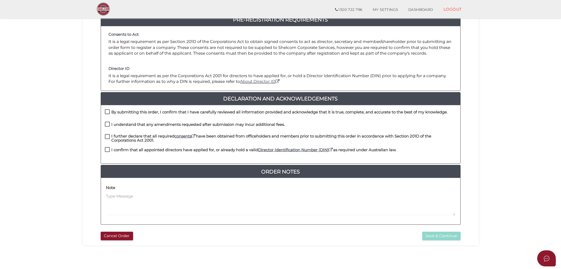
click at [155, 114] on h4 "By submitting this order, I confirm that I have carefully reviewed all informat…" at bounding box center [280, 112] width 336 height 4
checkbox input "true"
click at [137, 128] on label "I understand that any amendments requested after submission may incur additiona…" at bounding box center [195, 126] width 180 height 6
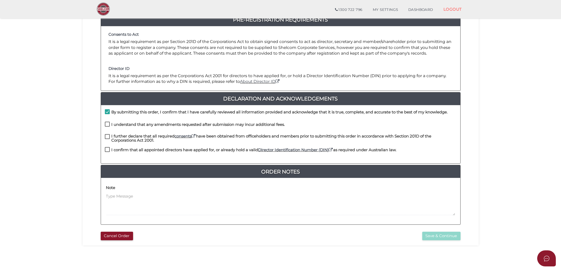
checkbox input "true"
click at [126, 138] on h4 "I further declare that all required consents have been obtained from officehold…" at bounding box center [284, 138] width 345 height 9
checkbox input "true"
click at [120, 154] on div "I confirm that all appointed directors have applied for, or already hold a vali…" at bounding box center [251, 151] width 292 height 9
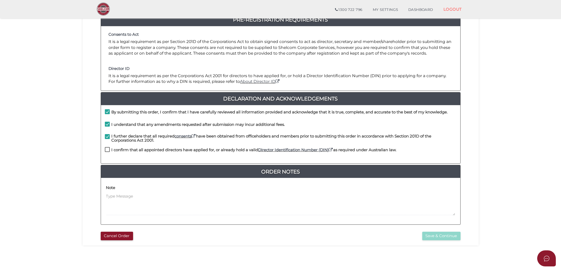
click at [124, 148] on h4 "I confirm that all appointed directors have applied for, or already hold a vali…" at bounding box center [254, 150] width 285 height 4
checkbox input "true"
click at [458, 235] on button "Save & Continue" at bounding box center [441, 236] width 38 height 9
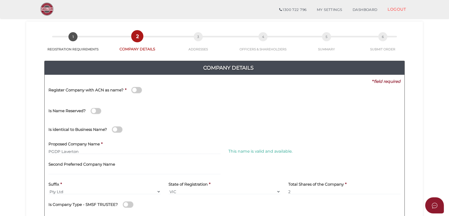
scroll to position [34, 0]
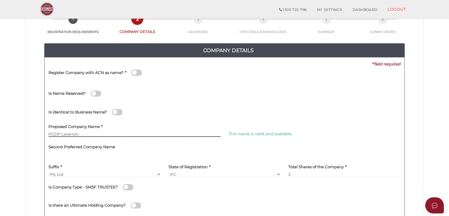
click at [91, 134] on input "PGDP Laverton" at bounding box center [134, 134] width 172 height 6
click at [56, 133] on input "PGDP Laverton" at bounding box center [134, 134] width 172 height 6
click at [73, 132] on input "PGDP Laverton" at bounding box center [134, 134] width 172 height 6
click at [81, 132] on input "PGDP Laverton" at bounding box center [134, 134] width 172 height 6
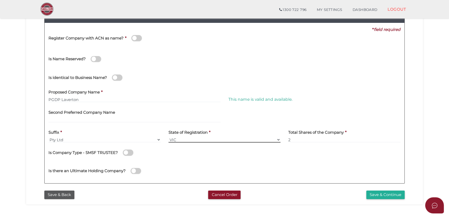
click at [198, 137] on select "VIC ACT NSW NT QLD TAS WA SA" at bounding box center [224, 140] width 112 height 6
drag, startPoint x: 188, startPoint y: 137, endPoint x: 252, endPoint y: 137, distance: 64.5
click at [188, 137] on select "VIC ACT NSW NT QLD TAS WA SA" at bounding box center [224, 140] width 112 height 6
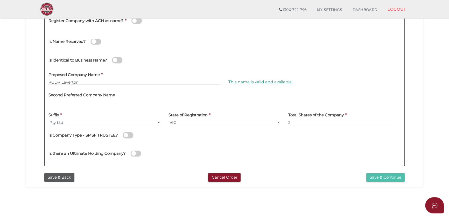
click at [391, 173] on button "Save & Continue" at bounding box center [385, 177] width 38 height 9
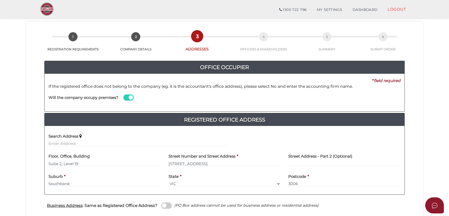
scroll to position [34, 0]
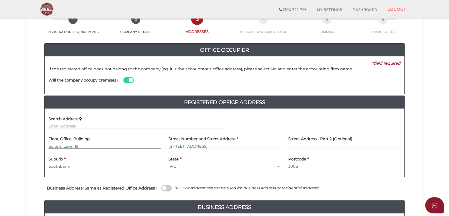
click at [66, 144] on input "Suite 2, Level 19" at bounding box center [104, 146] width 112 height 6
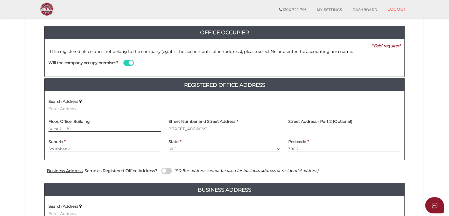
type input "Suite 2, L 19"
click at [169, 172] on span at bounding box center [166, 170] width 10 height 6
click at [0, 0] on input "checkbox" at bounding box center [0, 0] width 0 height 0
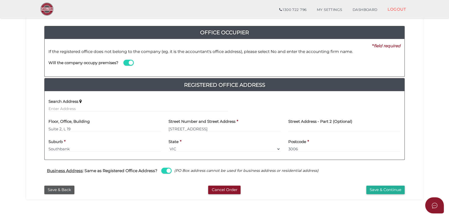
scroll to position [69, 0]
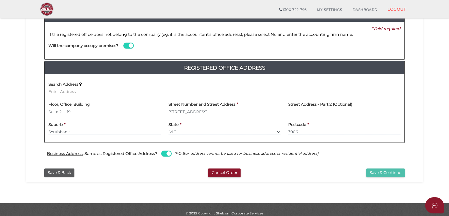
click at [383, 172] on button "Save & Continue" at bounding box center [385, 172] width 38 height 9
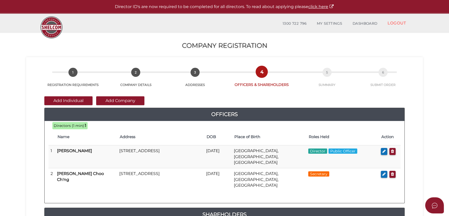
scroll to position [34, 0]
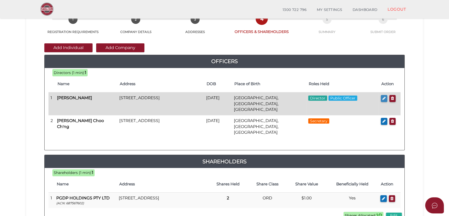
click at [381, 97] on button "button" at bounding box center [384, 98] width 6 height 7
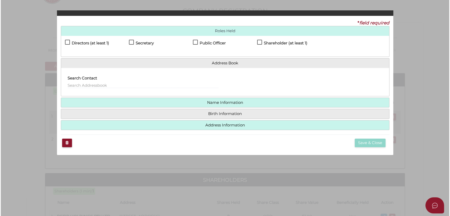
scroll to position [0, 0]
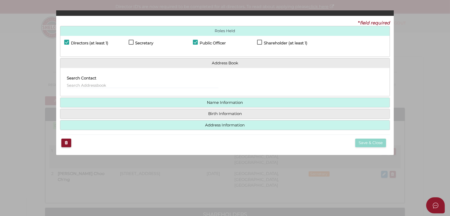
checkbox input "true"
type input "0"
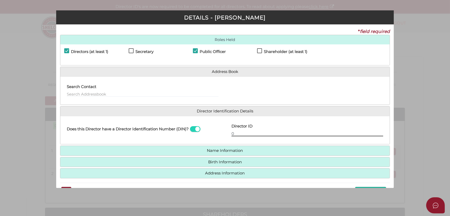
click at [253, 133] on input "0" at bounding box center [308, 133] width 152 height 6
click at [246, 134] on input "text" at bounding box center [308, 133] width 152 height 6
type input "036390440183558"
click at [230, 145] on div "Name Information First Name * Adrian Middle Name (Optional) Peter Surname * Bla…" at bounding box center [225, 150] width 330 height 10
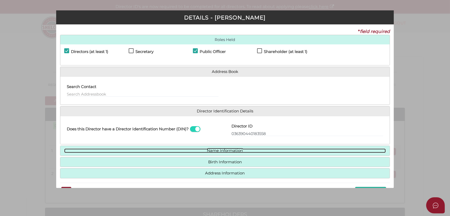
click at [226, 148] on link "Name Information" at bounding box center [225, 150] width 322 height 4
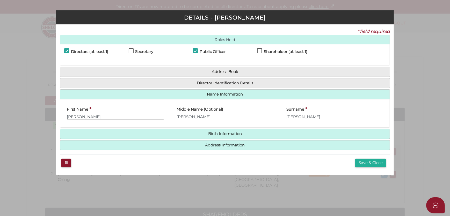
click at [110, 115] on input "Adrian" at bounding box center [115, 116] width 97 height 6
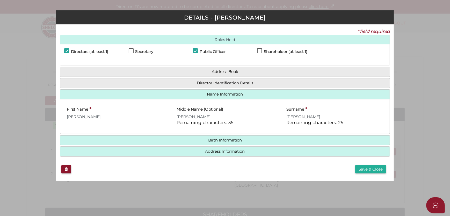
click at [209, 135] on div "Birth Information Date of Birth (at least 18 years old) * 21/02/1976 Country of…" at bounding box center [225, 140] width 330 height 10
click at [202, 136] on h4 "Birth Information" at bounding box center [224, 140] width 329 height 10
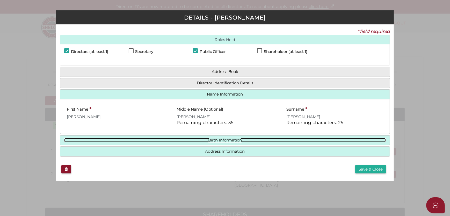
click at [174, 138] on link "Birth Information" at bounding box center [225, 140] width 322 height 4
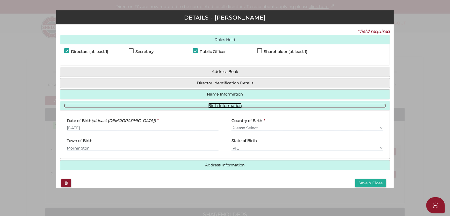
scroll to position [6, 0]
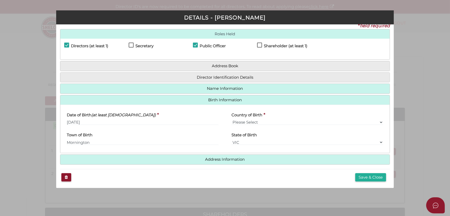
click at [177, 155] on h4 "Address Information" at bounding box center [224, 159] width 329 height 10
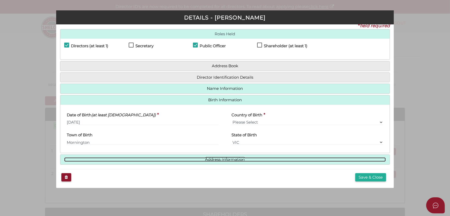
click at [167, 157] on link "Address Information" at bounding box center [225, 159] width 322 height 4
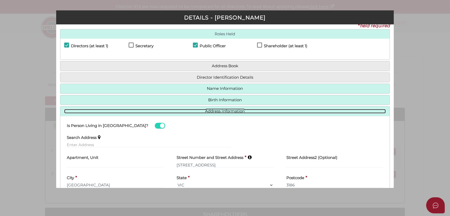
scroll to position [37, 0]
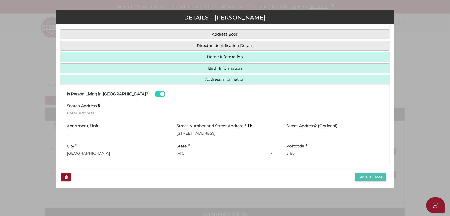
click at [363, 176] on button "Save & Close" at bounding box center [370, 177] width 31 height 9
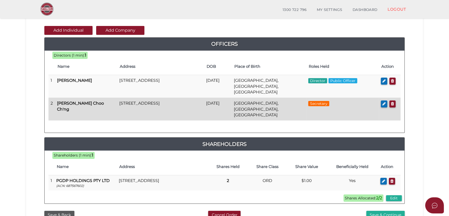
scroll to position [86, 0]
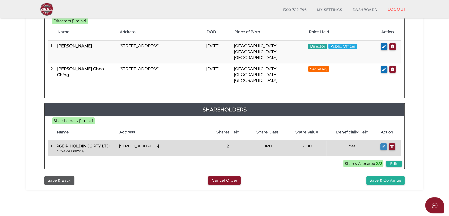
click at [382, 144] on icon "button" at bounding box center [383, 146] width 3 height 4
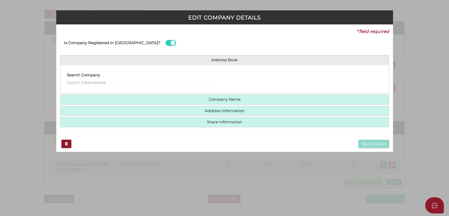
type input "Suite 2, Level 19"
type input "40 City Road"
type input "Southbank"
type input "3006"
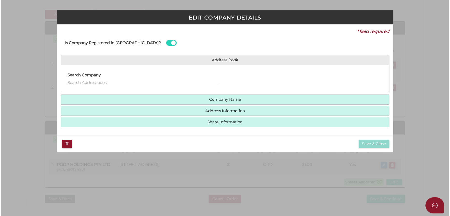
scroll to position [0, 0]
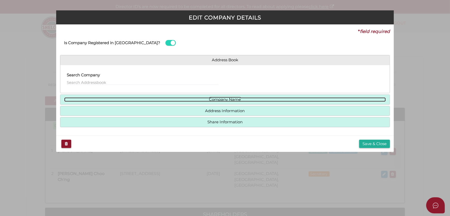
click at [103, 97] on link "Company Name" at bounding box center [225, 99] width 322 height 4
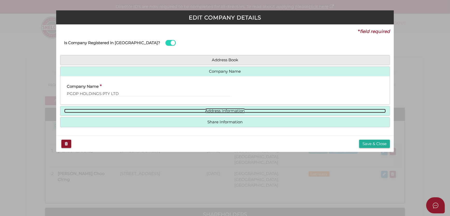
click at [117, 109] on link "Address Information" at bounding box center [225, 111] width 322 height 4
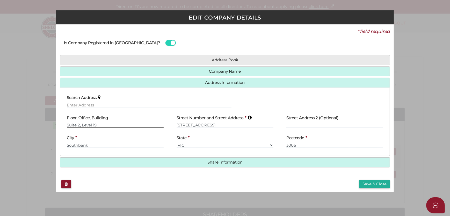
click at [86, 125] on input "Suite 2, Level 19" at bounding box center [115, 125] width 97 height 6
type input "Suite 2, L 19"
click at [286, 165] on h4 "Share Information" at bounding box center [224, 162] width 329 height 10
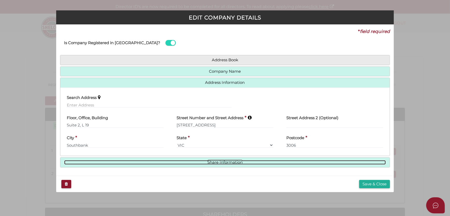
click at [276, 163] on link "Share Information" at bounding box center [225, 162] width 322 height 4
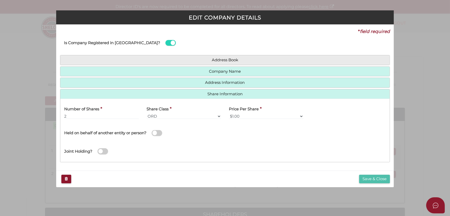
click at [370, 176] on button "Save & Close" at bounding box center [374, 178] width 31 height 9
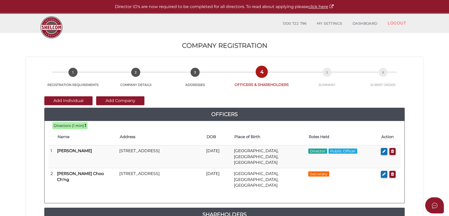
scroll to position [69, 0]
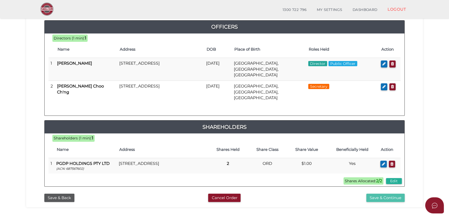
click at [389, 193] on button "Save & Continue" at bounding box center [385, 197] width 38 height 9
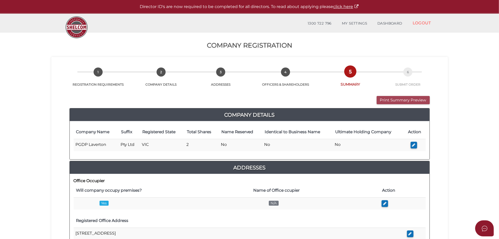
click at [385, 98] on button "Print Summary Preview" at bounding box center [402, 100] width 53 height 9
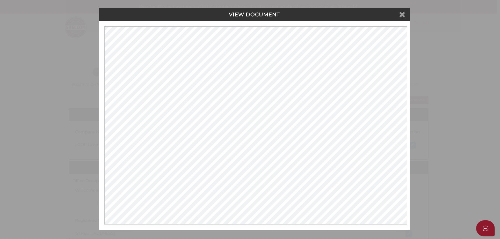
click at [403, 16] on icon at bounding box center [402, 14] width 6 height 8
